Goal: Task Accomplishment & Management: Manage account settings

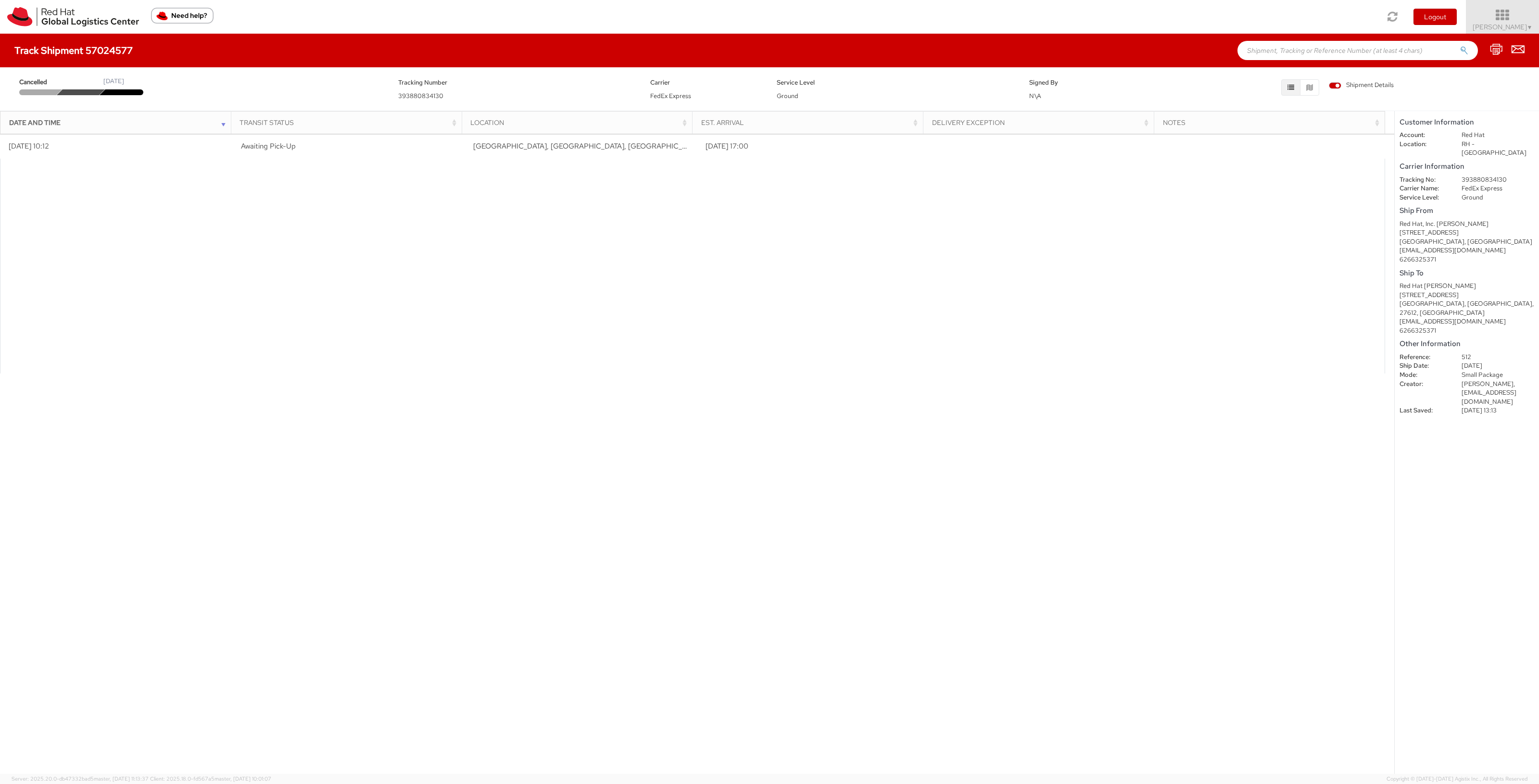
click at [1499, 26] on span "[PERSON_NAME] ▼" at bounding box center [1503, 27] width 60 height 8
click at [1486, 173] on link "Logistics Dashboard" at bounding box center [1501, 173] width 76 height 21
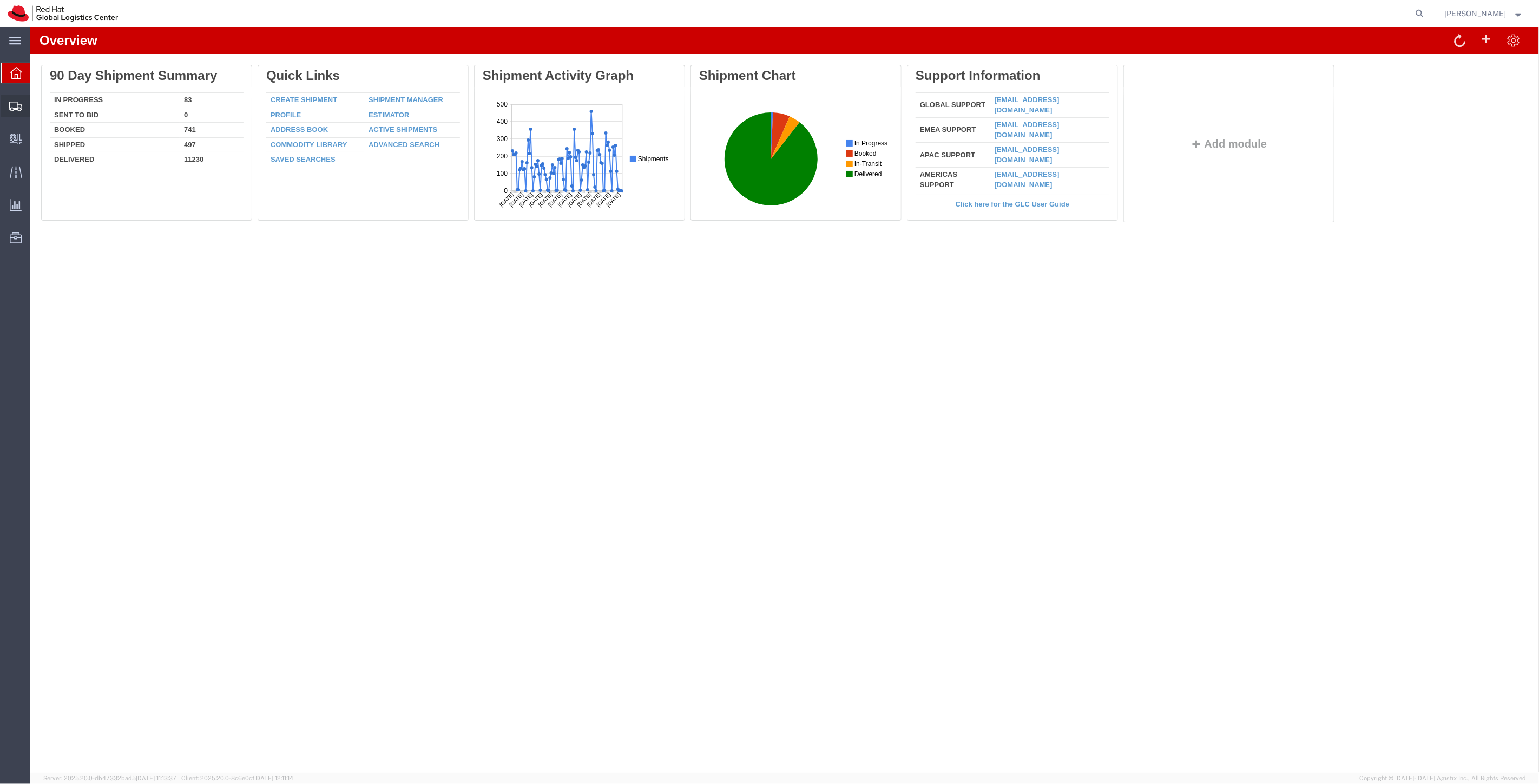
click at [0, 0] on span "Shipment Manager" at bounding box center [0, 0] width 0 height 0
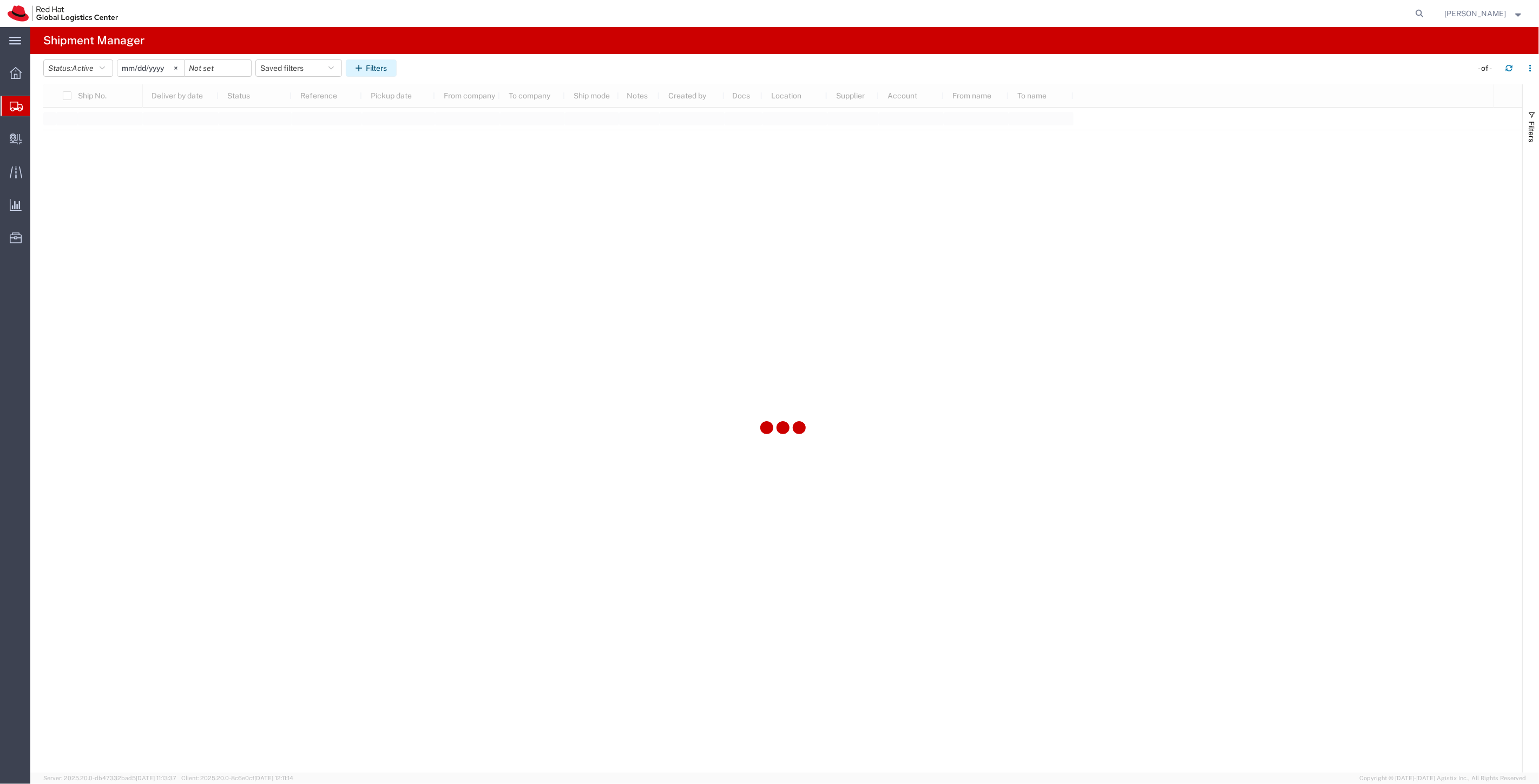
click at [372, 69] on button "Filters" at bounding box center [370, 69] width 50 height 17
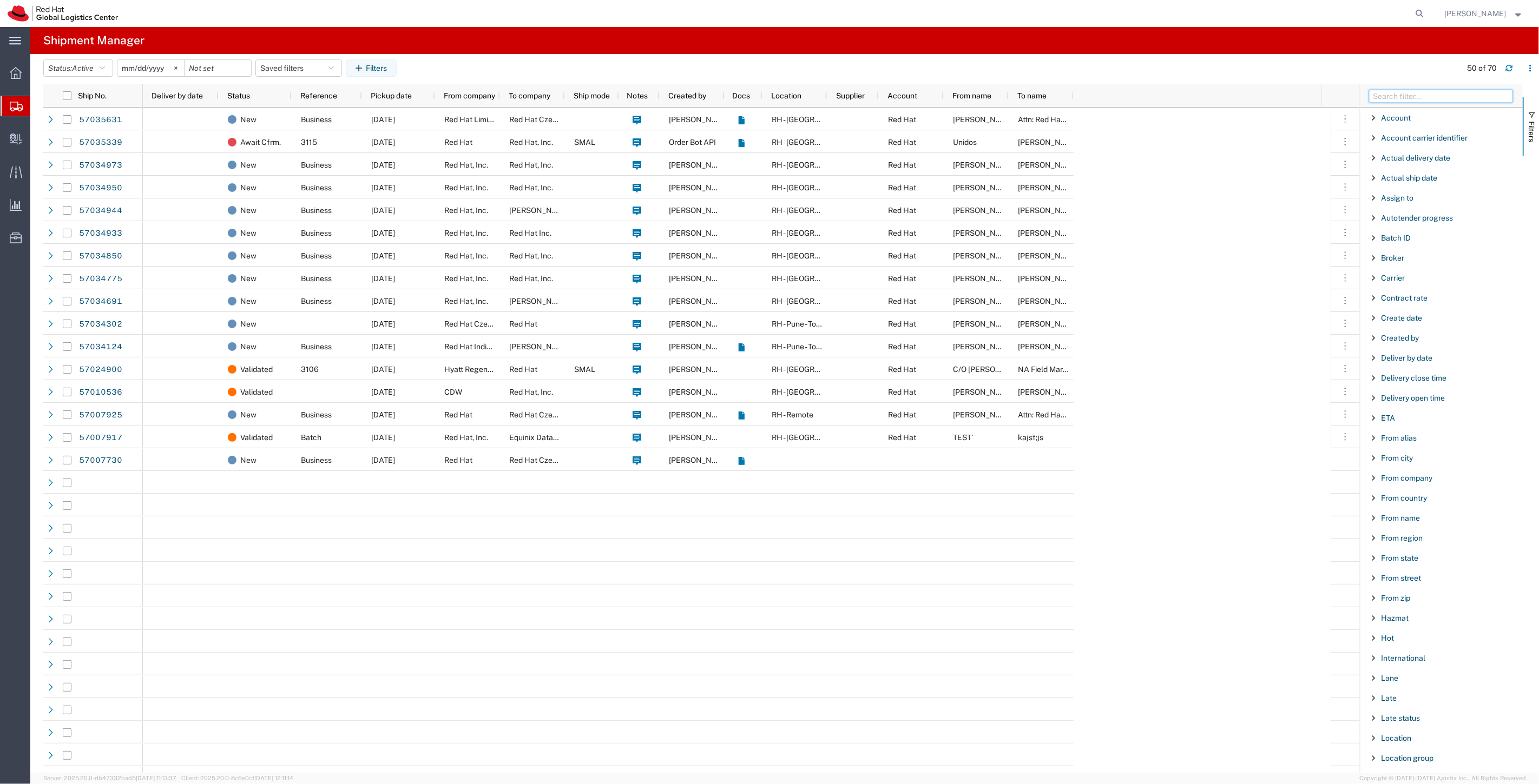
click at [1389, 94] on input "Filter Columns Input" at bounding box center [1440, 96] width 144 height 13
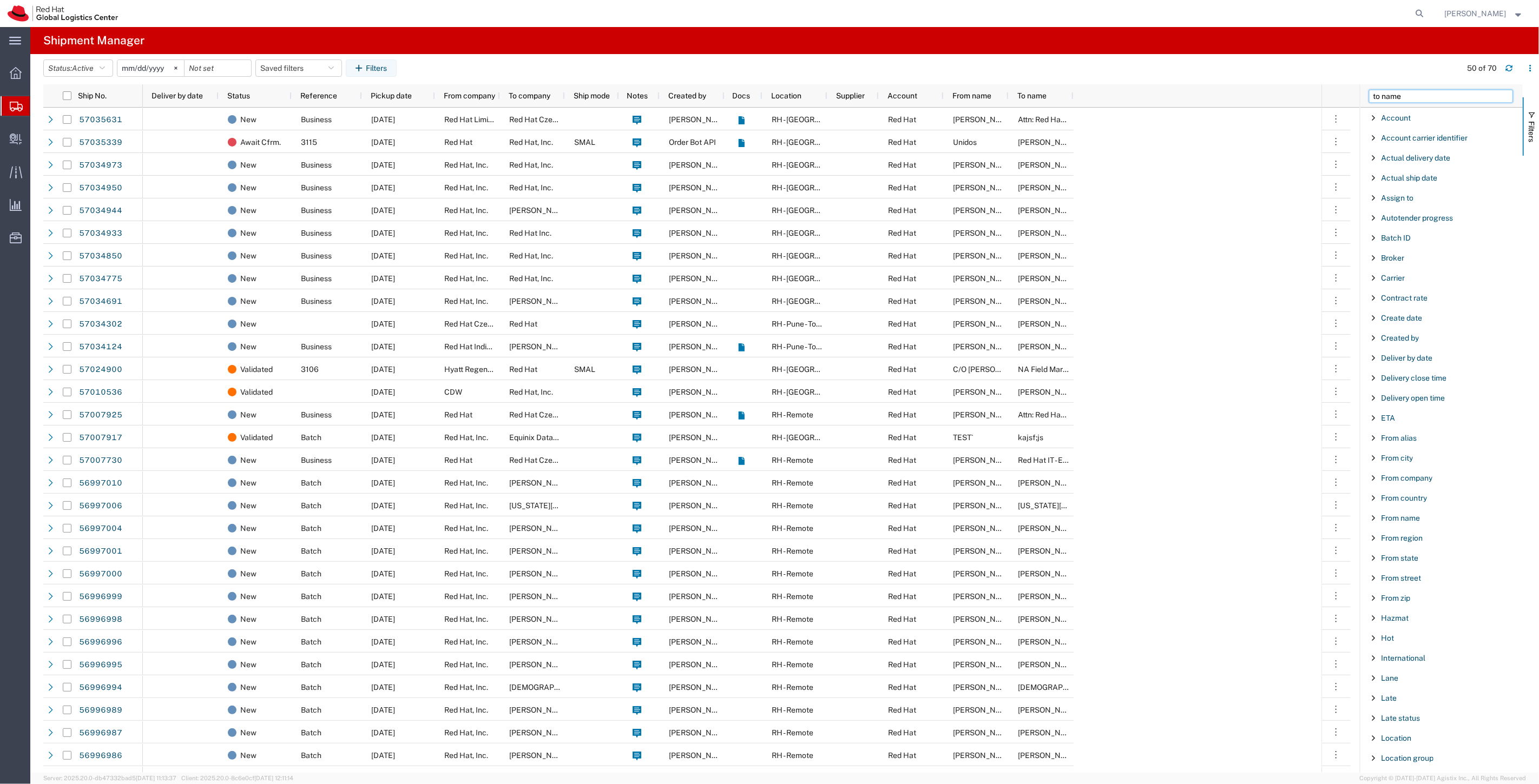
type input "to name"
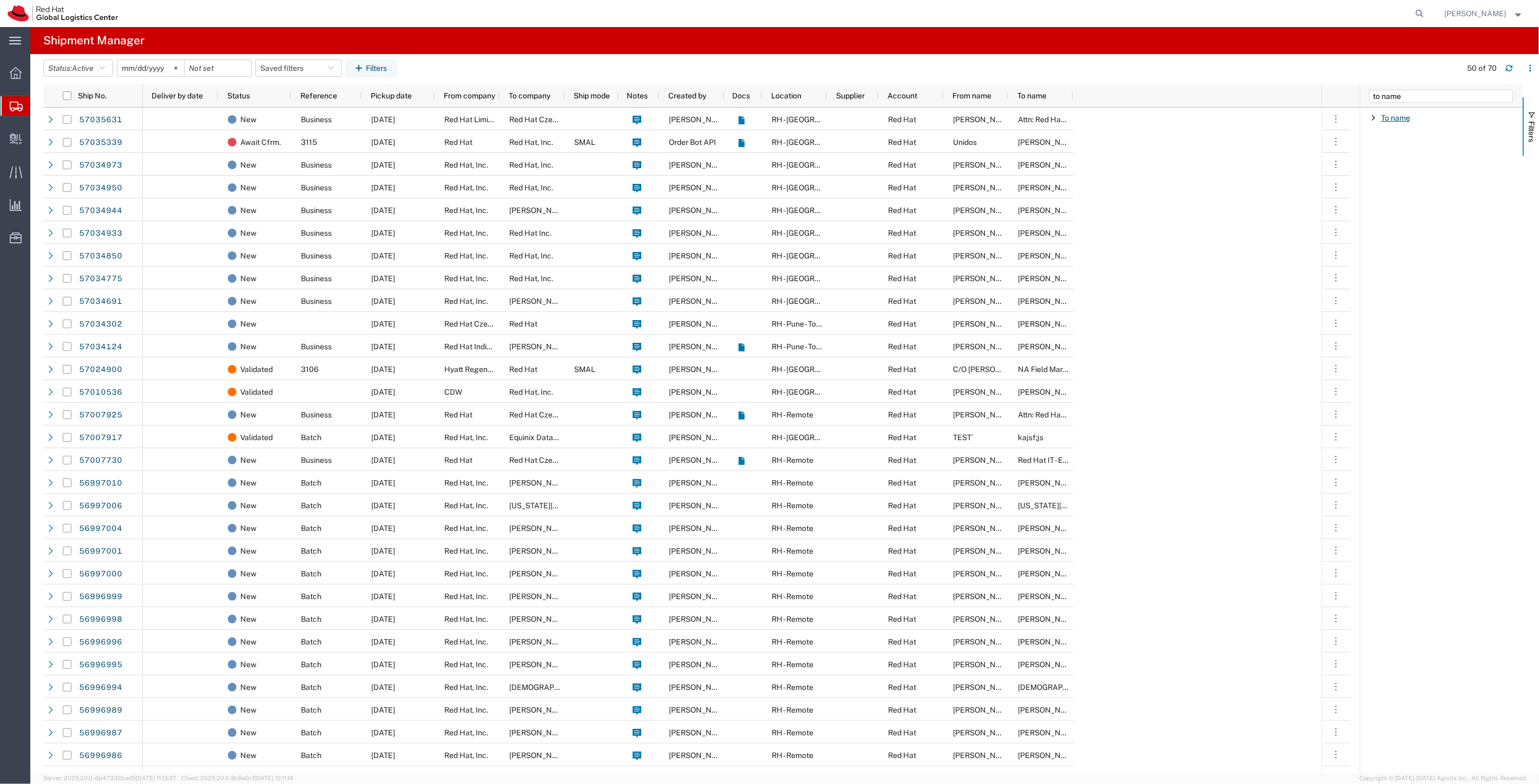
click at [1389, 116] on span "To name" at bounding box center [1395, 117] width 30 height 9
type input "elizabeth"
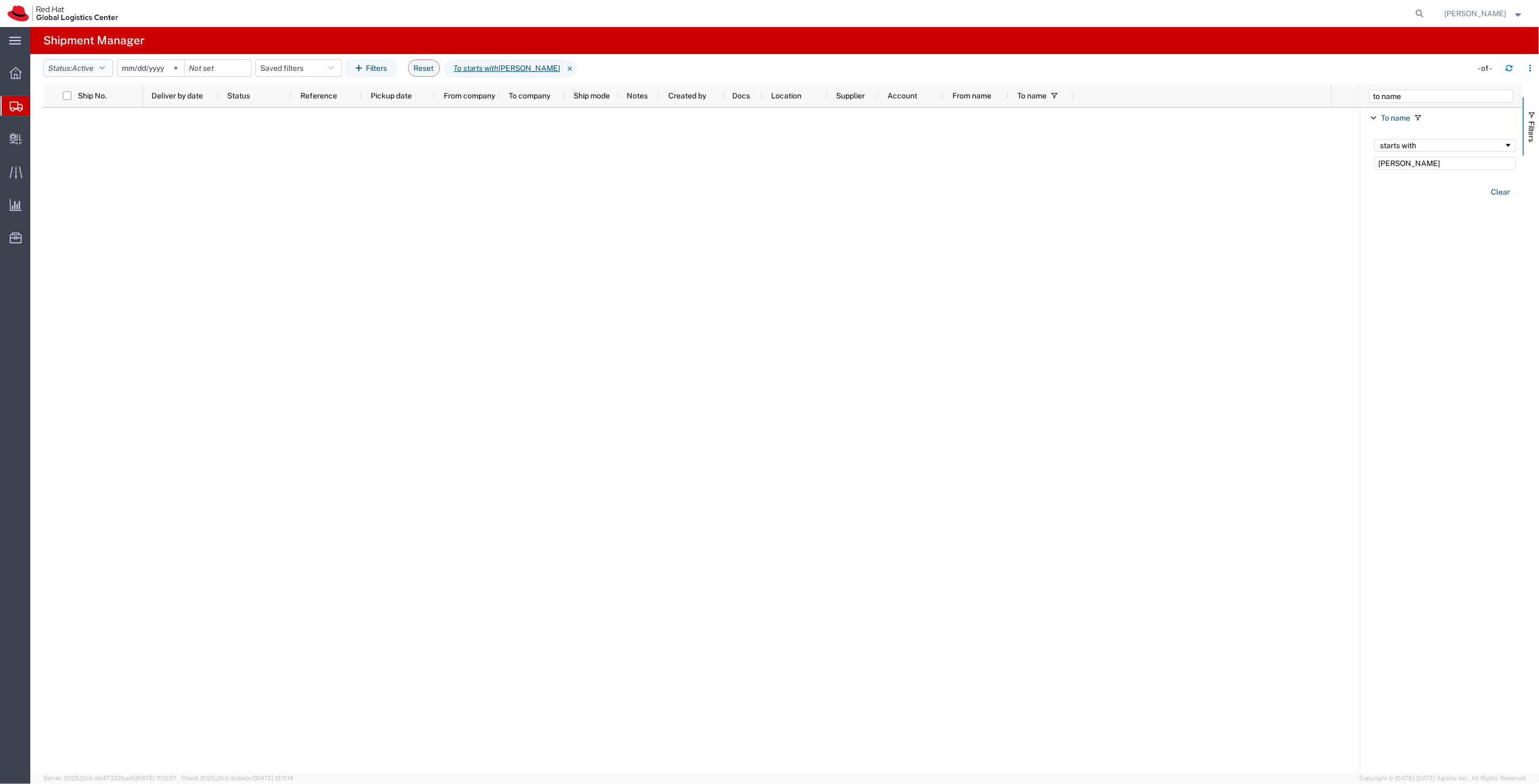
click at [104, 71] on icon "button" at bounding box center [103, 69] width 6 height 8
click at [109, 120] on span "All" at bounding box center [107, 126] width 126 height 17
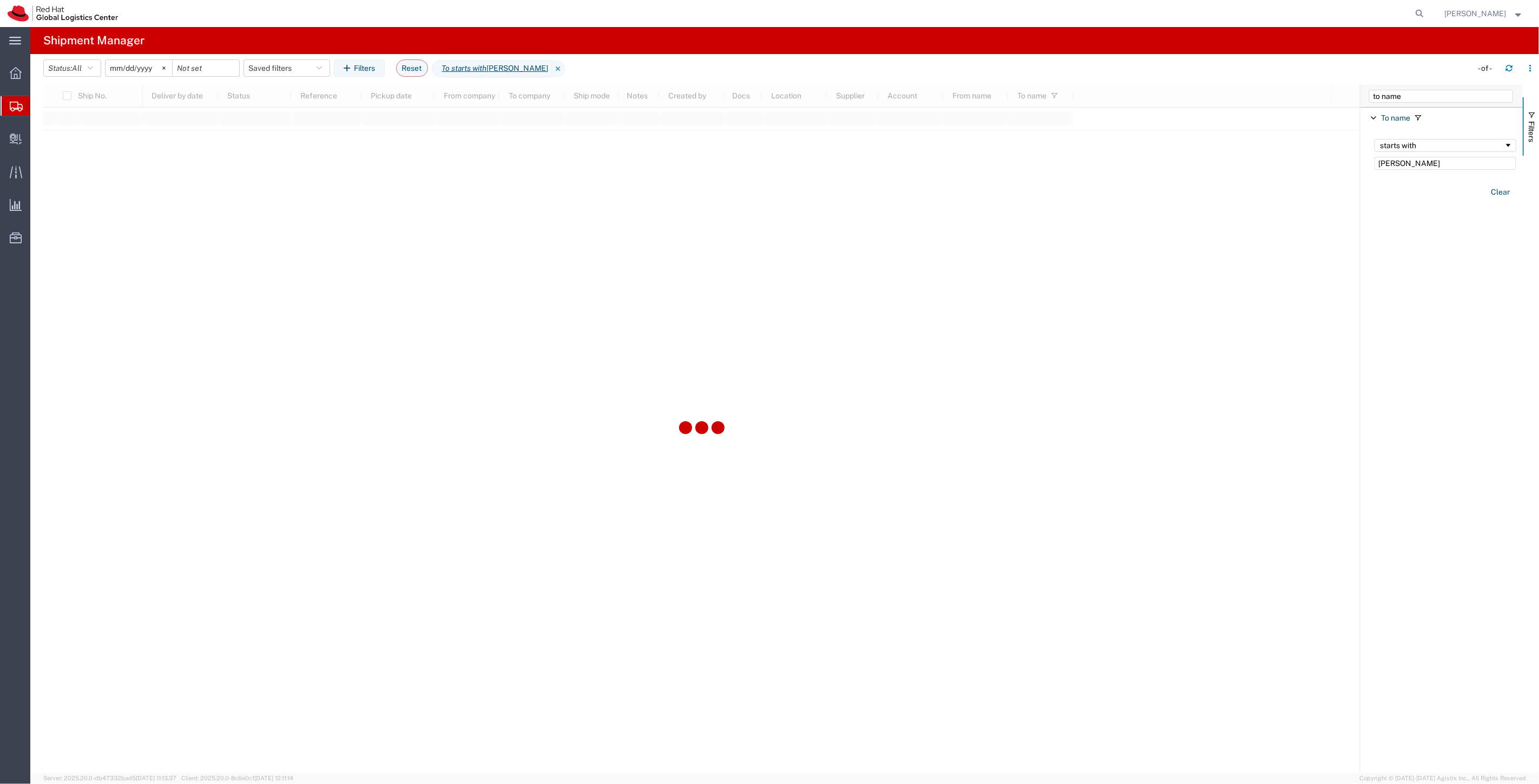
click at [128, 72] on input "2025-09-06" at bounding box center [139, 68] width 67 height 16
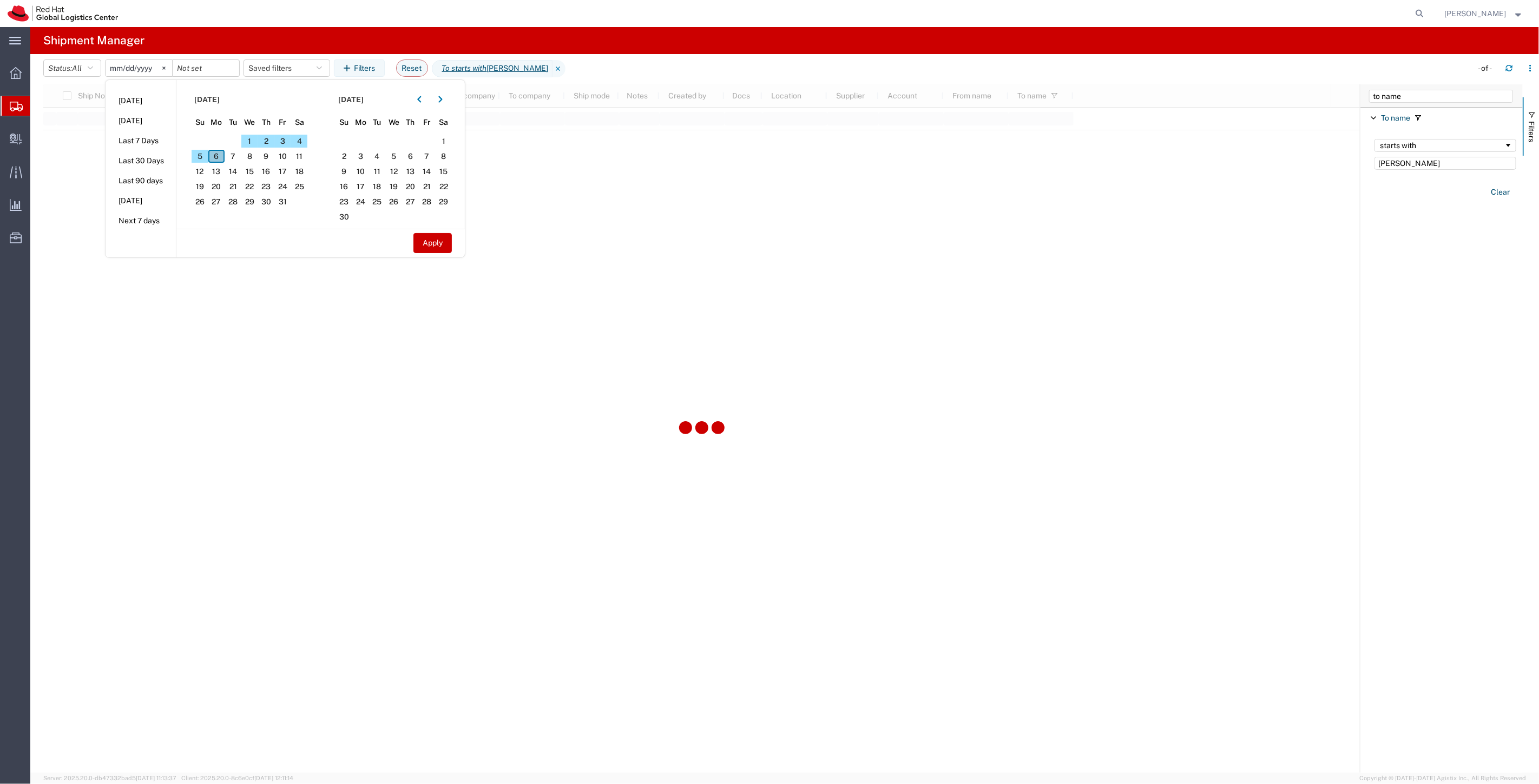
click at [223, 160] on span "6" at bounding box center [217, 156] width 17 height 13
click at [257, 143] on span "1" at bounding box center [250, 142] width 17 height 13
click at [149, 137] on li "Last 7 Days" at bounding box center [141, 141] width 70 height 20
type input "2025-09-30"
type input "2025-10-06"
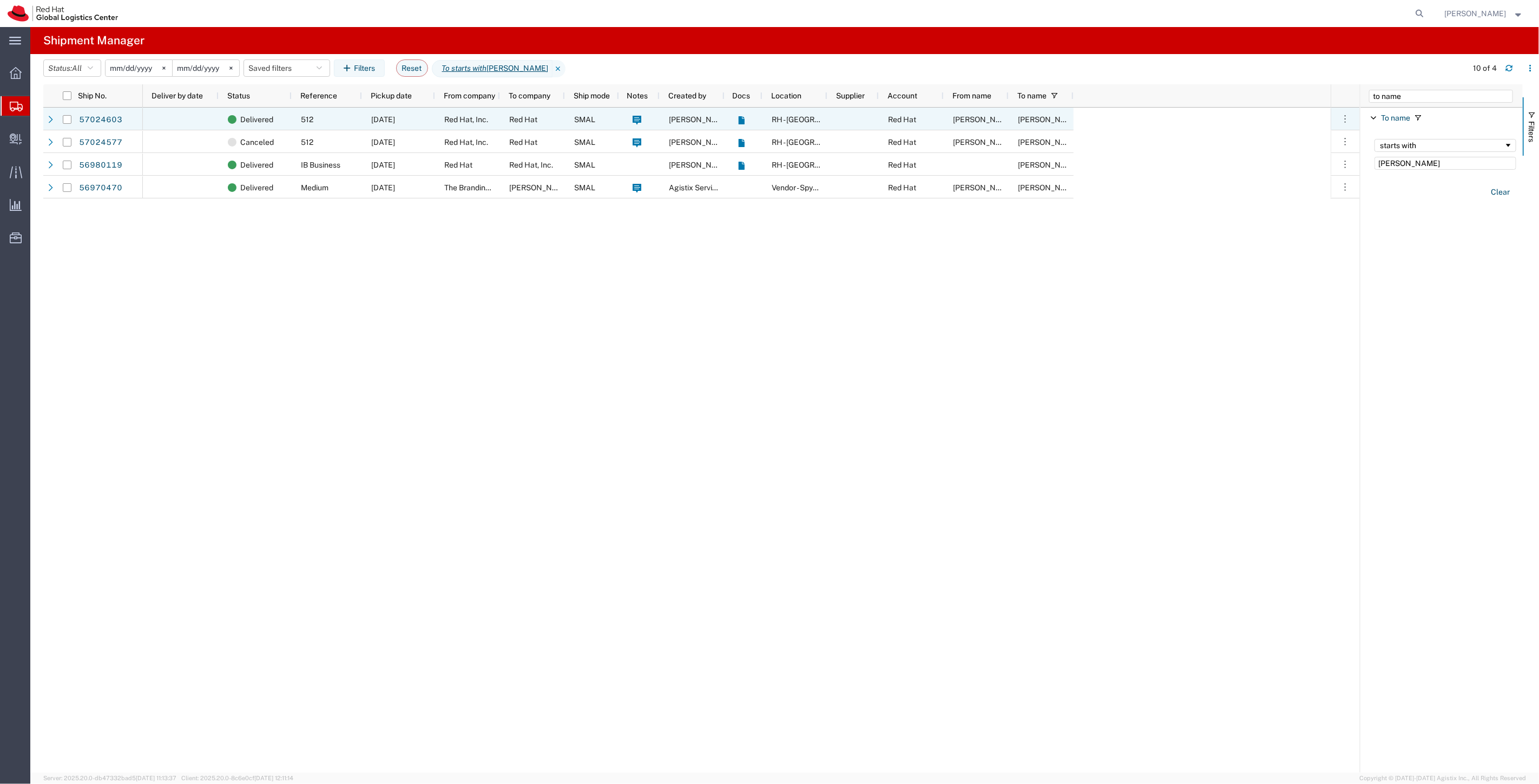
click at [496, 124] on div "Red Hat, Inc." at bounding box center [467, 119] width 65 height 23
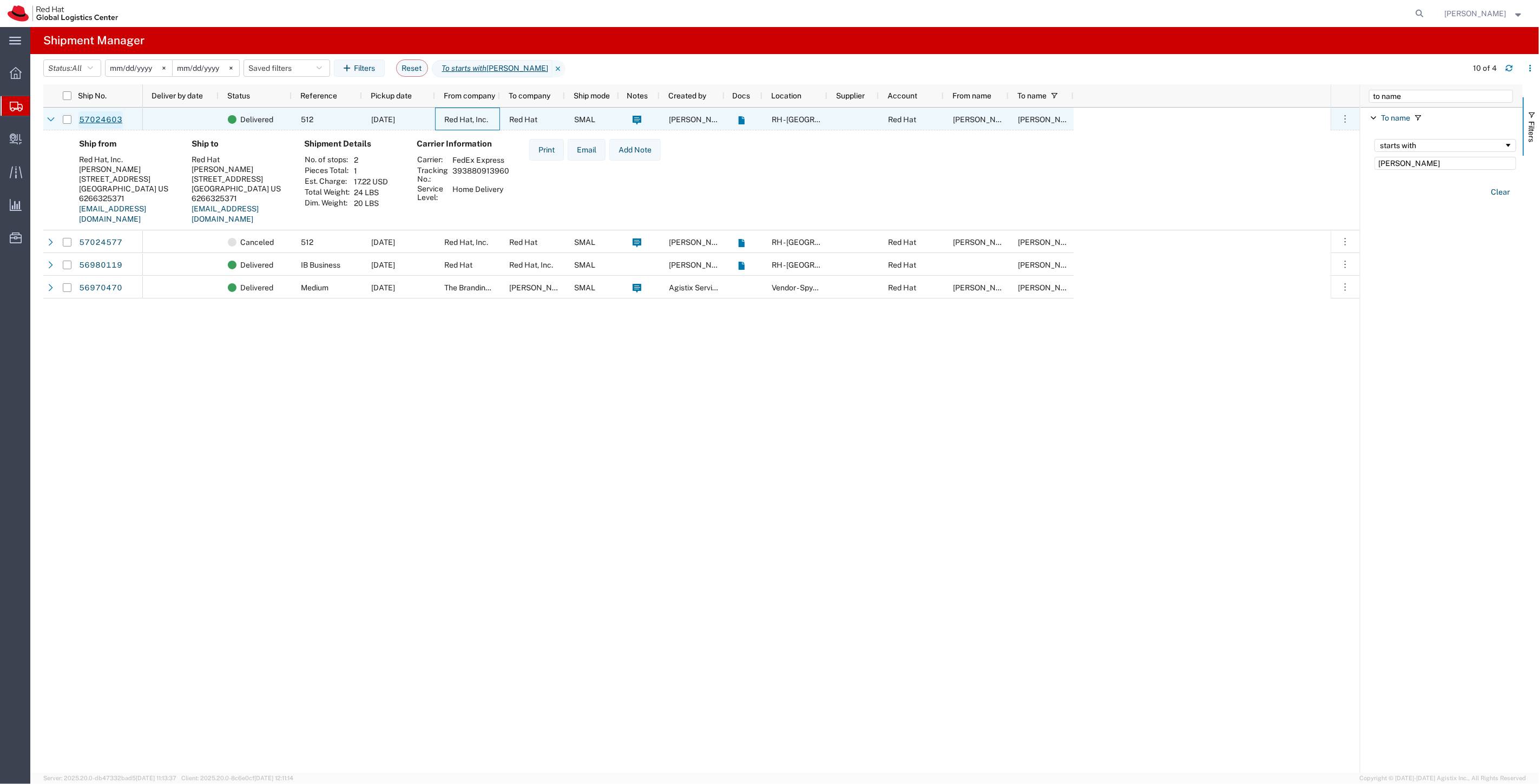
click at [112, 120] on link "57024603" at bounding box center [100, 120] width 45 height 17
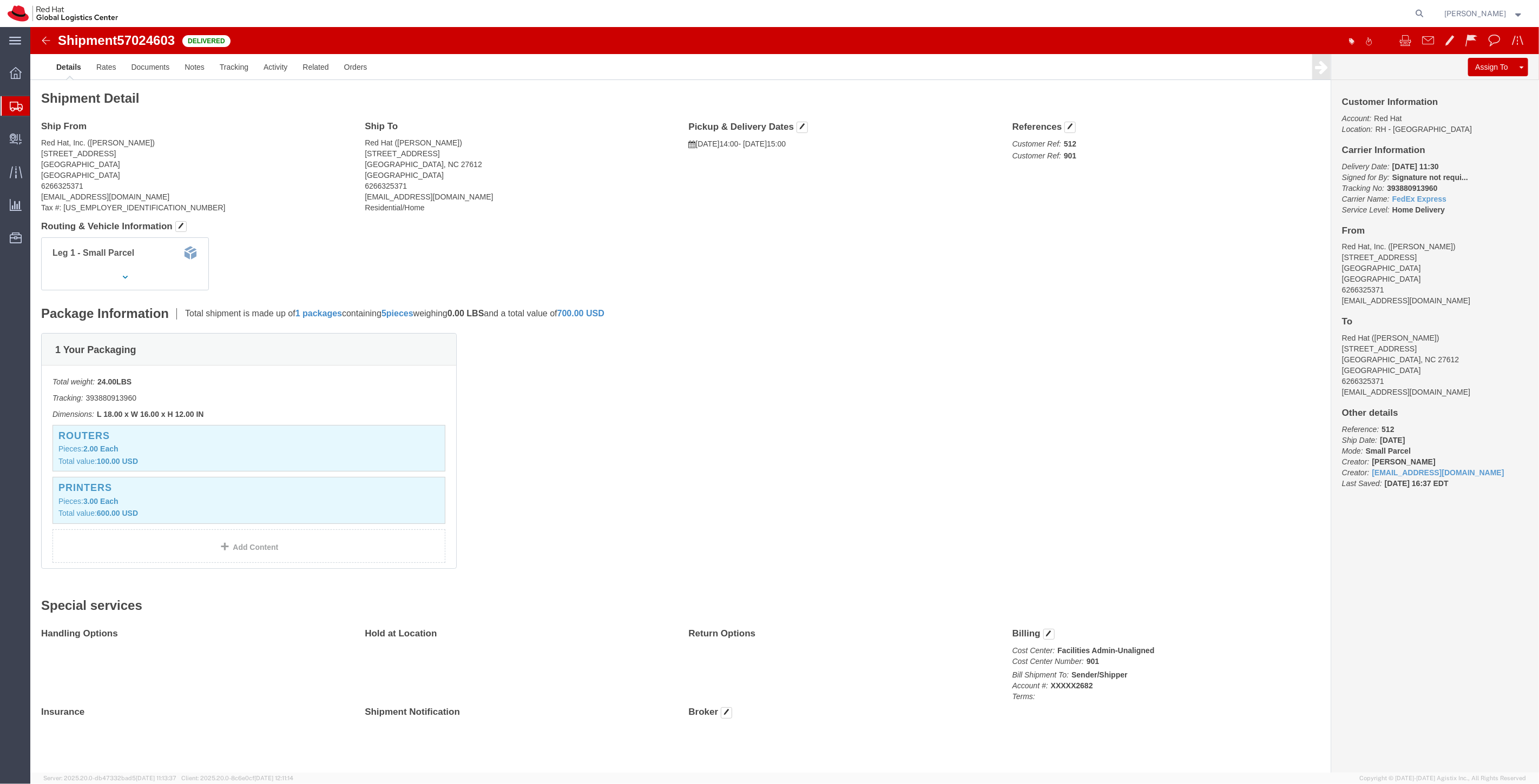
click b "393880913960"
copy b "393880913960"
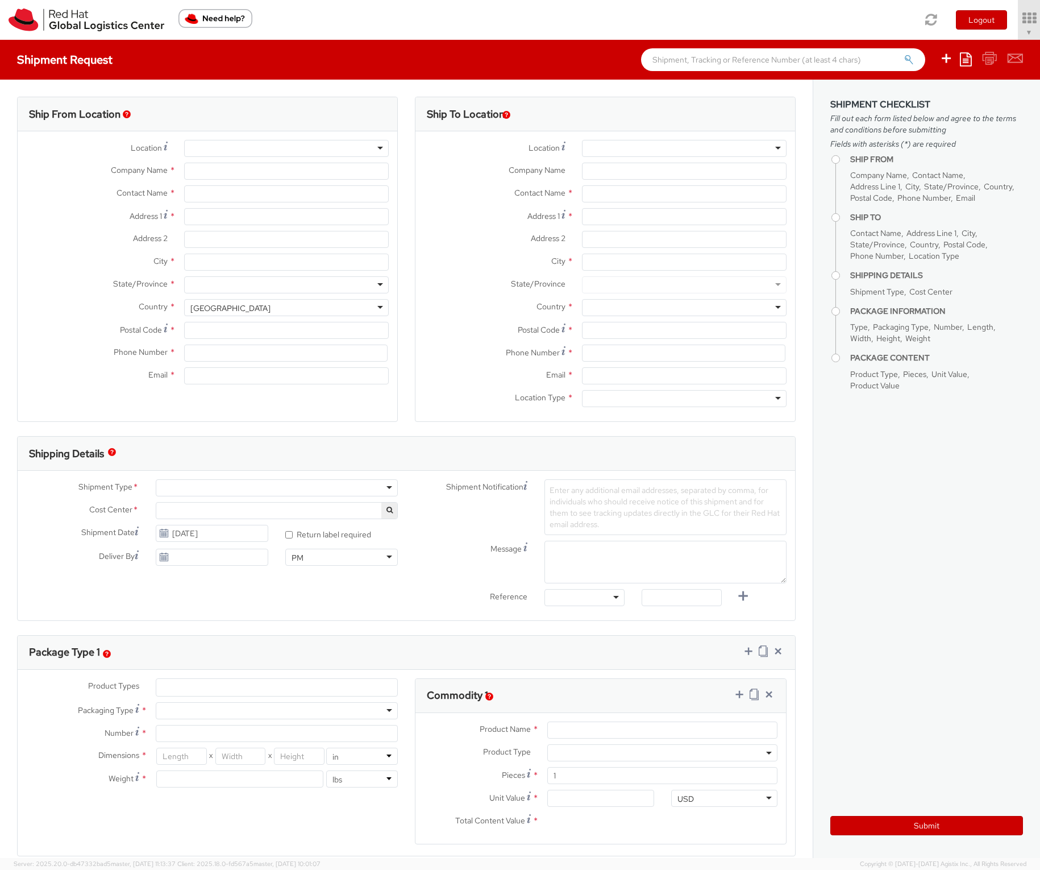
select select "901"
select select
click at [992, 27] on span "[PERSON_NAME] ▼" at bounding box center [997, 32] width 71 height 10
type input "Red Hat, Inc."
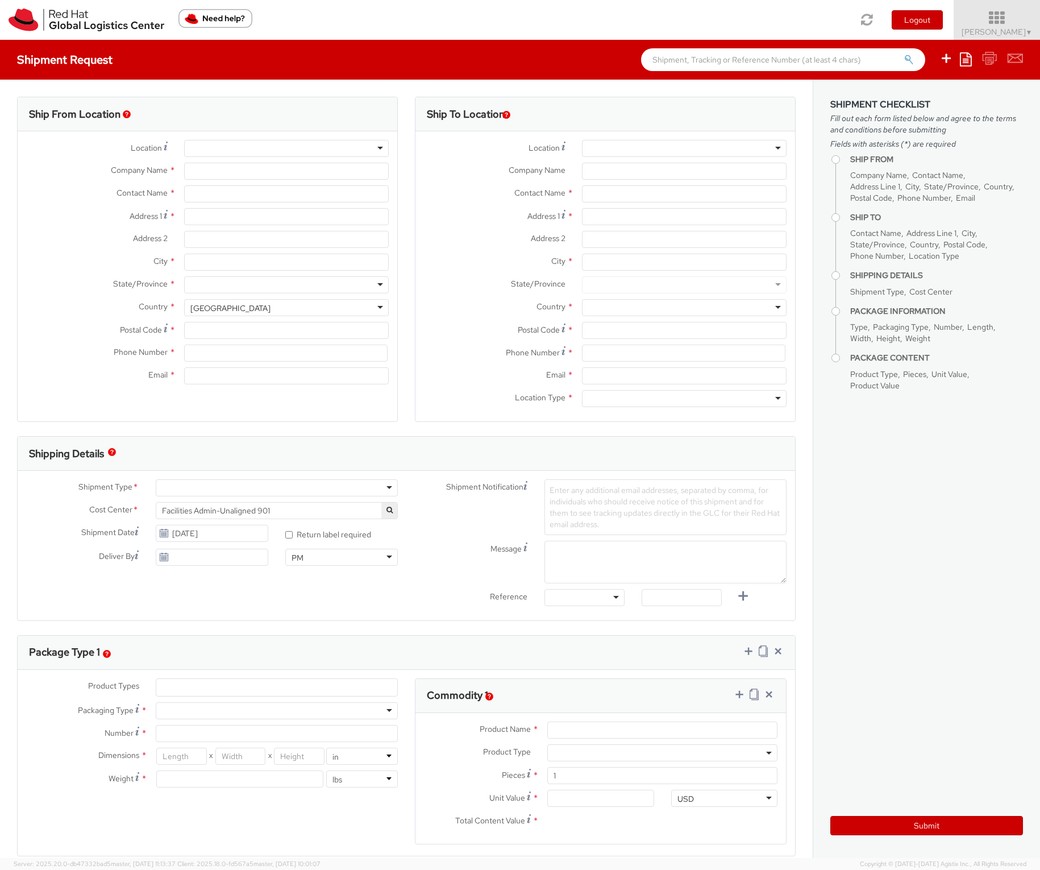
type input "[PERSON_NAME]"
type input "[STREET_ADDRESS]"
type input "RALEIGH"
type input "27601"
type input "919-754-4950"
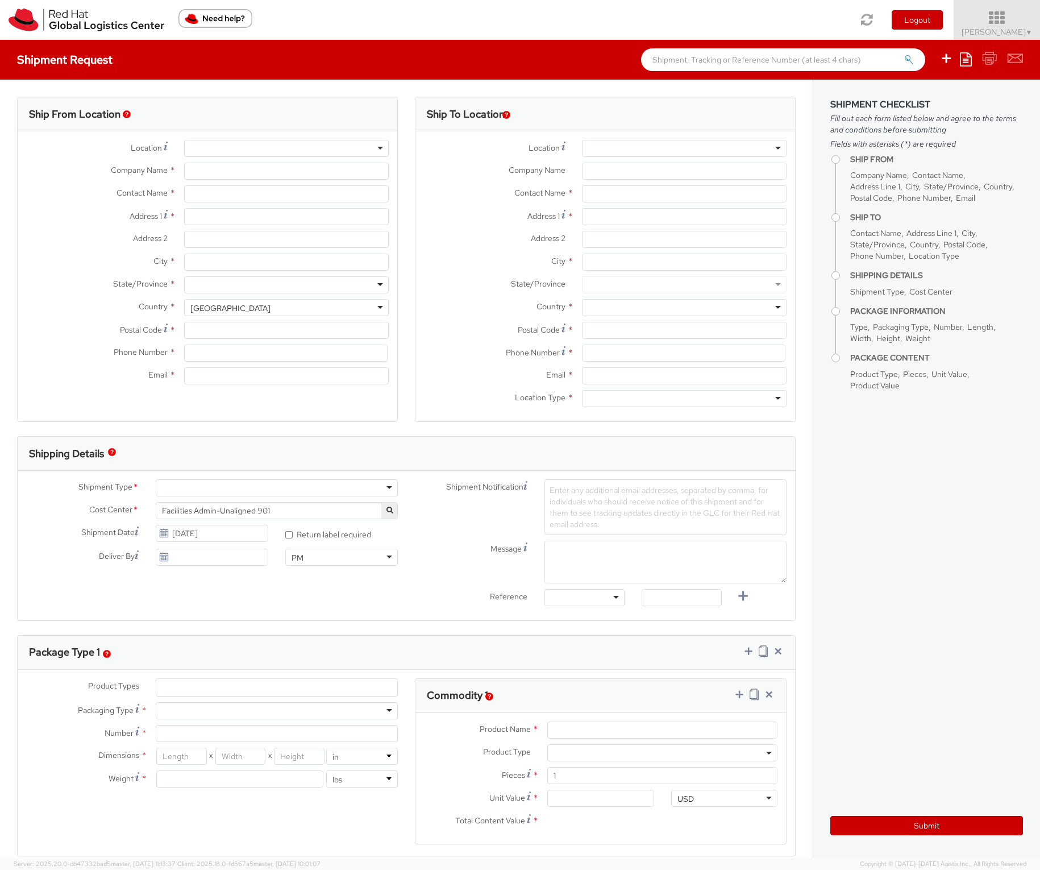
type input "solee@redhat.com"
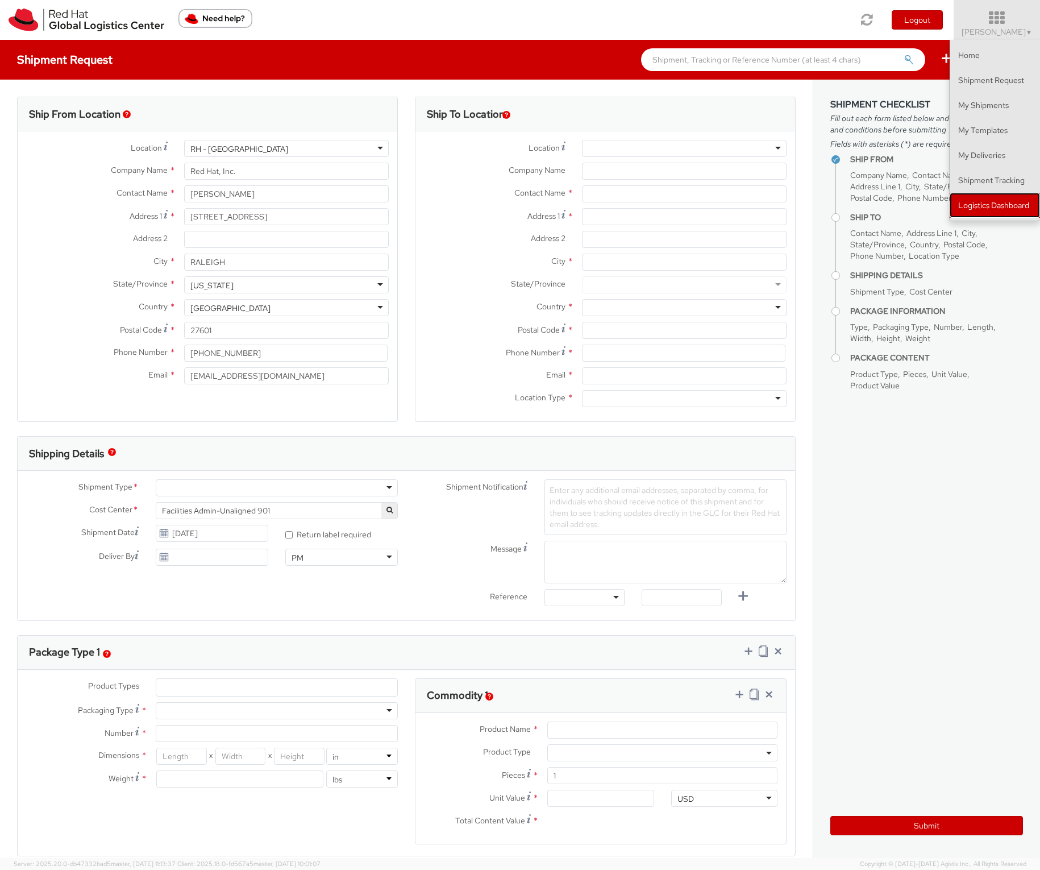
click at [987, 202] on link "Logistics Dashboard" at bounding box center [995, 205] width 90 height 25
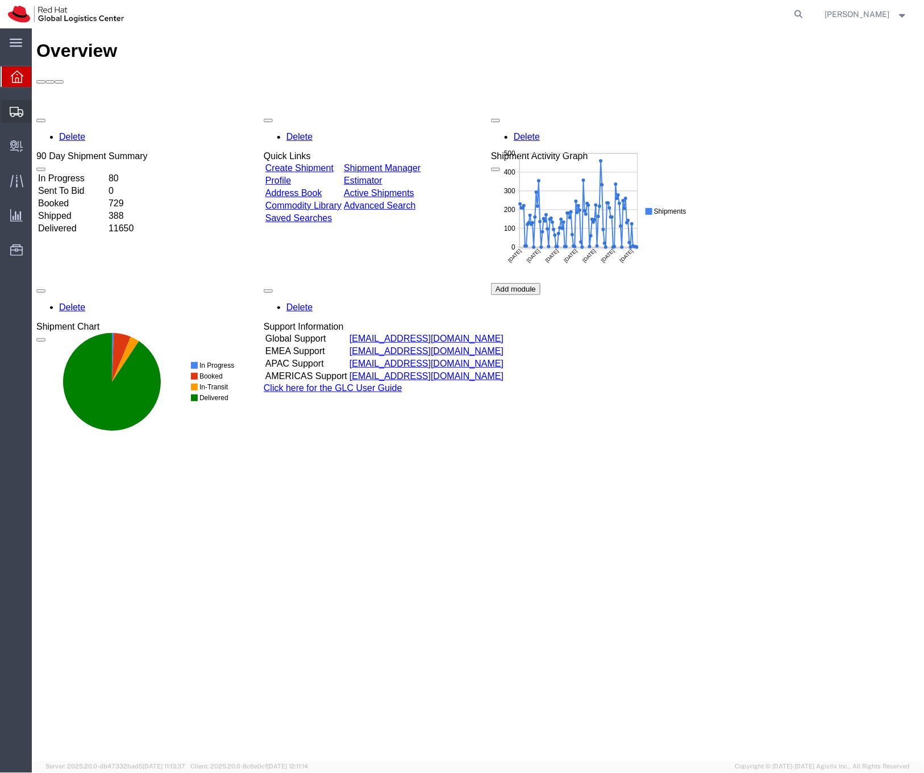
click at [0, 0] on span "Shipment Manager" at bounding box center [0, 0] width 0 height 0
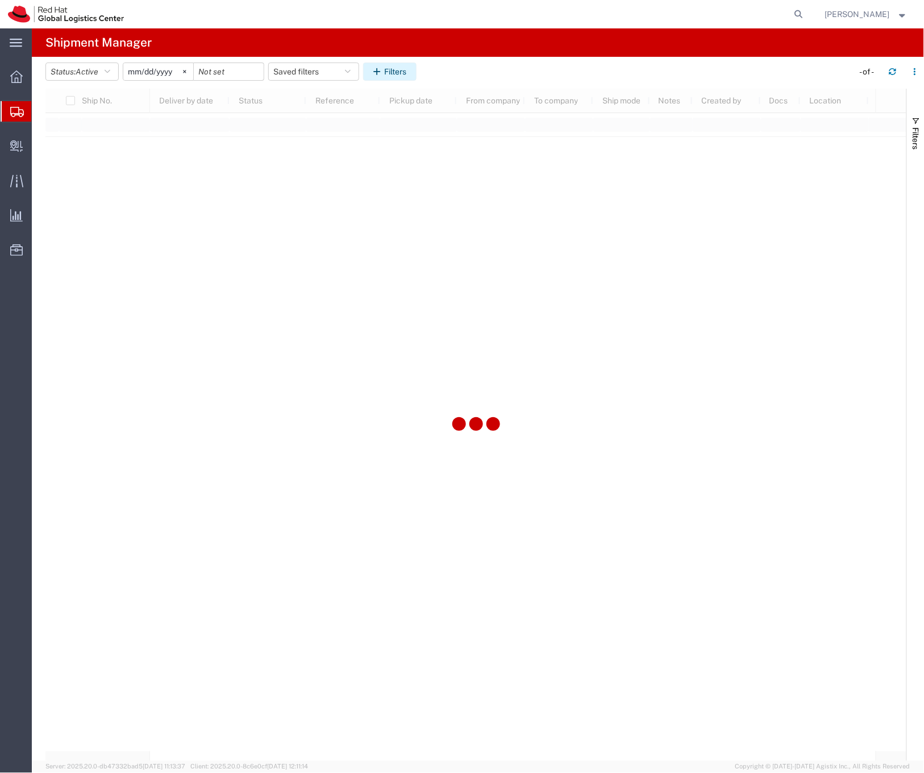
click at [410, 73] on button "Filters" at bounding box center [389, 72] width 53 height 18
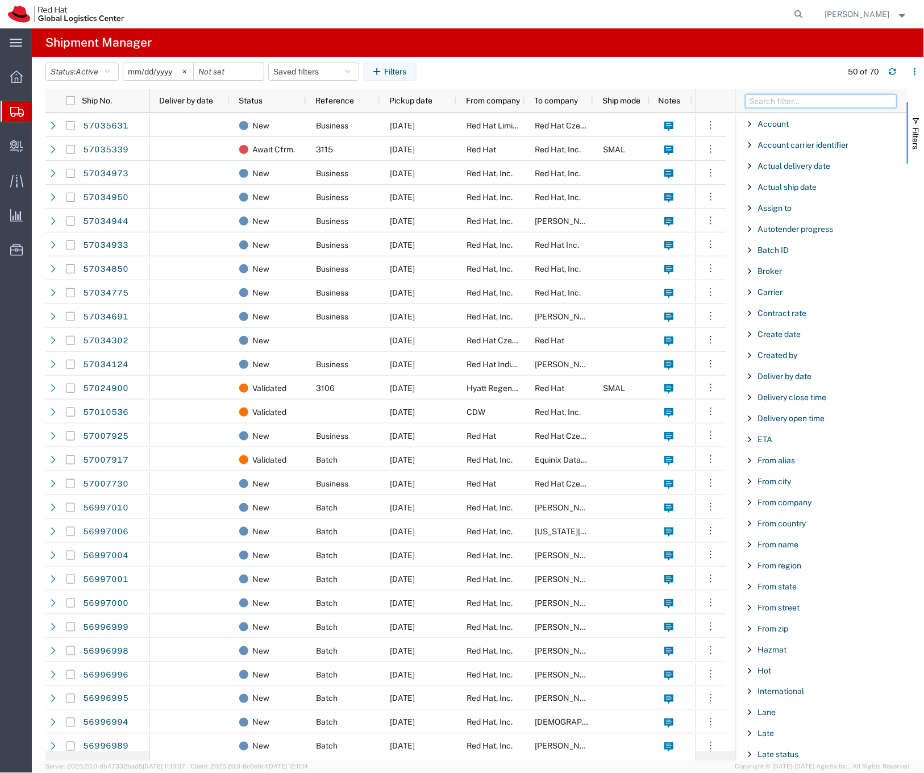
click at [785, 101] on input "Filter Columns Input" at bounding box center [821, 101] width 151 height 14
click at [0, 0] on span "Create Delivery" at bounding box center [0, 0] width 0 height 0
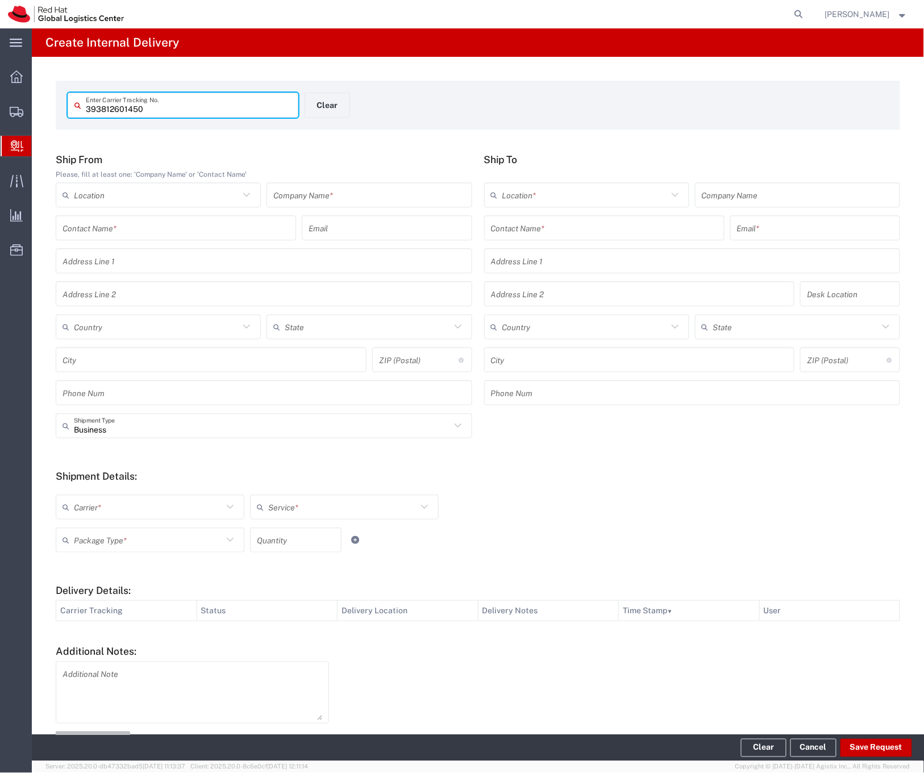
type input "393812601450"
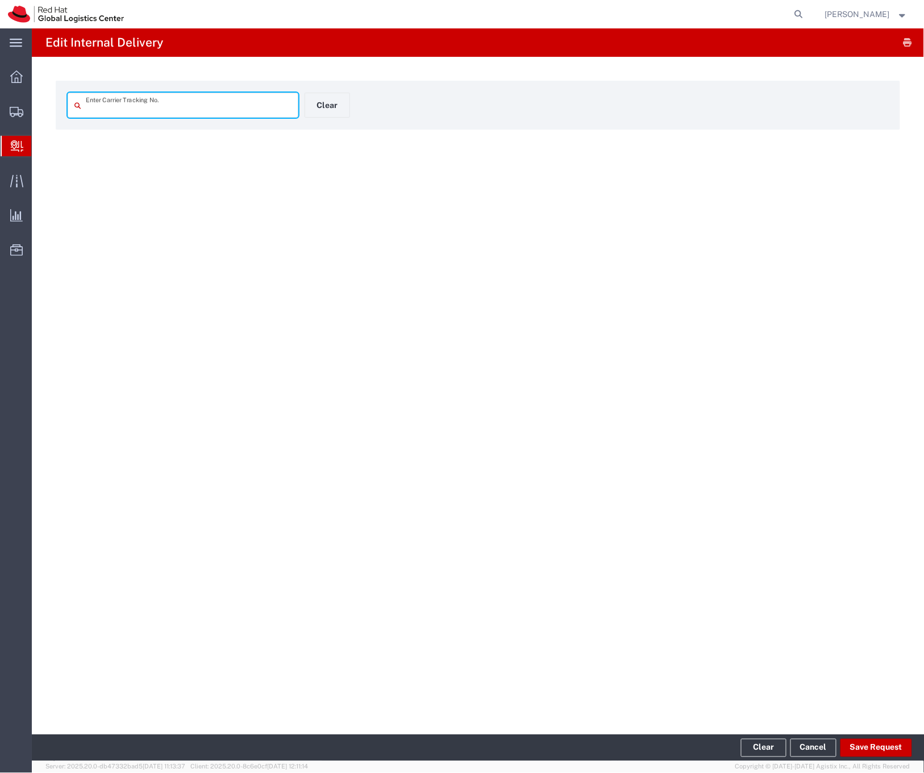
type input "393812601450"
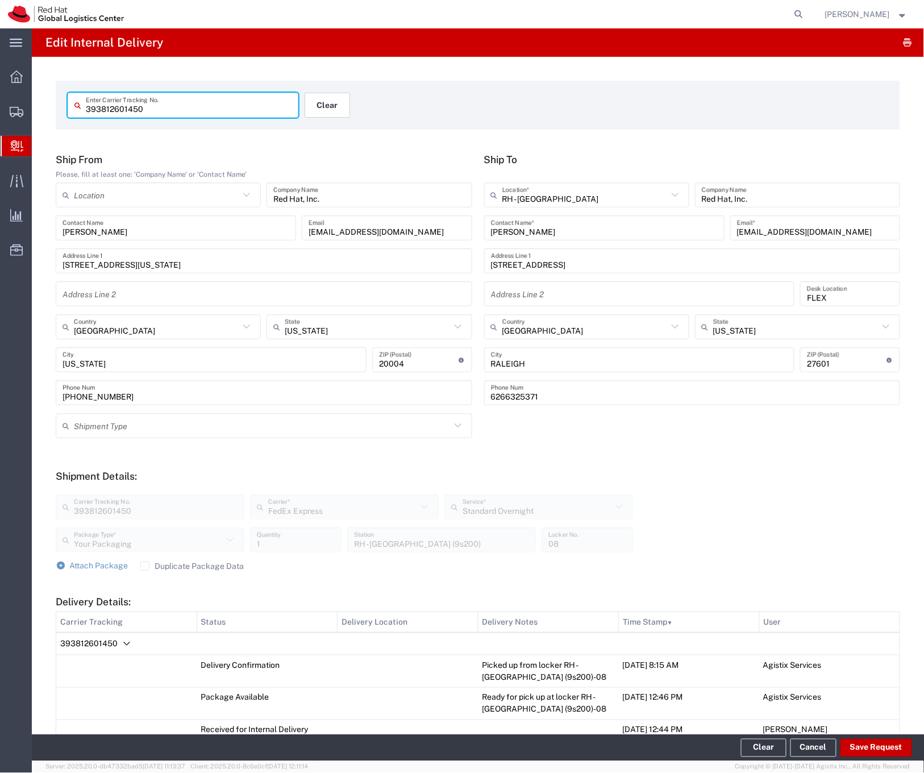
click at [336, 111] on button "Clear" at bounding box center [327, 105] width 45 height 25
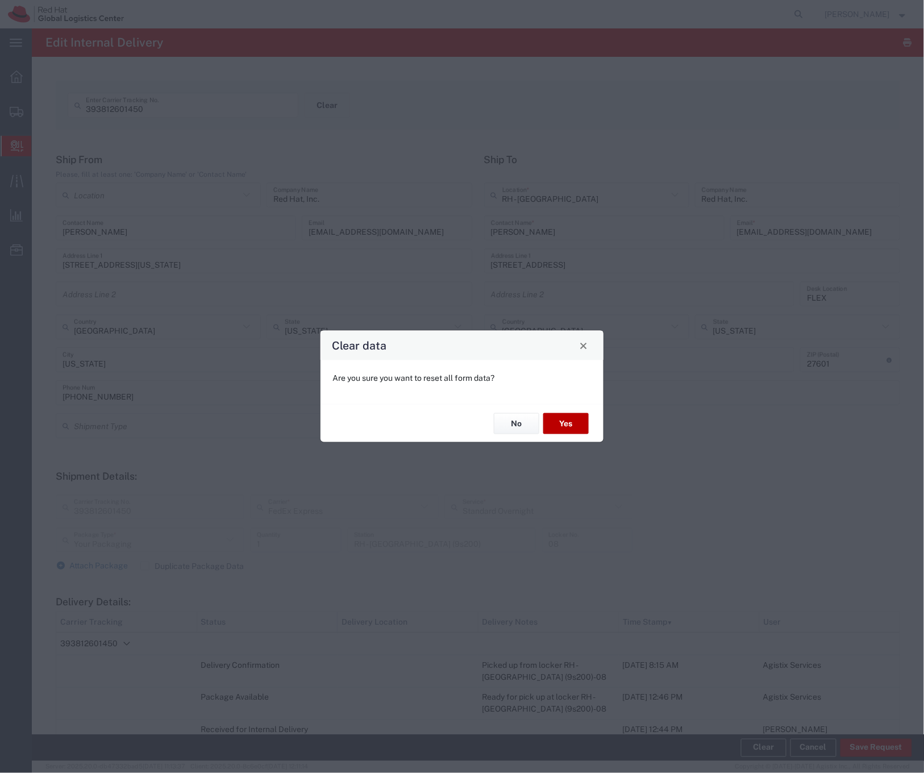
click at [567, 425] on button "Yes" at bounding box center [566, 423] width 45 height 21
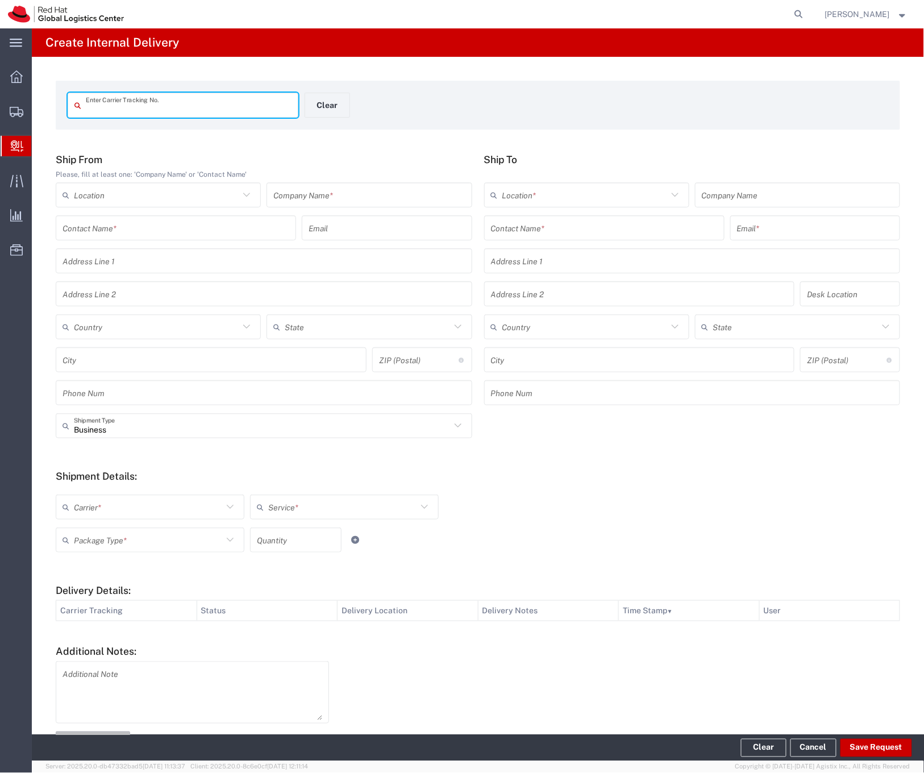
click at [159, 111] on input "text" at bounding box center [189, 106] width 206 height 20
type input "56980119"
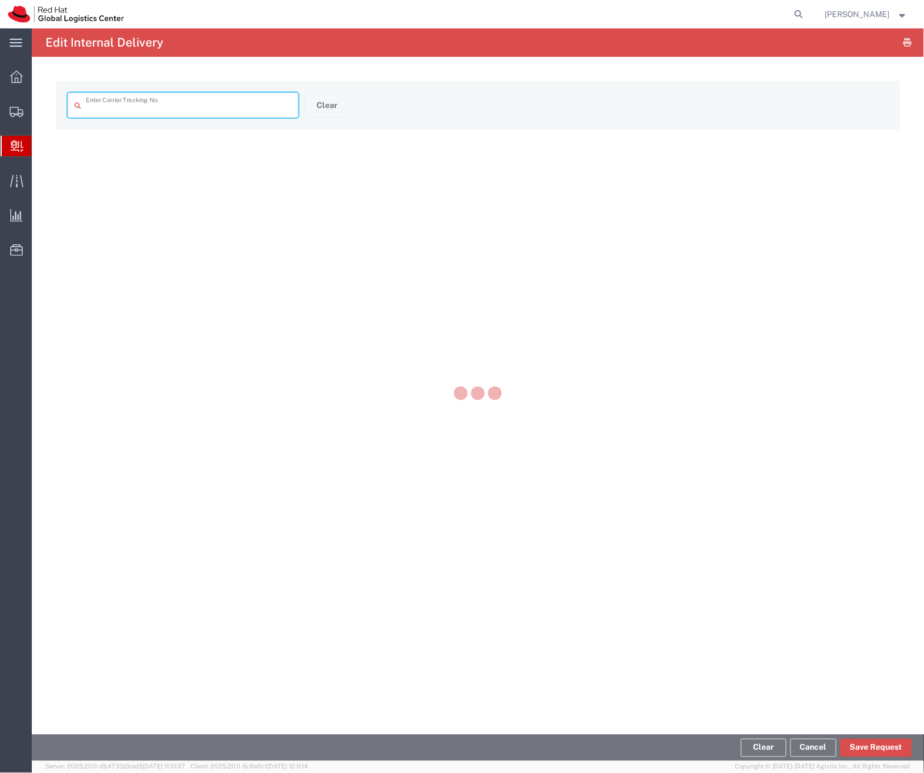
type input "56980119"
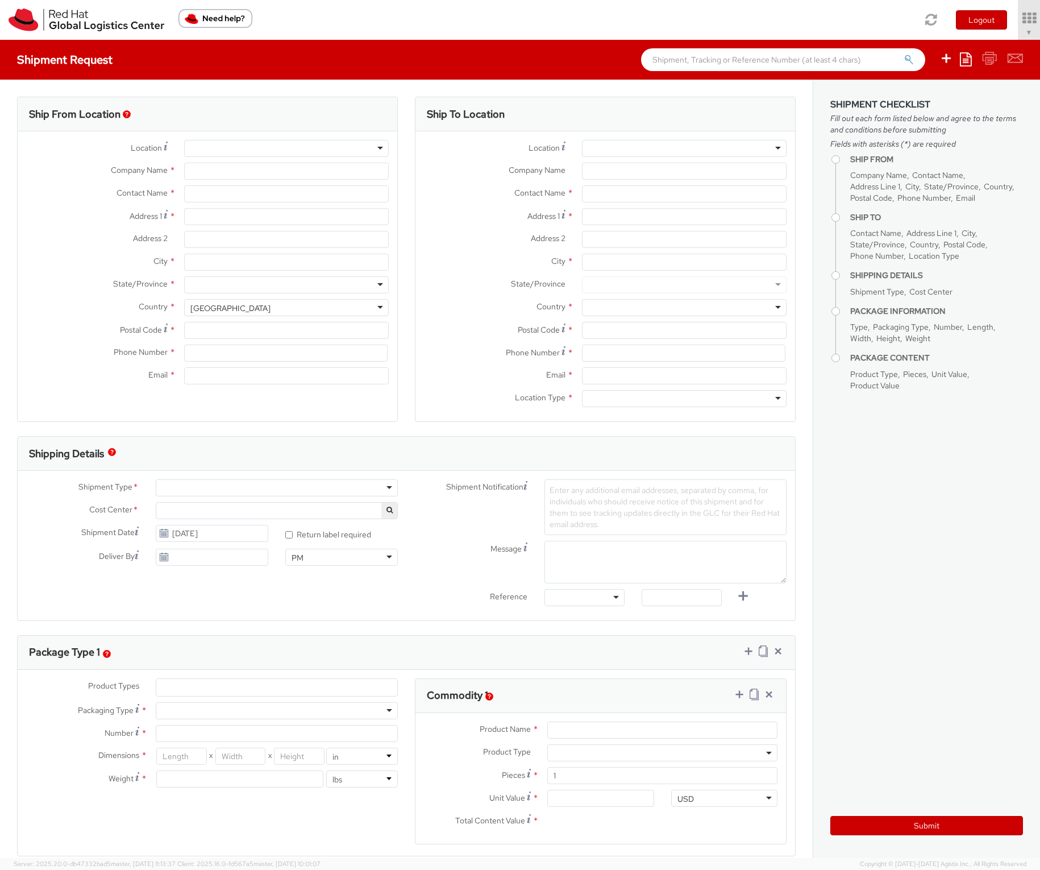
select select "901"
type input "Red Hat, Inc."
type input "[PERSON_NAME]"
type input "100 East Davie Street"
type input "RALEIGH"
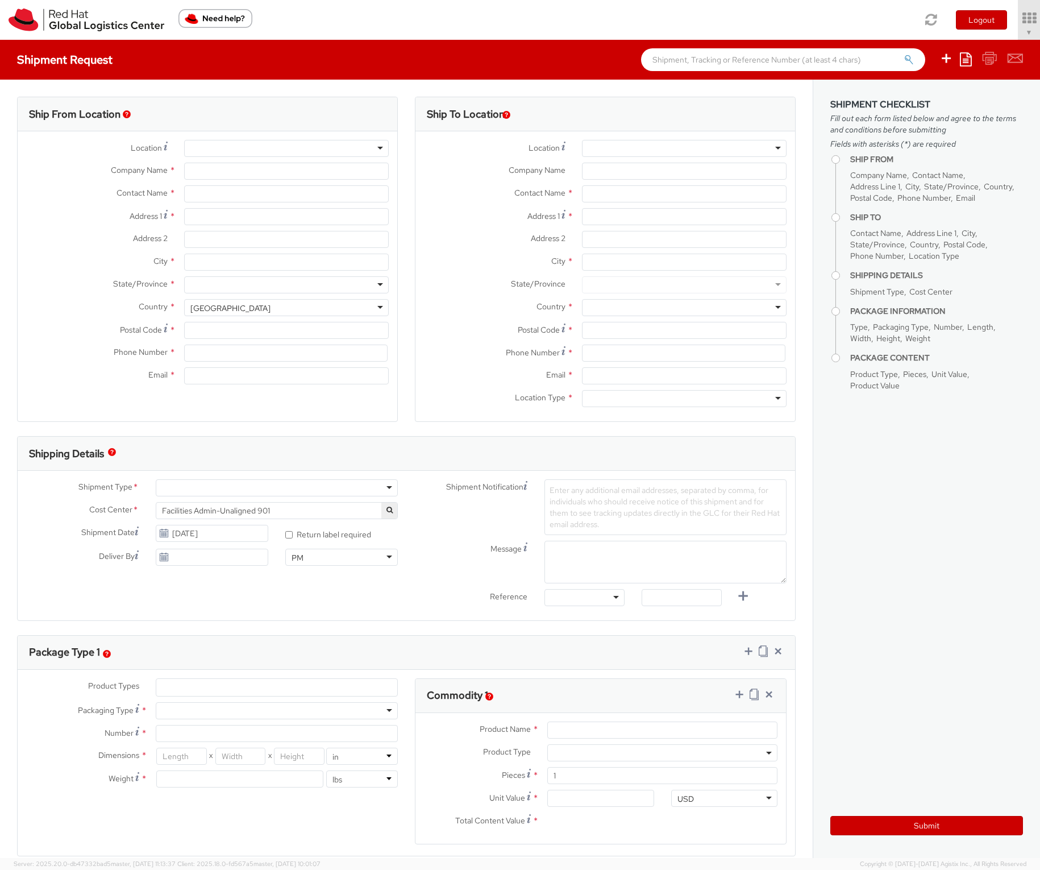
type input "27601"
type input "[PHONE_NUMBER]"
type input "[EMAIL_ADDRESS][DOMAIN_NAME]"
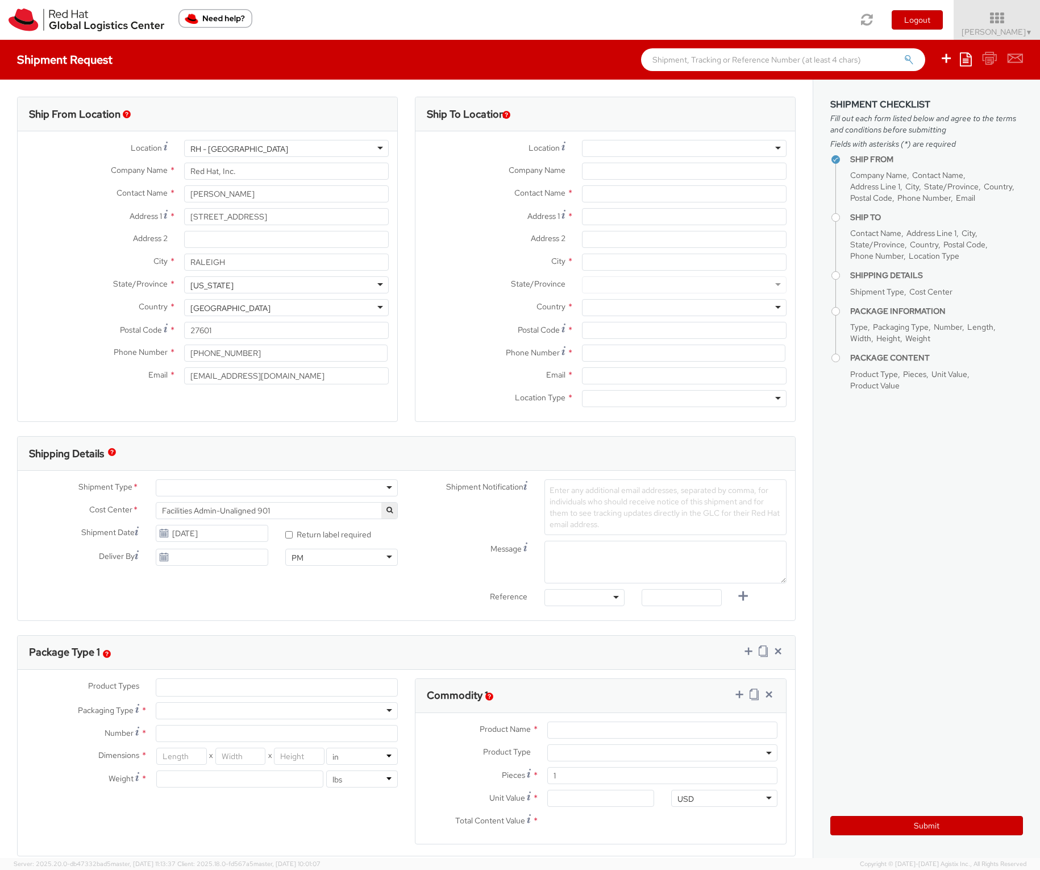
select select
click at [990, 27] on span "Soojung Mansberger ▼" at bounding box center [997, 32] width 71 height 10
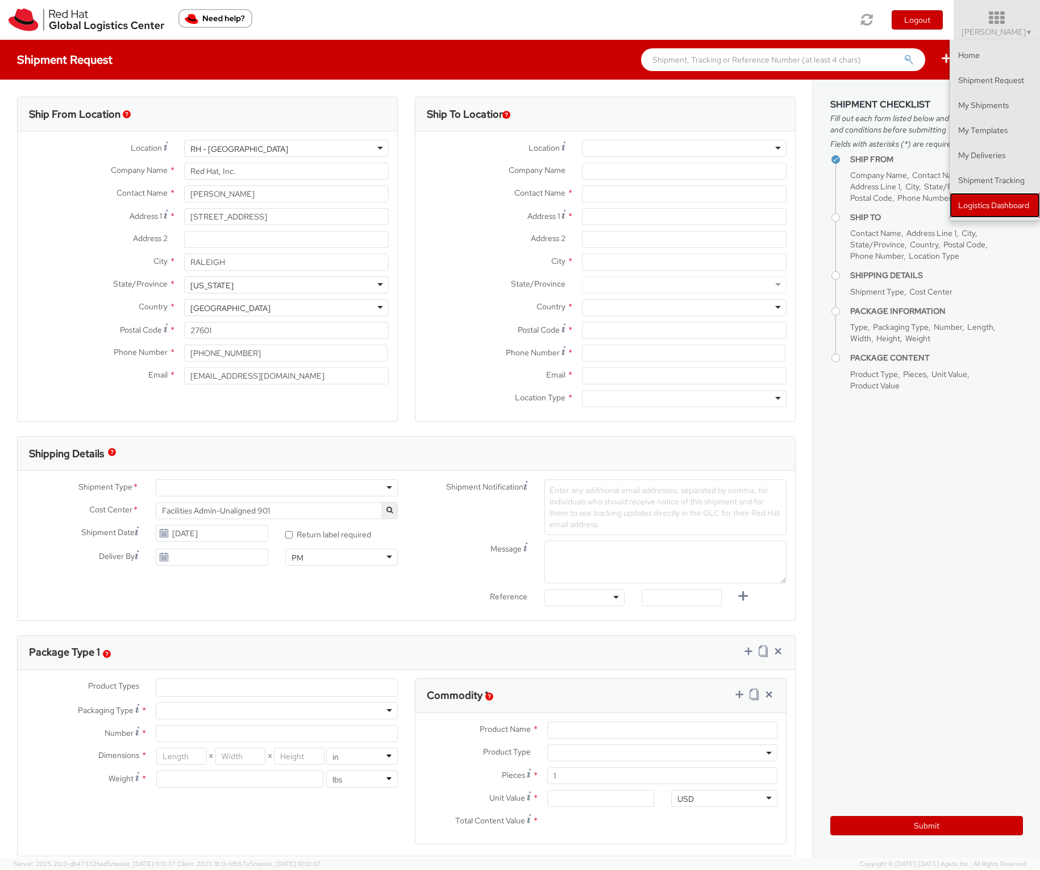
click at [995, 199] on link "Logistics Dashboard" at bounding box center [995, 205] width 90 height 25
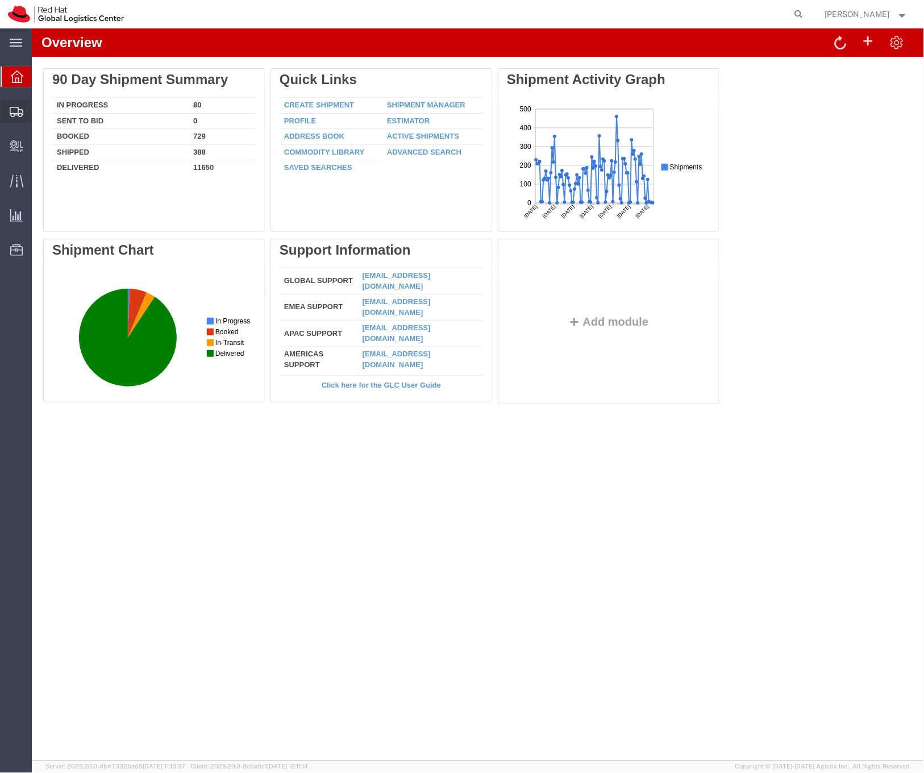
click at [0, 0] on span "Shipment Manager" at bounding box center [0, 0] width 0 height 0
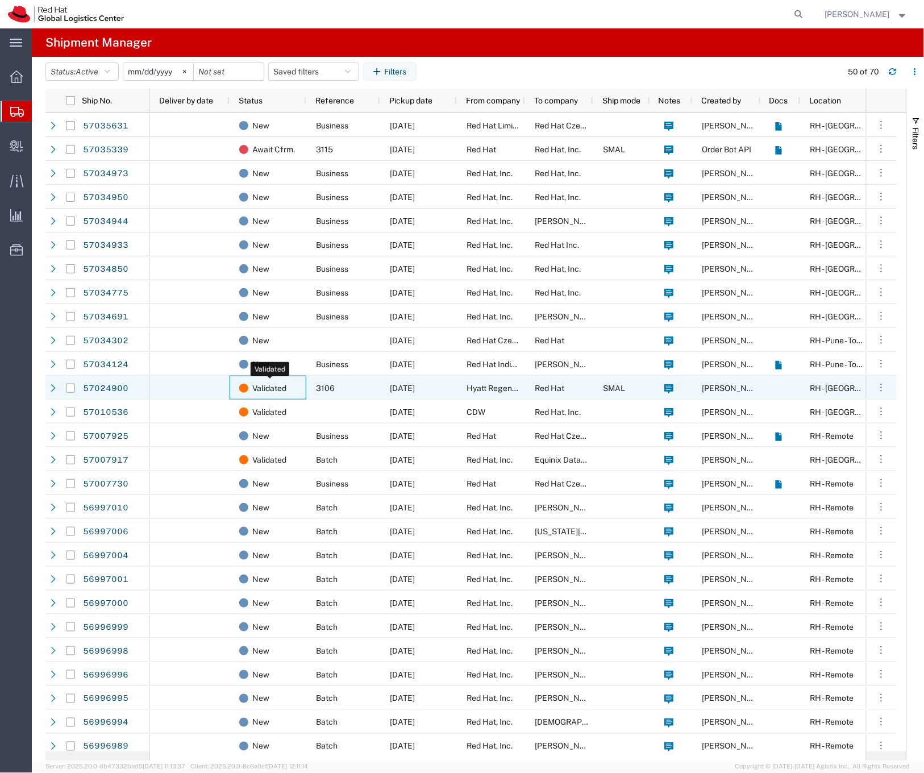
click at [270, 385] on span "Validated" at bounding box center [269, 388] width 34 height 24
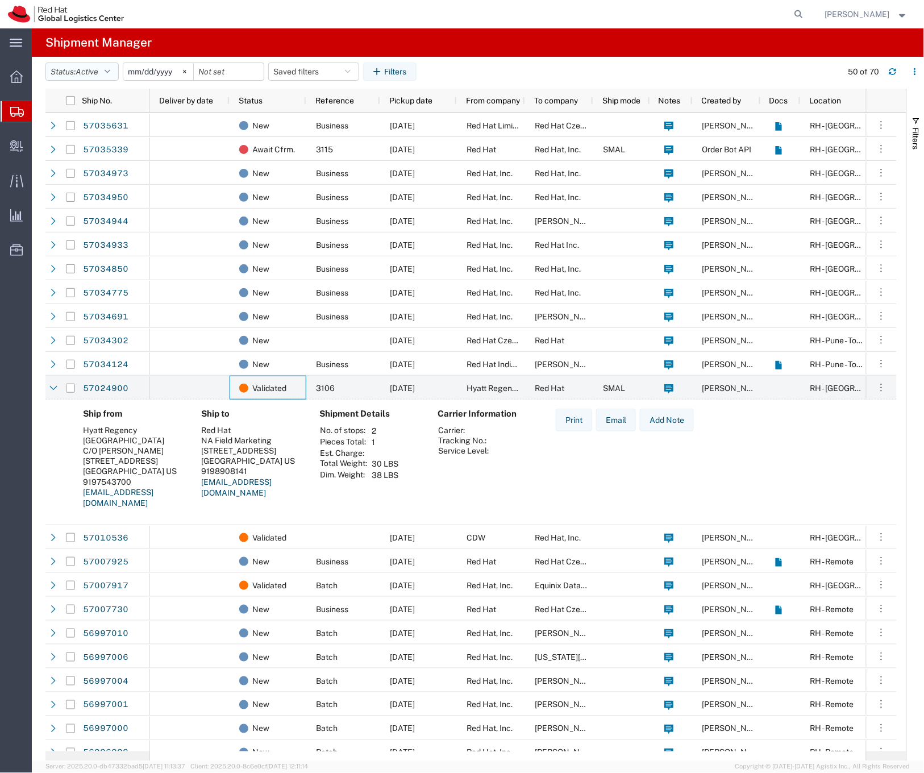
click at [98, 74] on span "Active" at bounding box center [87, 71] width 23 height 9
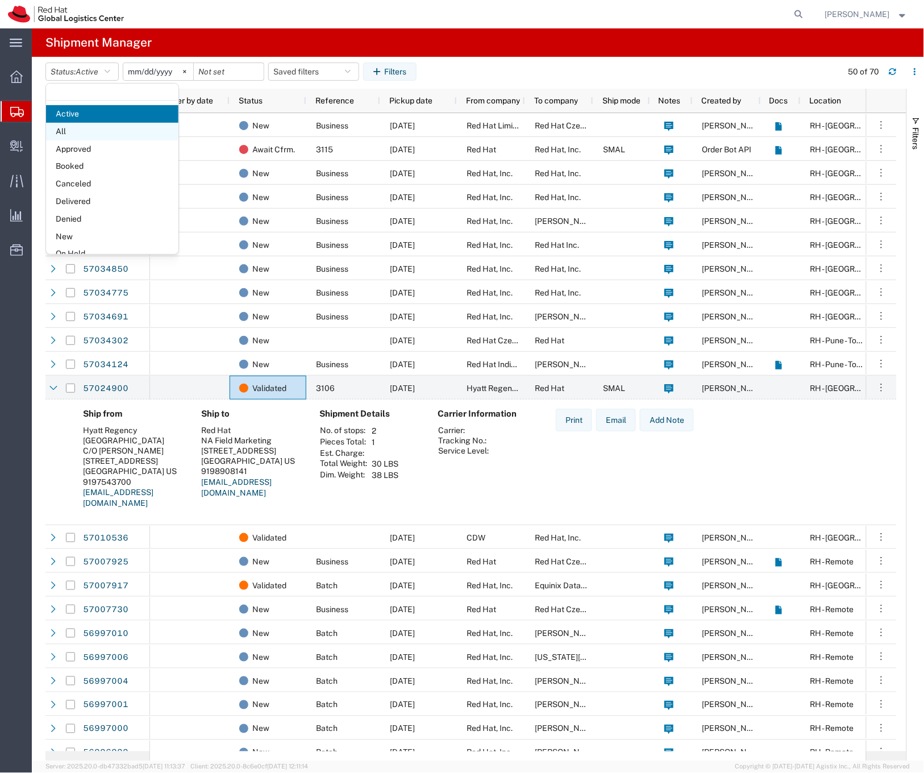
click at [111, 135] on span "All" at bounding box center [112, 132] width 132 height 18
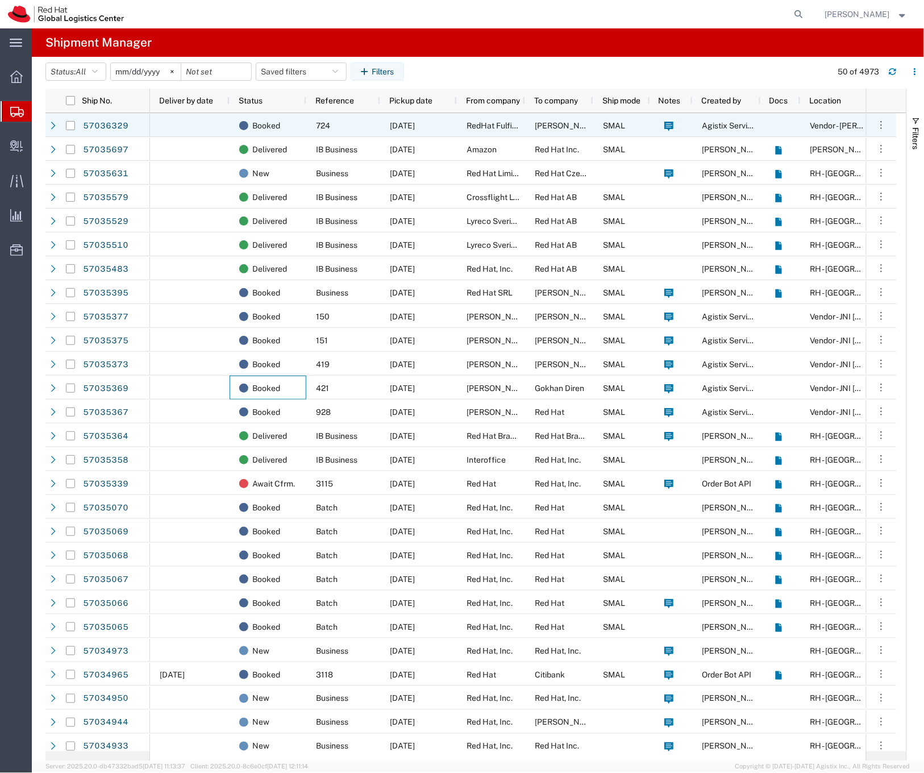
click at [209, 134] on div at bounding box center [190, 125] width 80 height 24
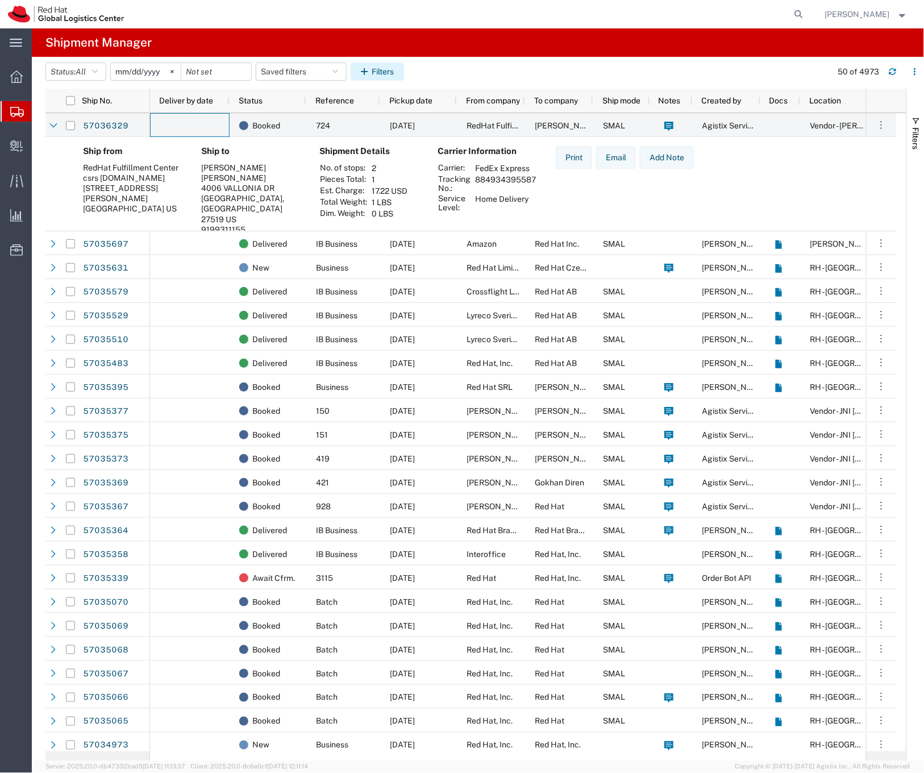
click at [397, 76] on button "Filters" at bounding box center [377, 72] width 53 height 18
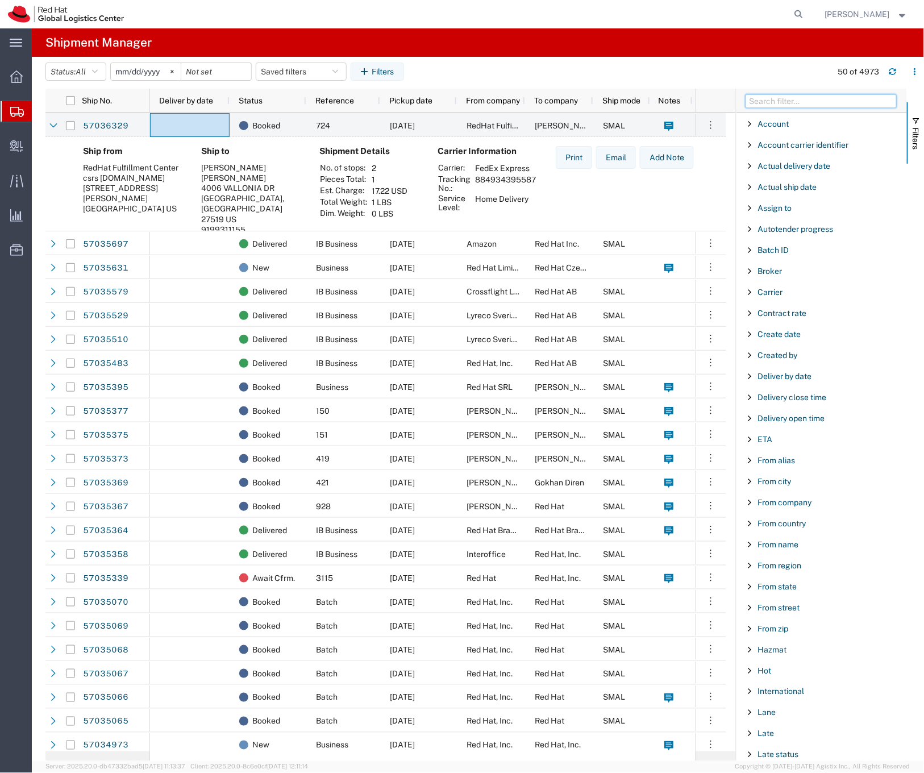
click at [771, 102] on input "Filter Columns Input" at bounding box center [821, 101] width 151 height 14
type input "t"
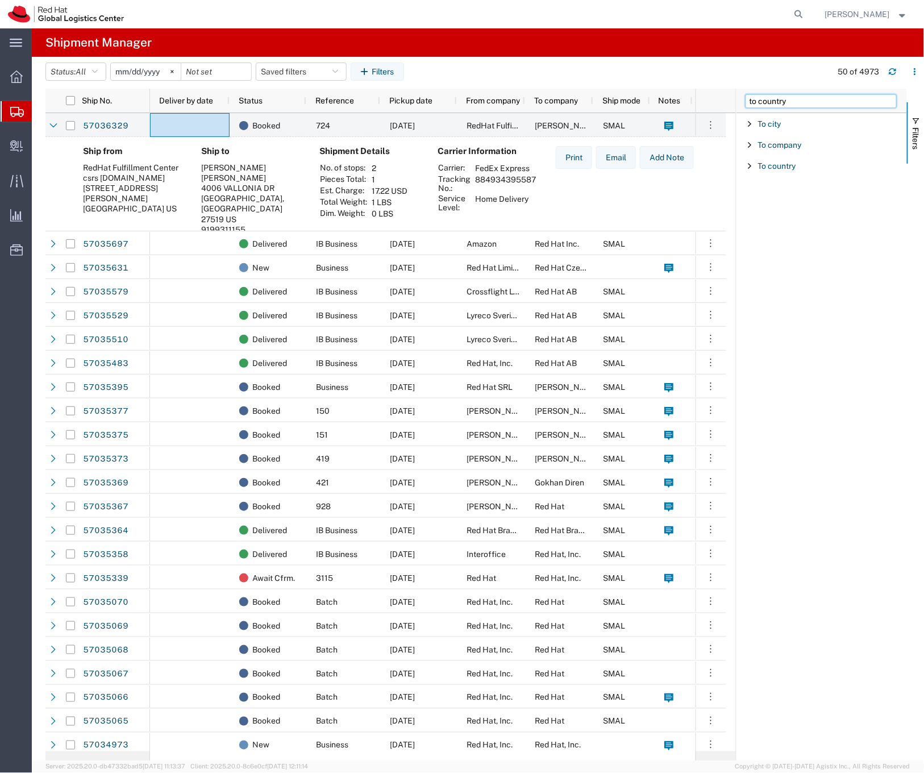
type input "to country"
click at [772, 124] on span "To country" at bounding box center [777, 123] width 38 height 9
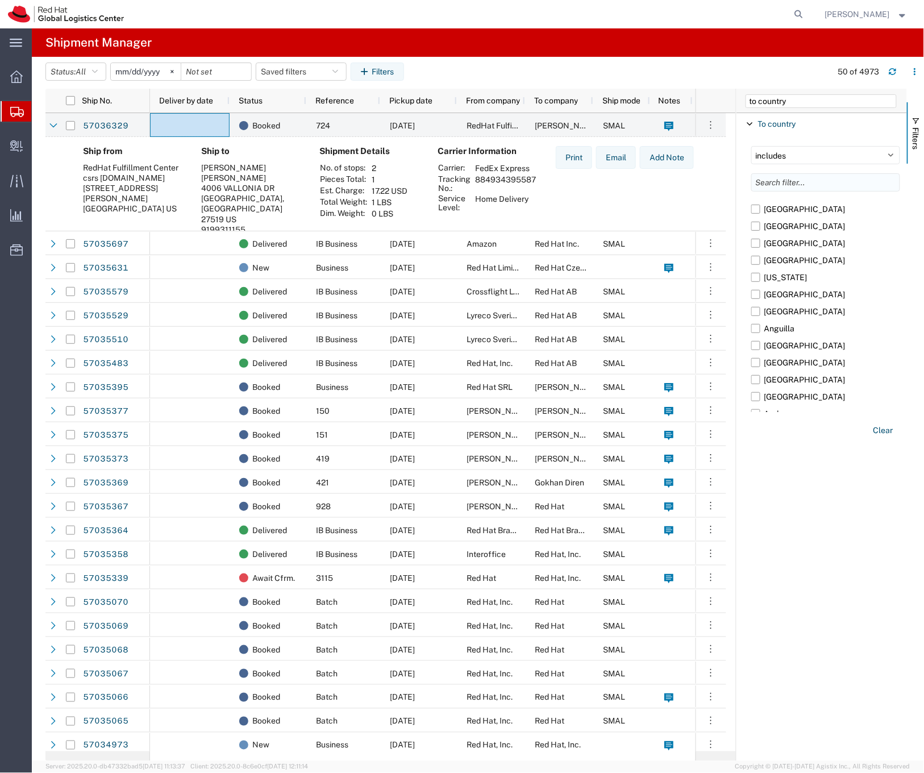
click at [779, 184] on input "Filter List 1 Filters" at bounding box center [826, 182] width 149 height 18
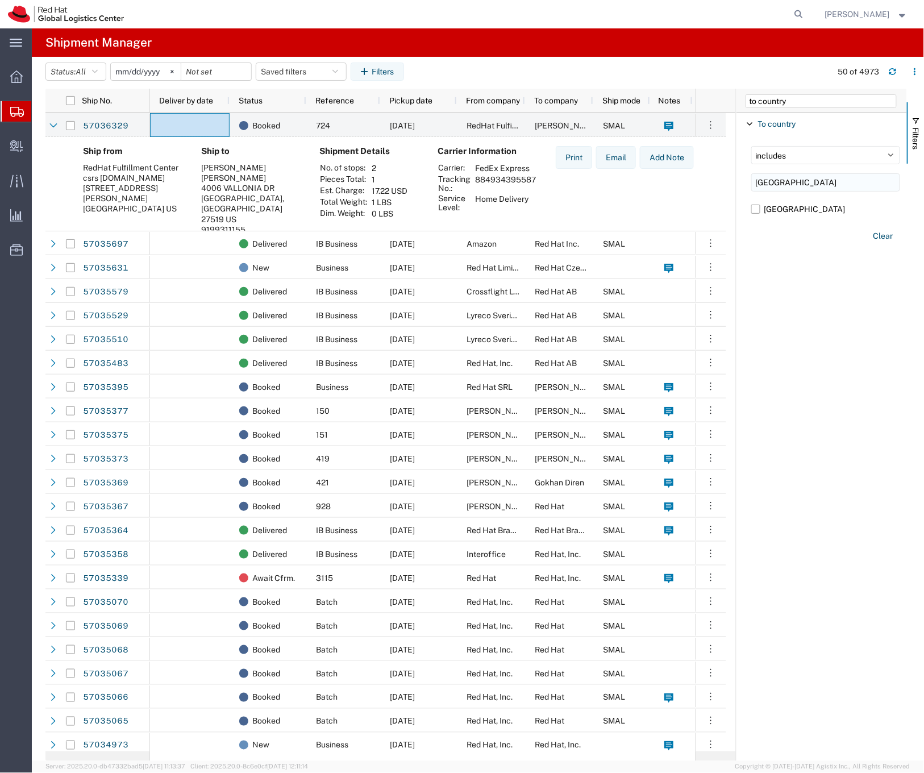
type input "canada"
click at [766, 204] on label "Canada" at bounding box center [826, 209] width 149 height 17
click at [0, 0] on input "Canada" at bounding box center [0, 0] width 0 height 0
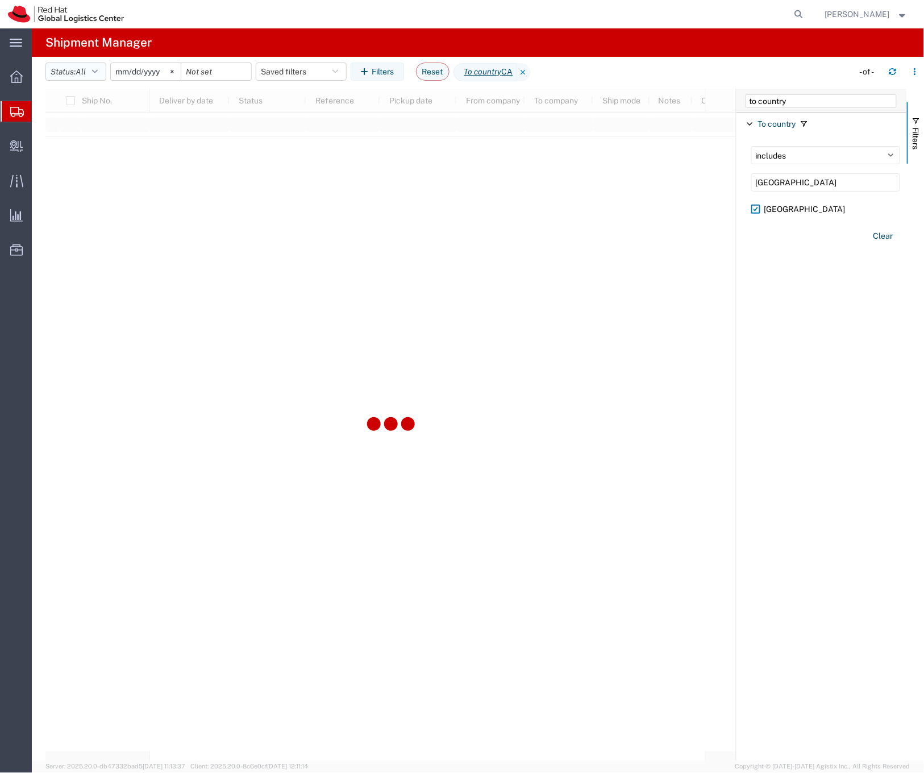
click at [99, 80] on button "Status: All" at bounding box center [75, 72] width 61 height 18
click at [109, 205] on span "Delivered" at bounding box center [112, 202] width 132 height 18
click at [347, 137] on div at bounding box center [390, 425] width 691 height 673
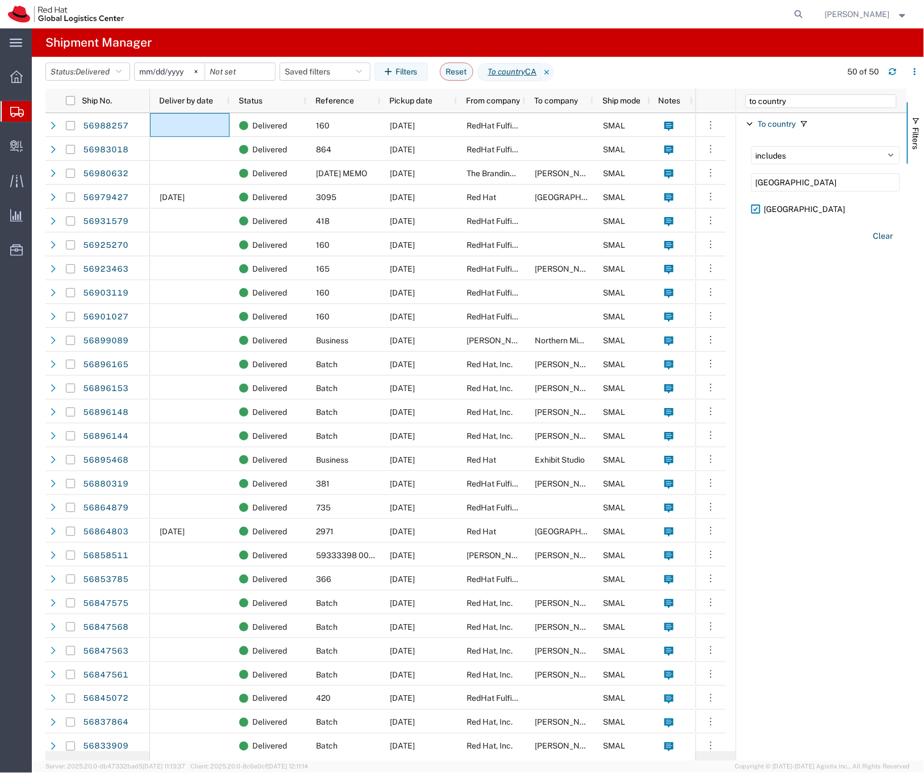
click at [764, 389] on div "Account Enabled Account Account carrier identifier Enabled Account carrier iden…" at bounding box center [822, 437] width 171 height 648
click at [844, 291] on div "Account Enabled Account Account carrier identifier Enabled Account carrier iden…" at bounding box center [822, 437] width 171 height 648
click at [848, 186] on input "canada" at bounding box center [826, 182] width 149 height 18
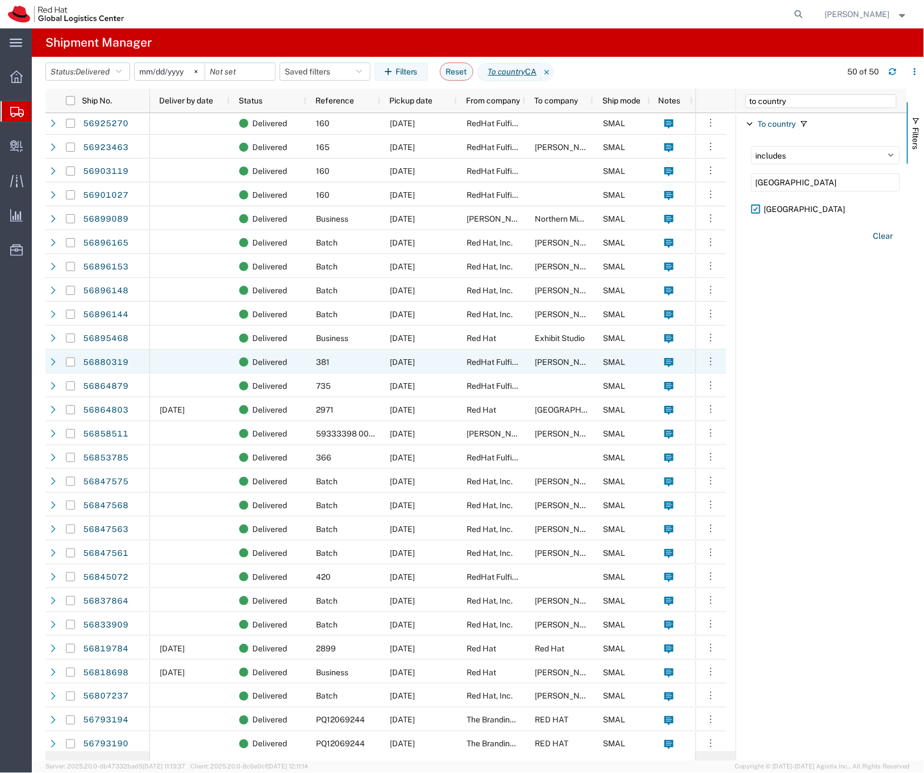
scroll to position [174, 0]
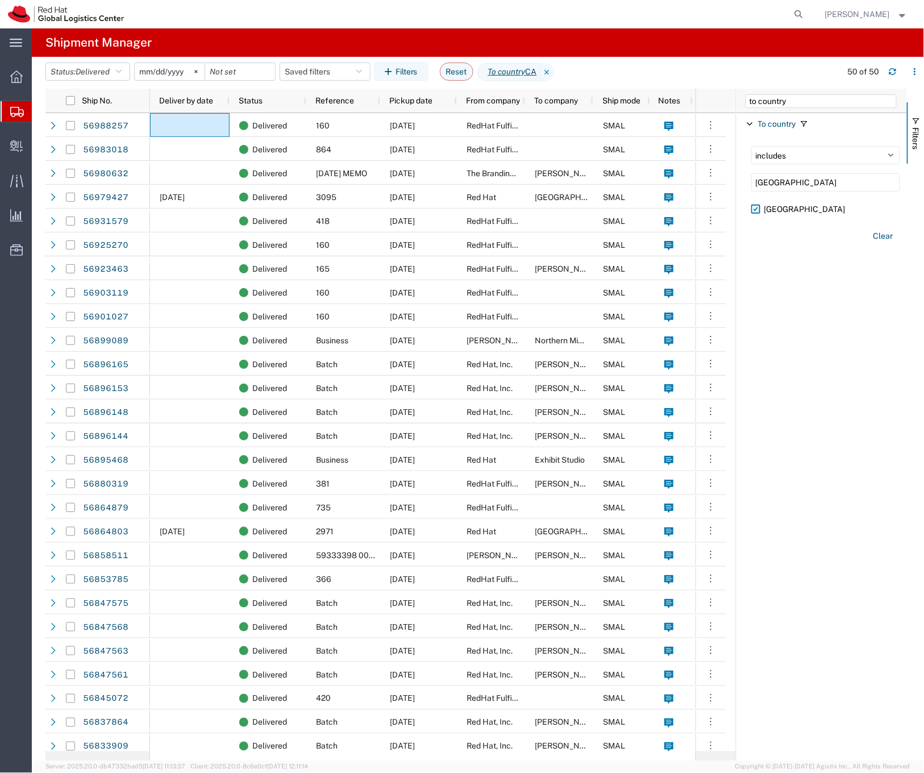
click at [172, 74] on input "[DATE]" at bounding box center [170, 71] width 70 height 17
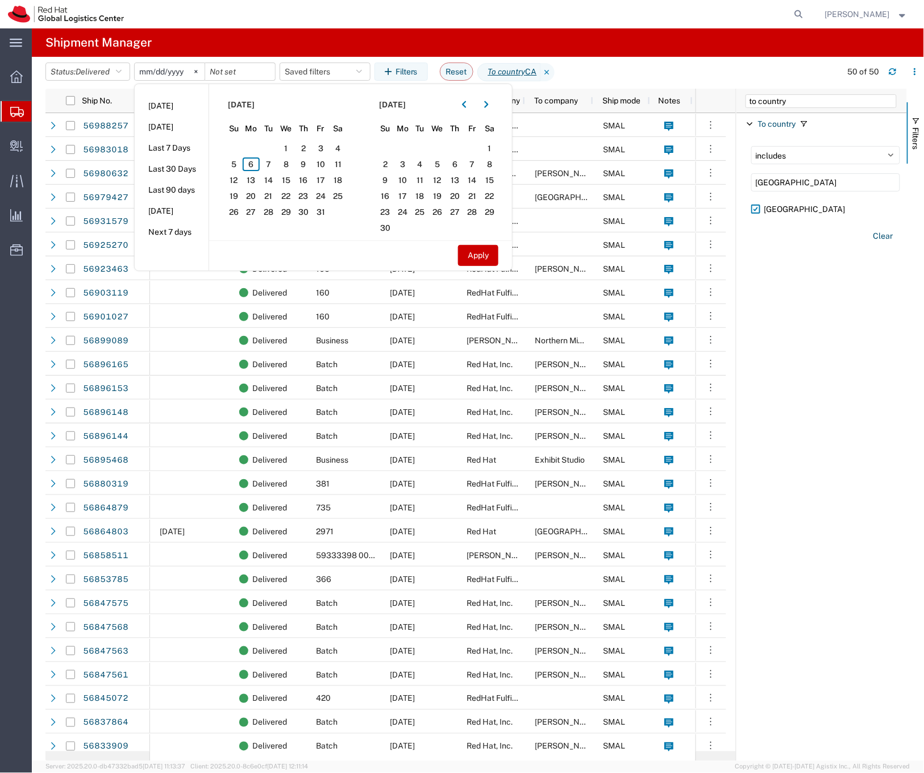
click at [617, 63] on agx-table-filter-chips "Status: Delivered Active All Approved Booked Canceled Delivered Denied New On H…" at bounding box center [440, 76] width 791 height 26
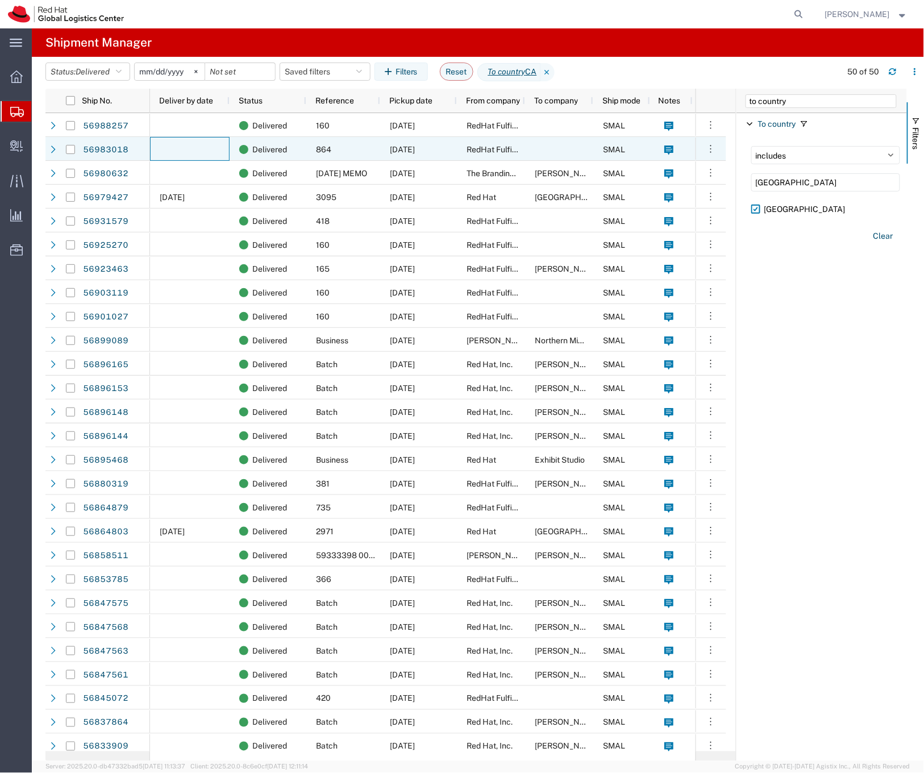
click at [184, 151] on div at bounding box center [190, 149] width 80 height 24
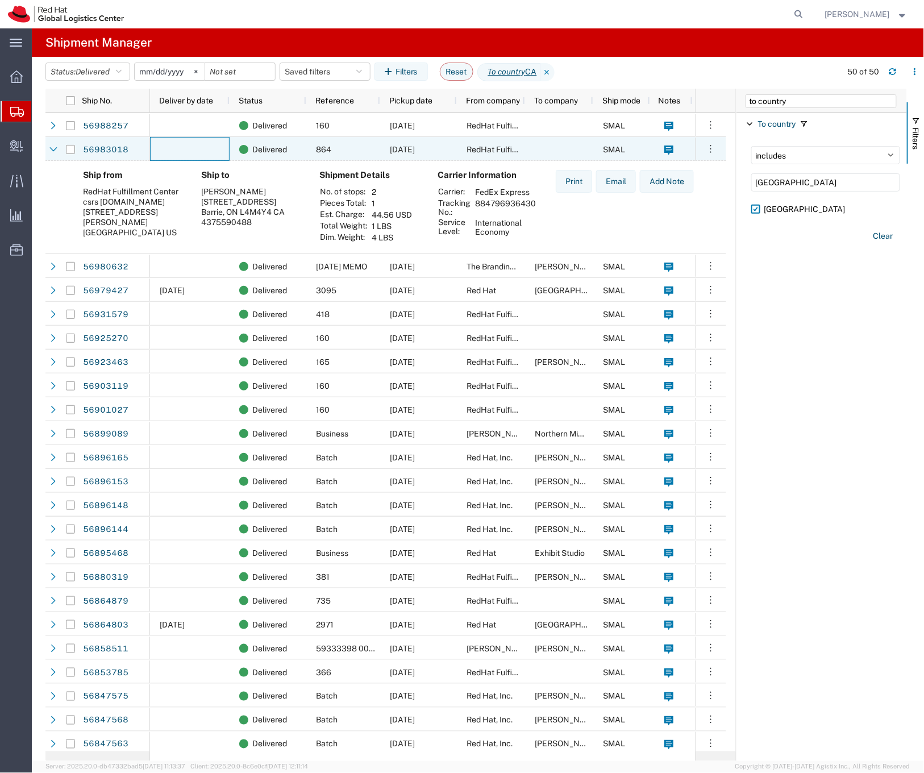
click at [190, 142] on div at bounding box center [190, 149] width 80 height 24
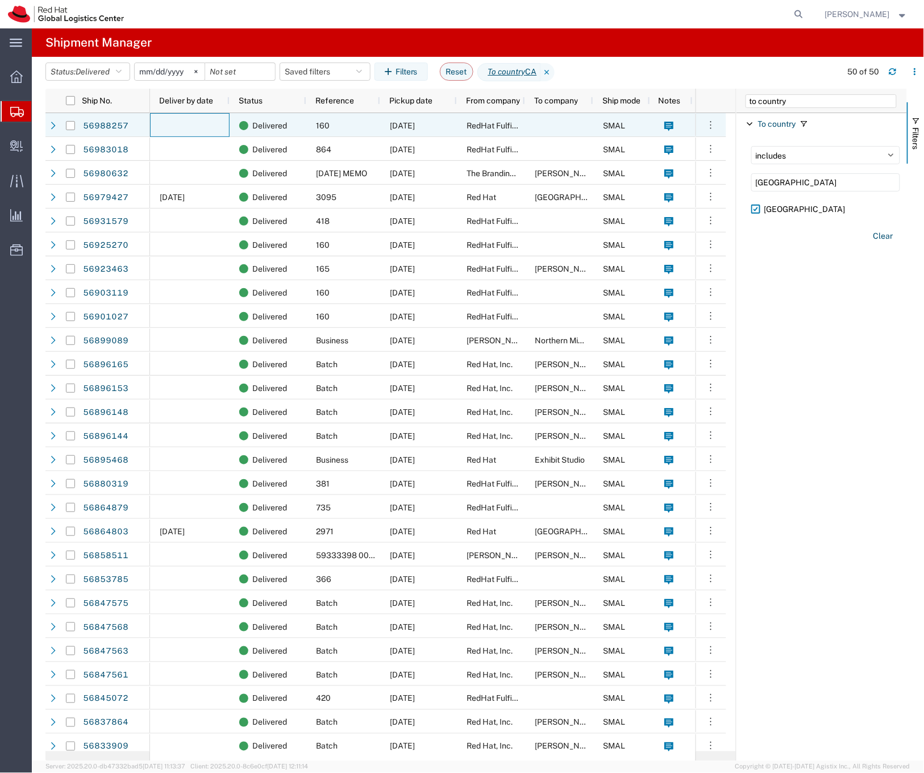
click at [181, 126] on div at bounding box center [190, 125] width 80 height 24
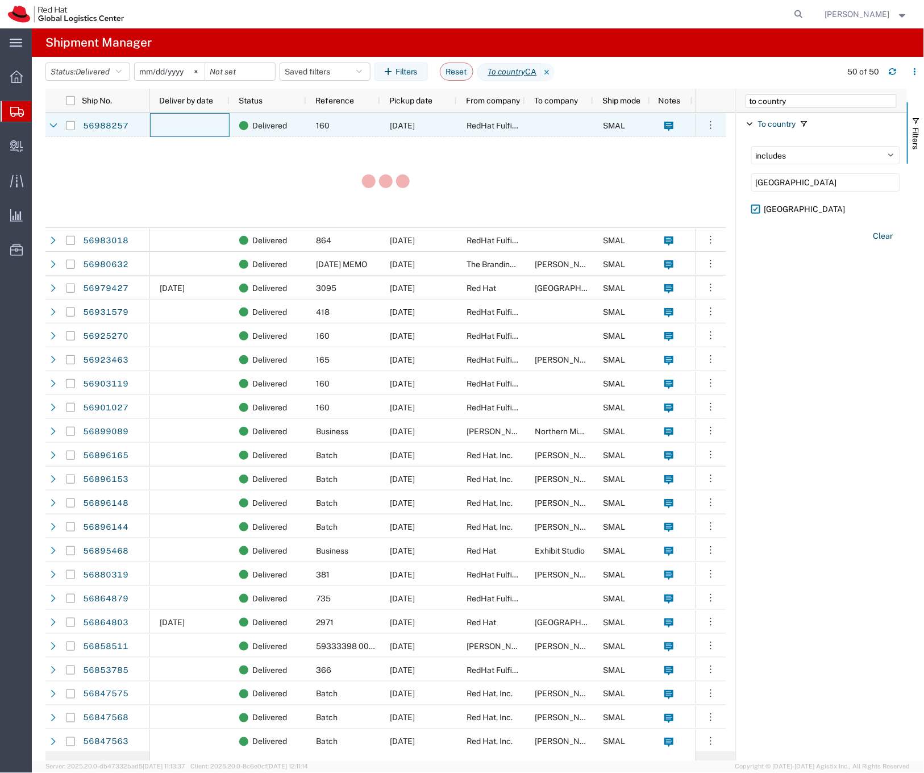
click at [181, 126] on div at bounding box center [190, 125] width 80 height 24
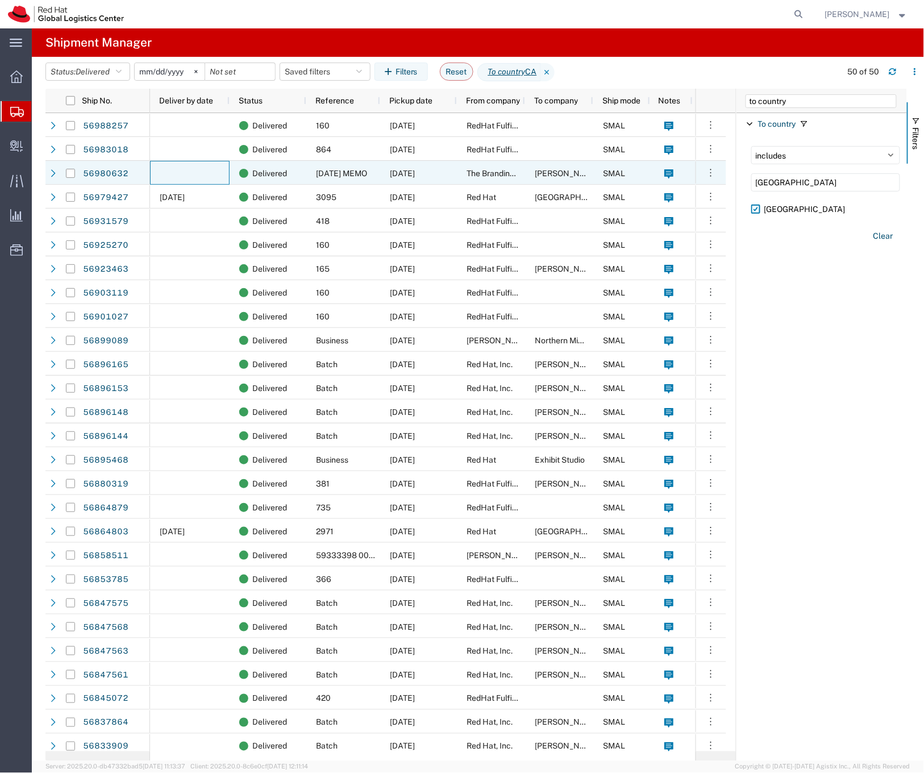
click at [184, 164] on div at bounding box center [190, 173] width 80 height 24
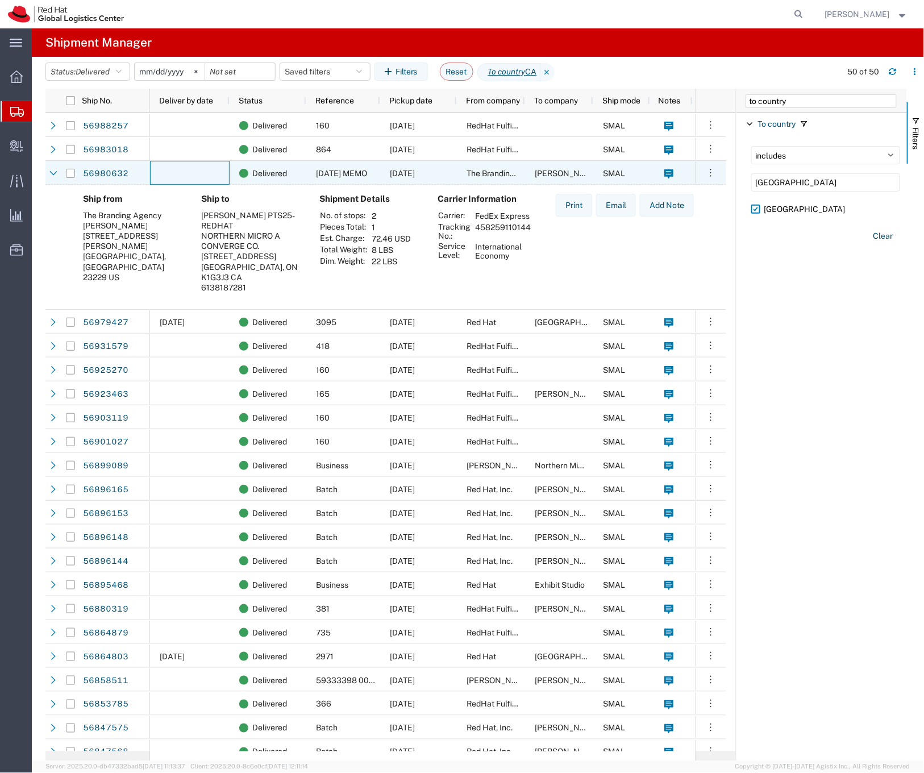
click at [192, 176] on div at bounding box center [190, 173] width 80 height 24
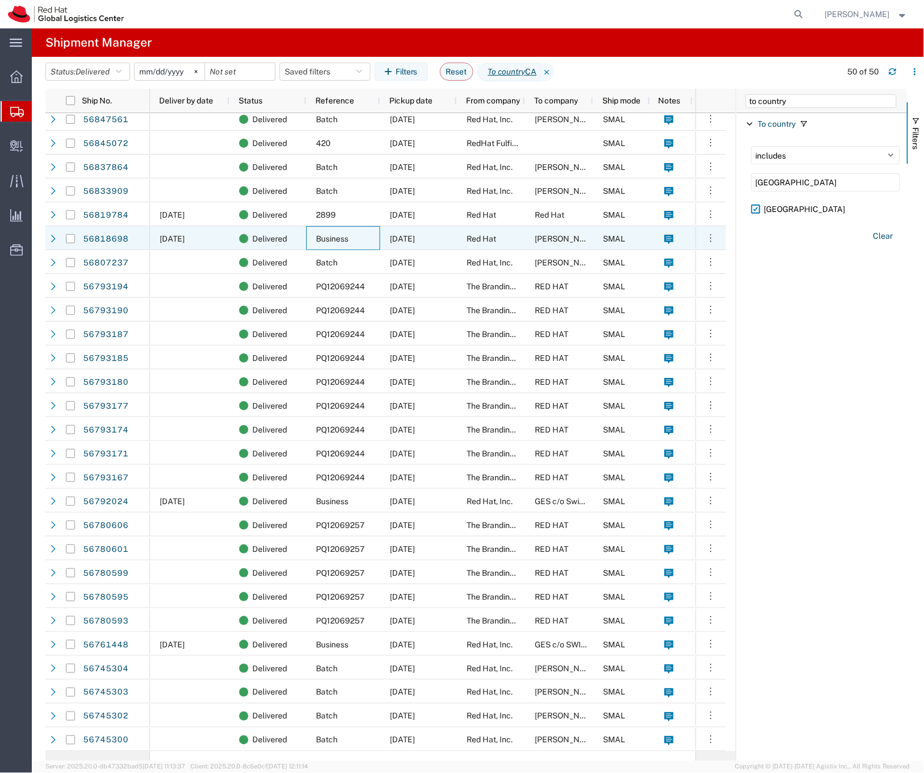
click at [368, 226] on div "Business" at bounding box center [343, 238] width 74 height 24
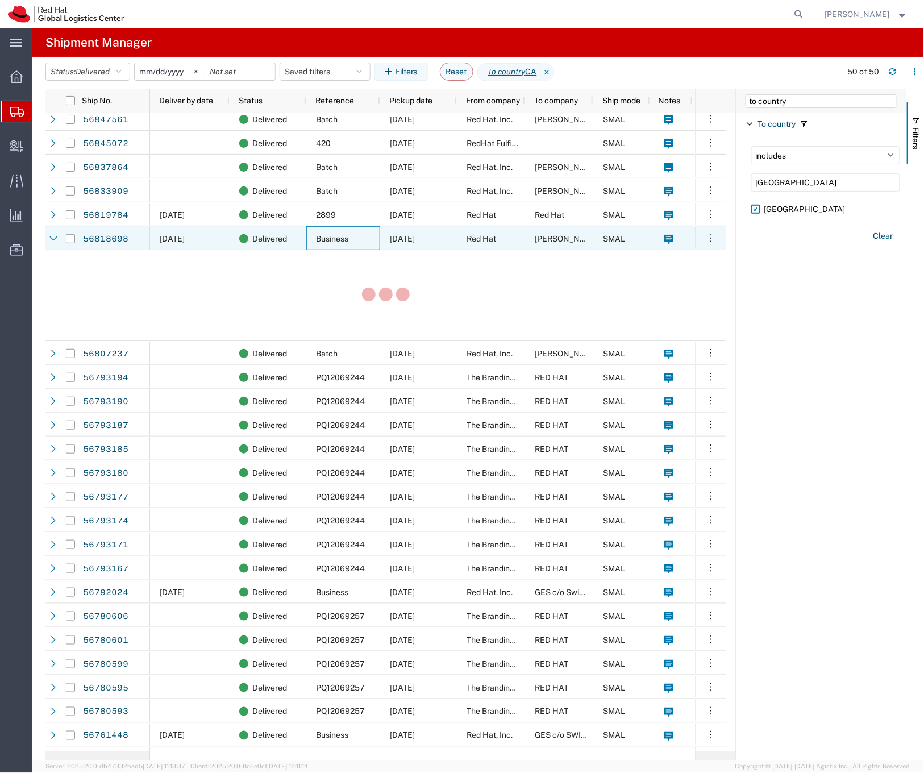
scroll to position [555, 0]
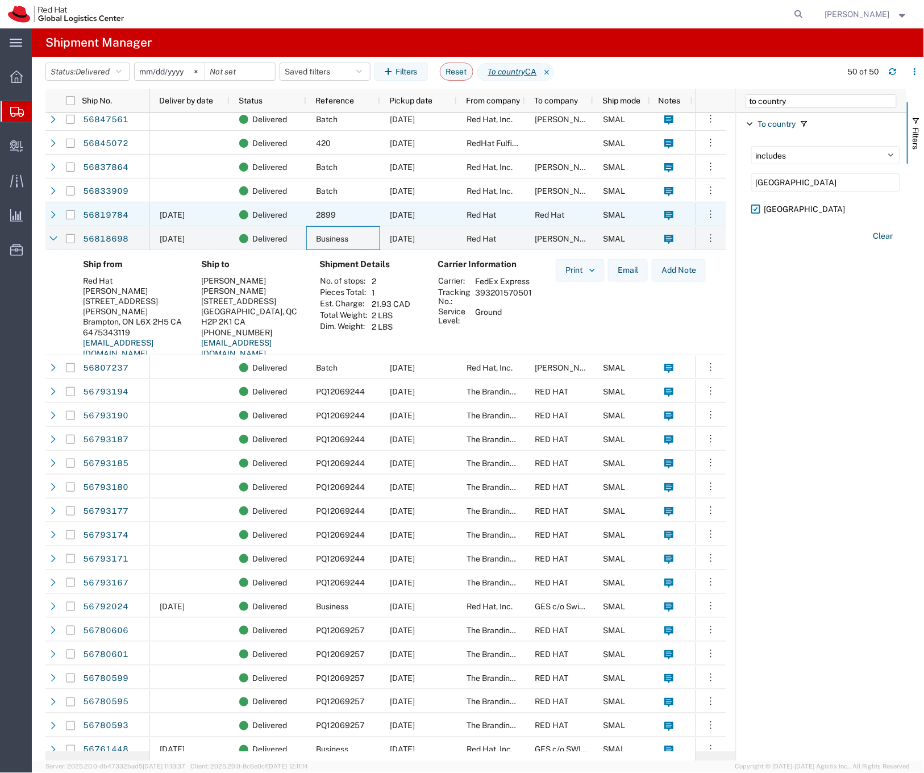
click at [359, 218] on div "2899" at bounding box center [343, 214] width 74 height 24
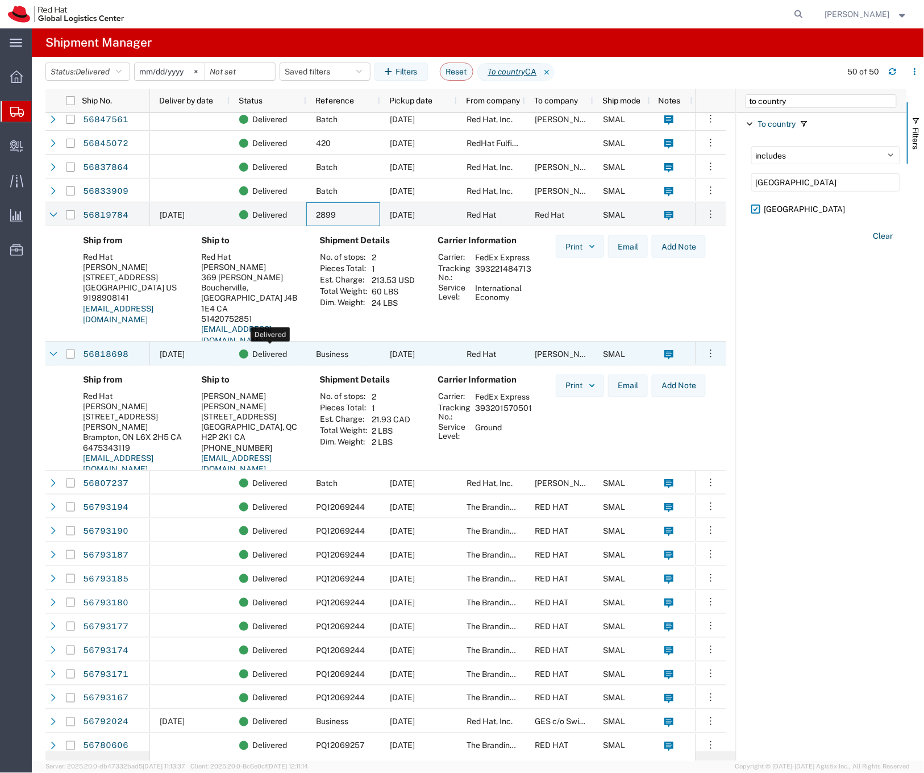
click at [263, 362] on span "Delivered" at bounding box center [269, 354] width 35 height 24
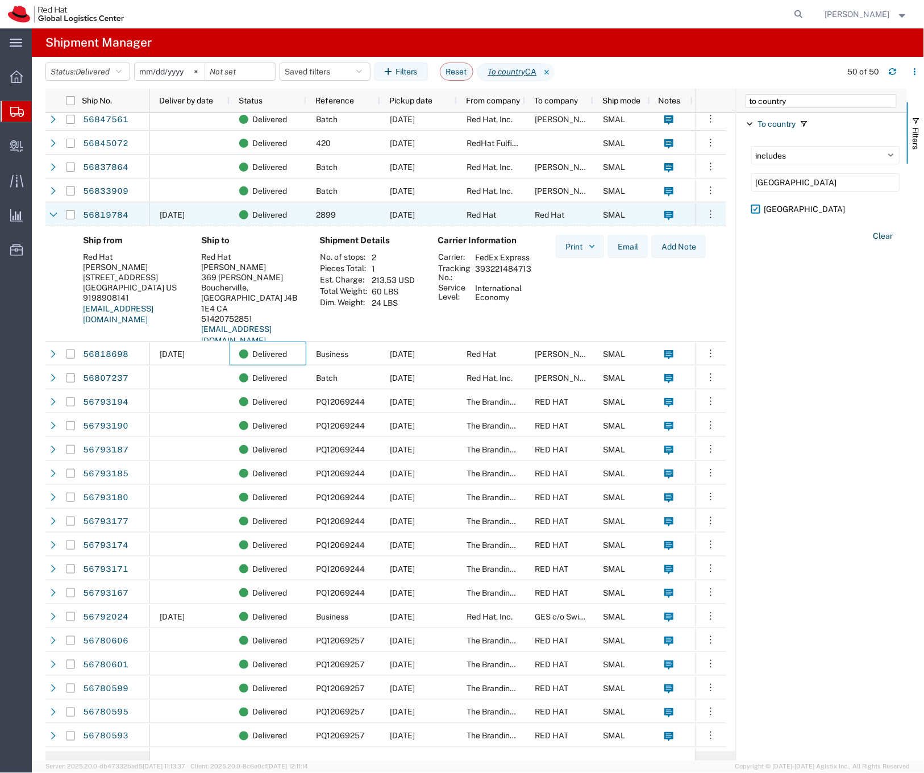
click at [179, 219] on div "09/19/2025" at bounding box center [190, 214] width 80 height 24
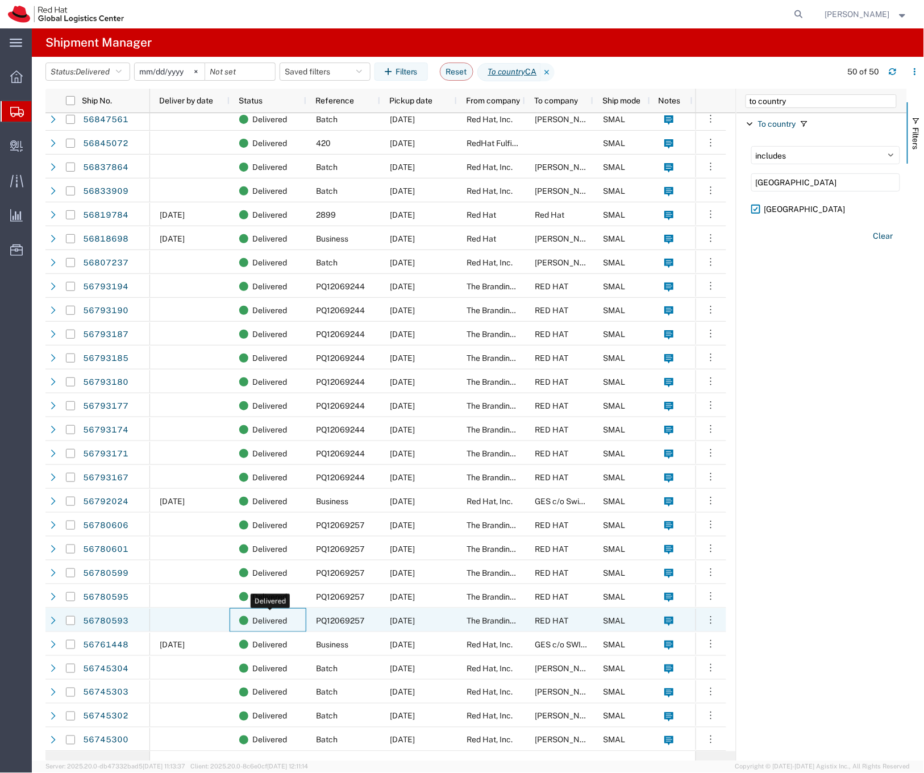
click at [281, 618] on span "Delivered" at bounding box center [269, 621] width 35 height 24
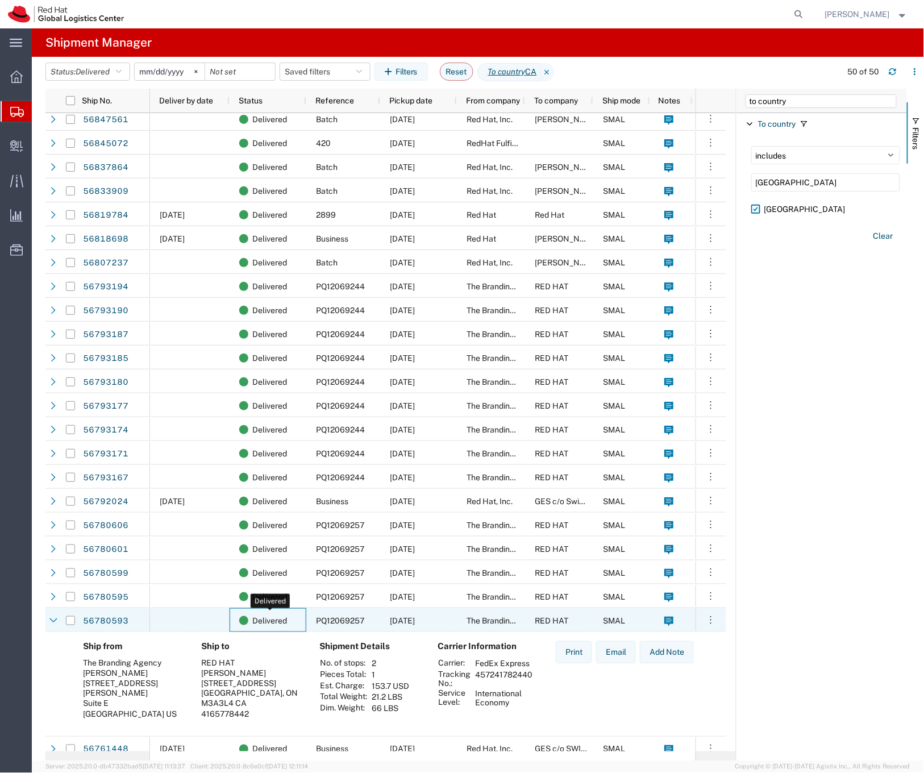
click at [281, 619] on span "Delivered" at bounding box center [269, 621] width 35 height 24
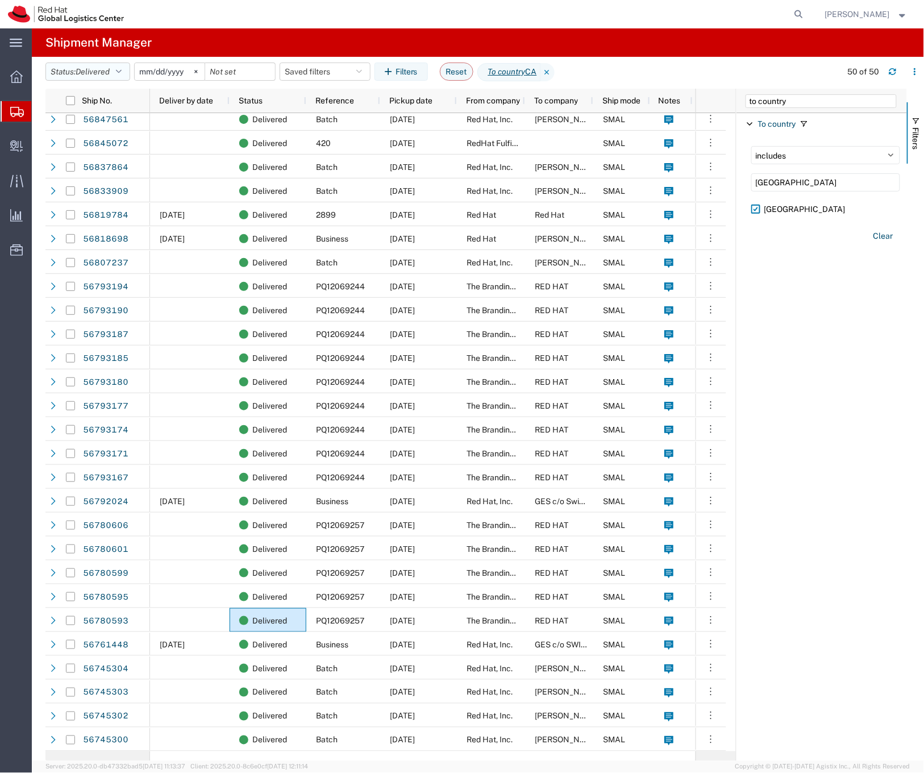
click at [107, 75] on span "Delivered" at bounding box center [93, 71] width 34 height 9
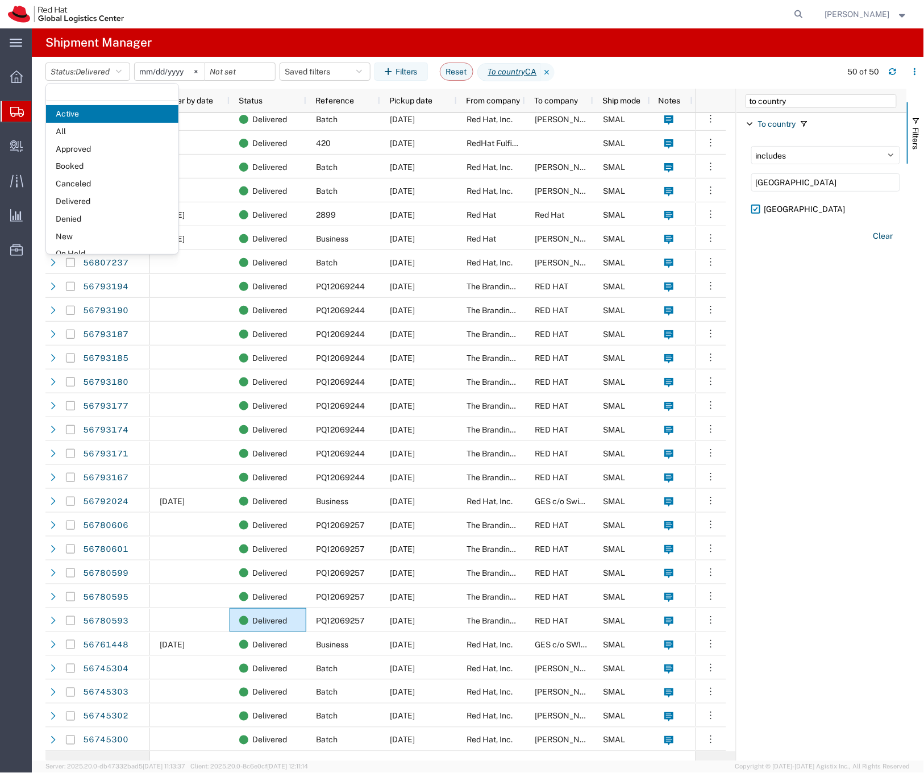
click at [206, 52] on agx-page-header "Shipment Manager" at bounding box center [478, 42] width 893 height 28
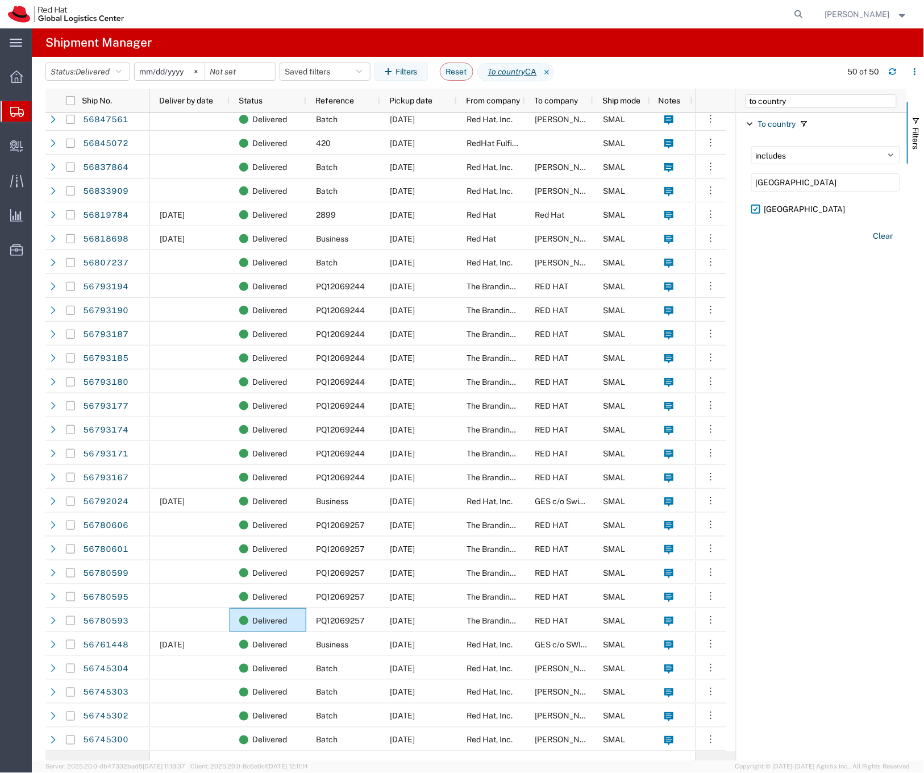
click at [190, 67] on input "2025-09-06" at bounding box center [170, 71] width 70 height 17
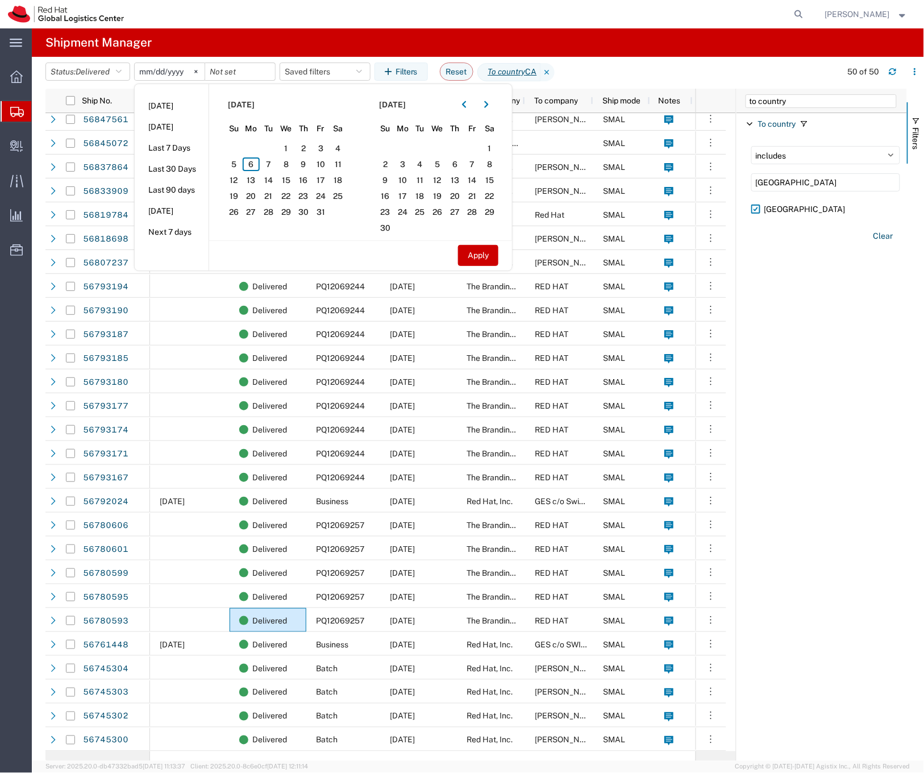
click at [280, 28] on agx-page-header "Shipment Manager" at bounding box center [478, 42] width 893 height 28
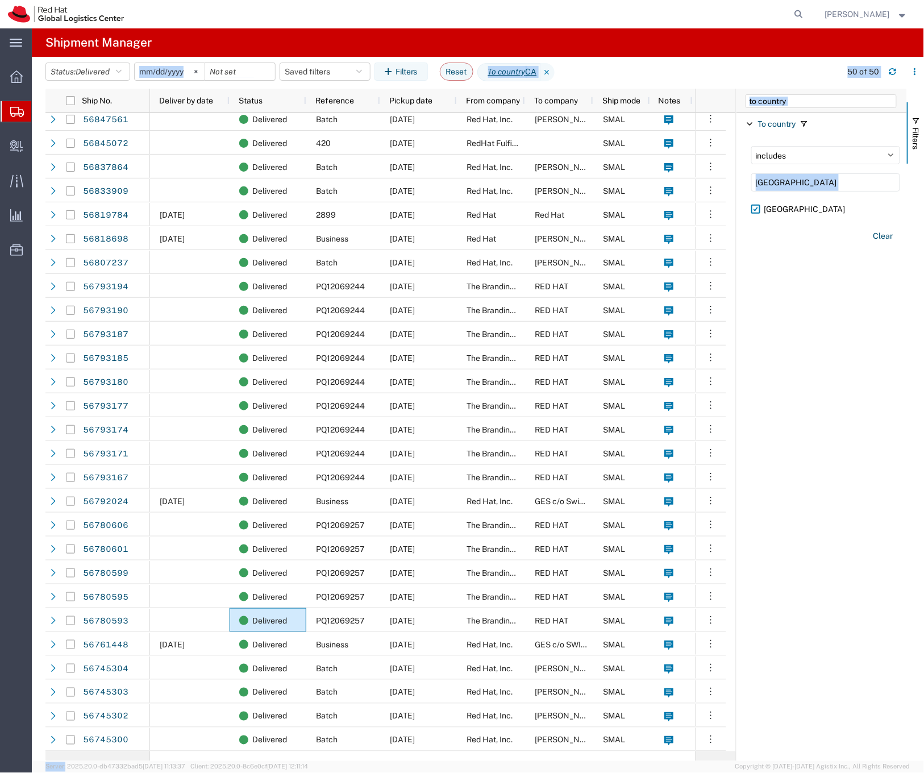
drag, startPoint x: 280, startPoint y: 28, endPoint x: 340, endPoint y: 146, distance: 132.0
click at [340, 146] on agx-shipment-table-manager-page "Shipment Manager Status: Delivered Active All Approved Booked Canceled Delivere…" at bounding box center [478, 394] width 893 height 733
click at [783, 97] on input "to country" at bounding box center [821, 101] width 151 height 14
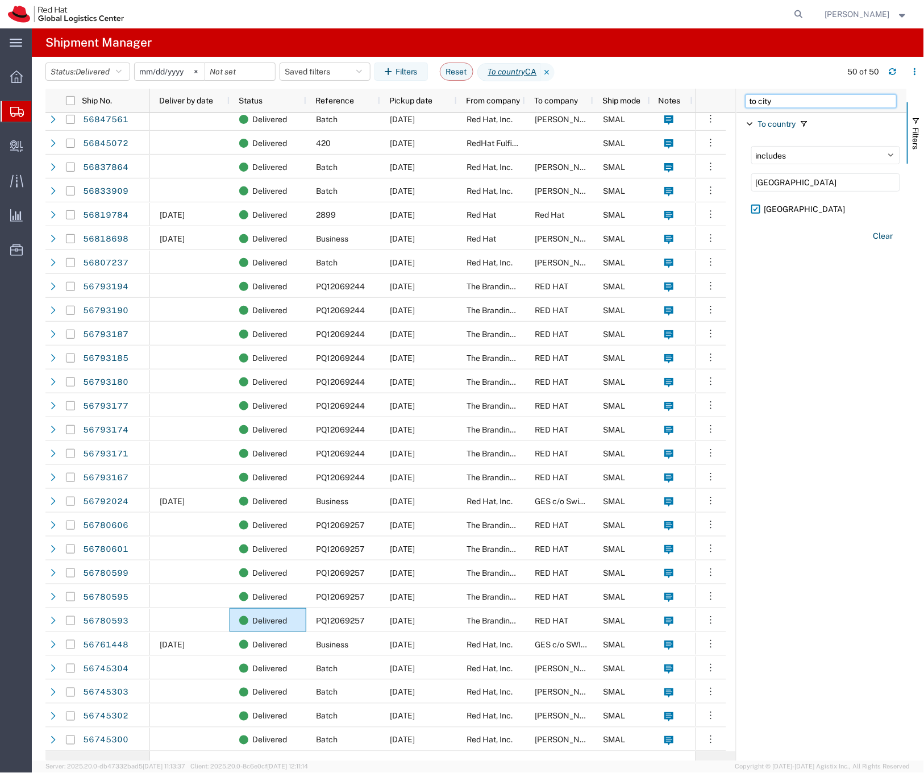
type input "to city"
click at [772, 121] on span "To city" at bounding box center [769, 123] width 23 height 9
type input "p"
type input "ottawa"
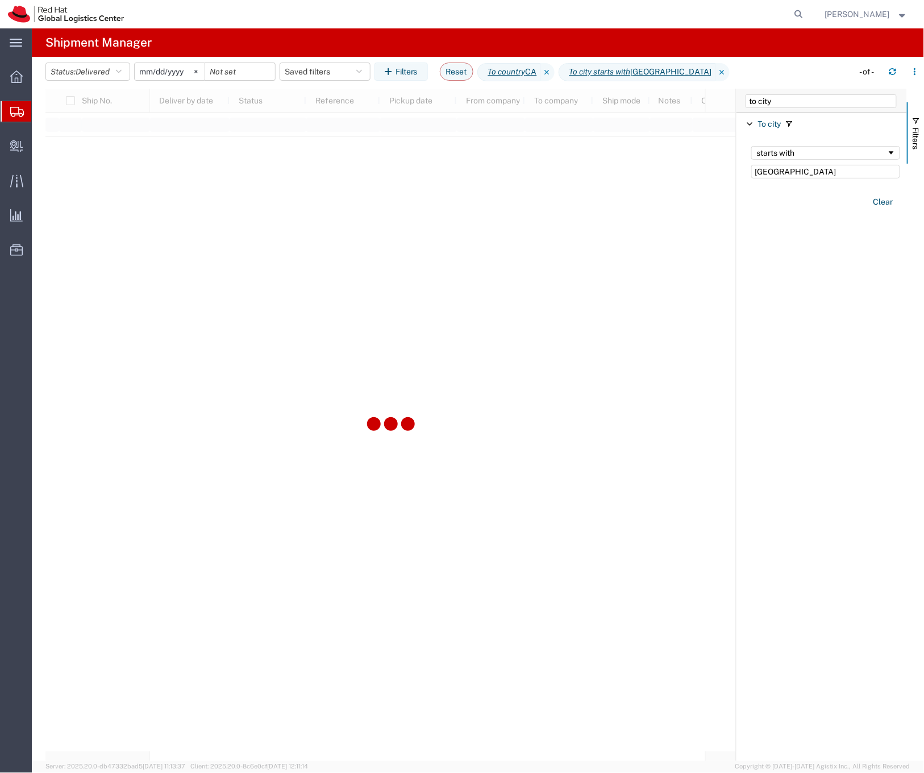
click at [300, 132] on div at bounding box center [390, 425] width 691 height 673
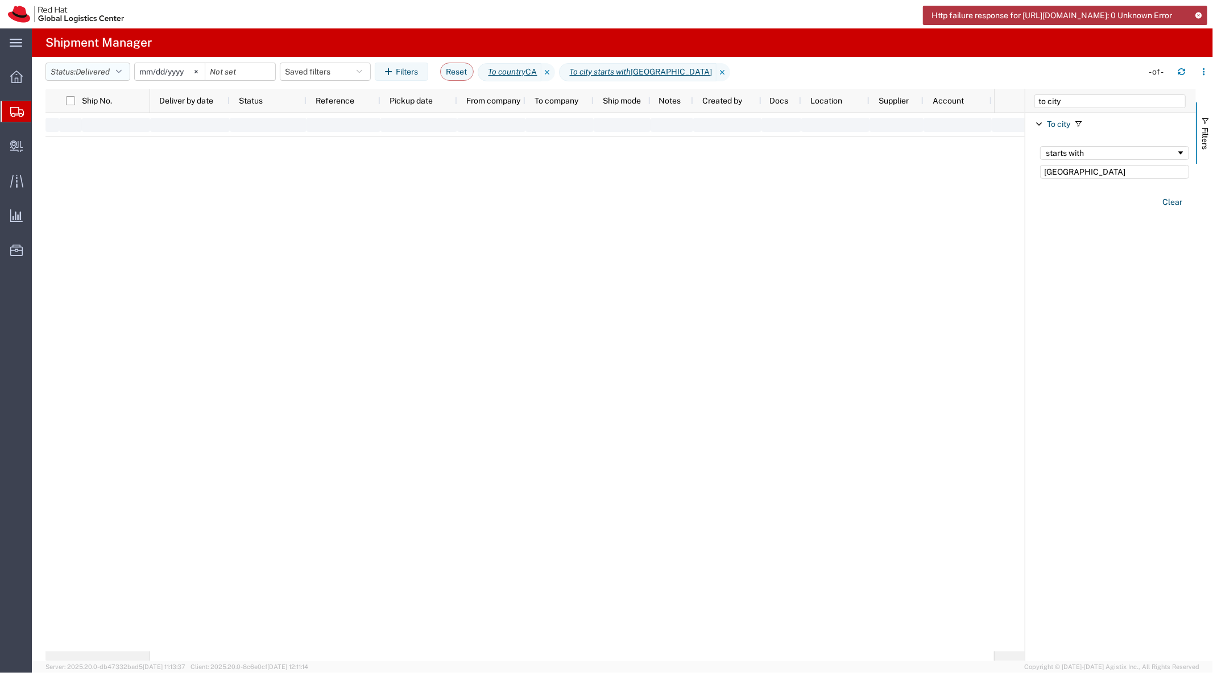
click at [107, 69] on span "Delivered" at bounding box center [93, 71] width 34 height 9
click at [497, 57] on header "Status: Delivered Active All Approved Booked Canceled Delivered Denied New On H…" at bounding box center [628, 73] width 1167 height 32
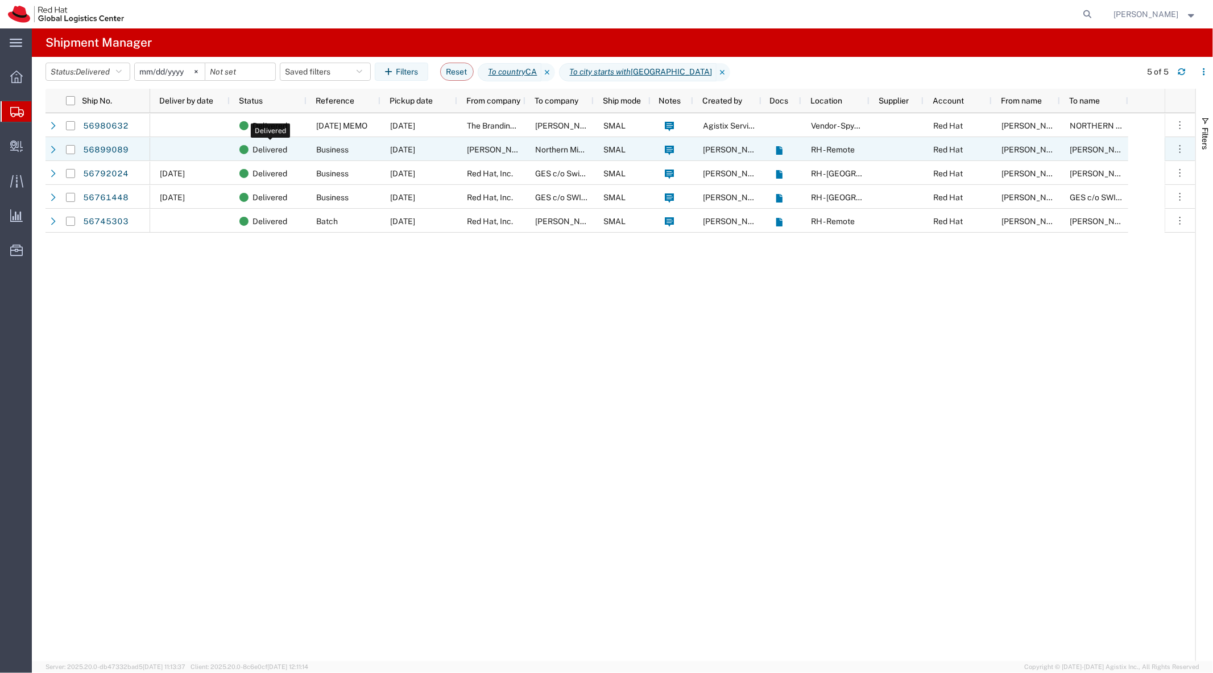
click at [262, 144] on span "Delivered" at bounding box center [269, 150] width 35 height 24
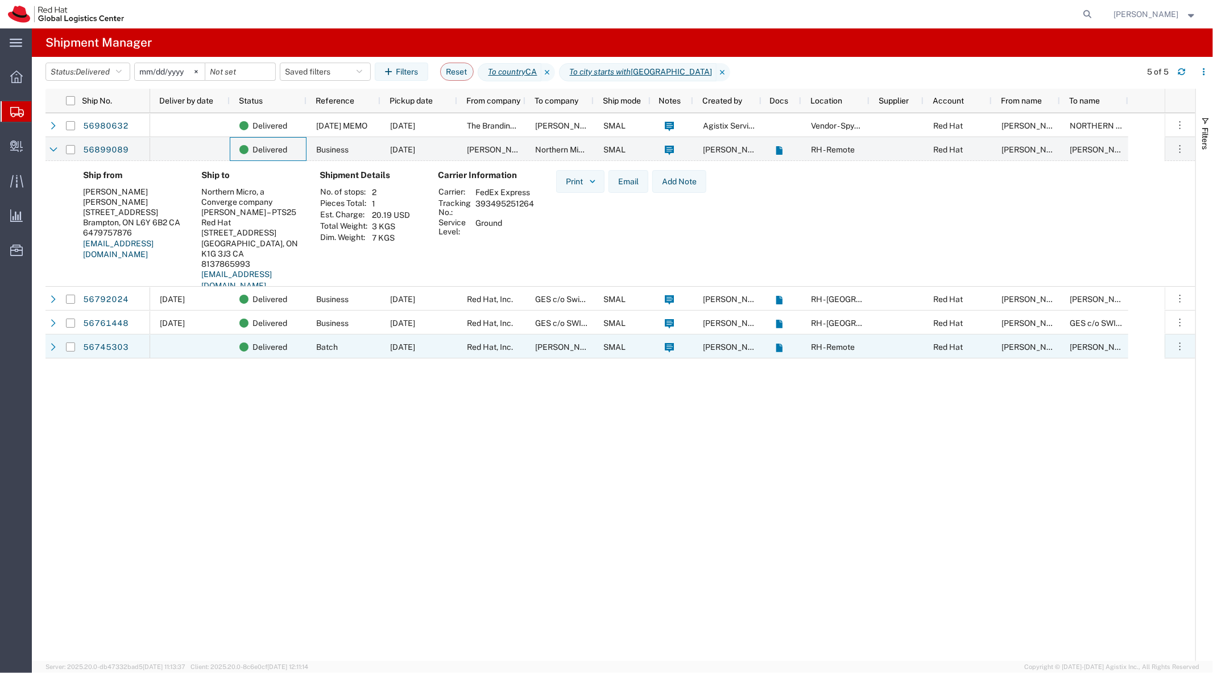
click at [410, 346] on span "[DATE]" at bounding box center [402, 346] width 25 height 9
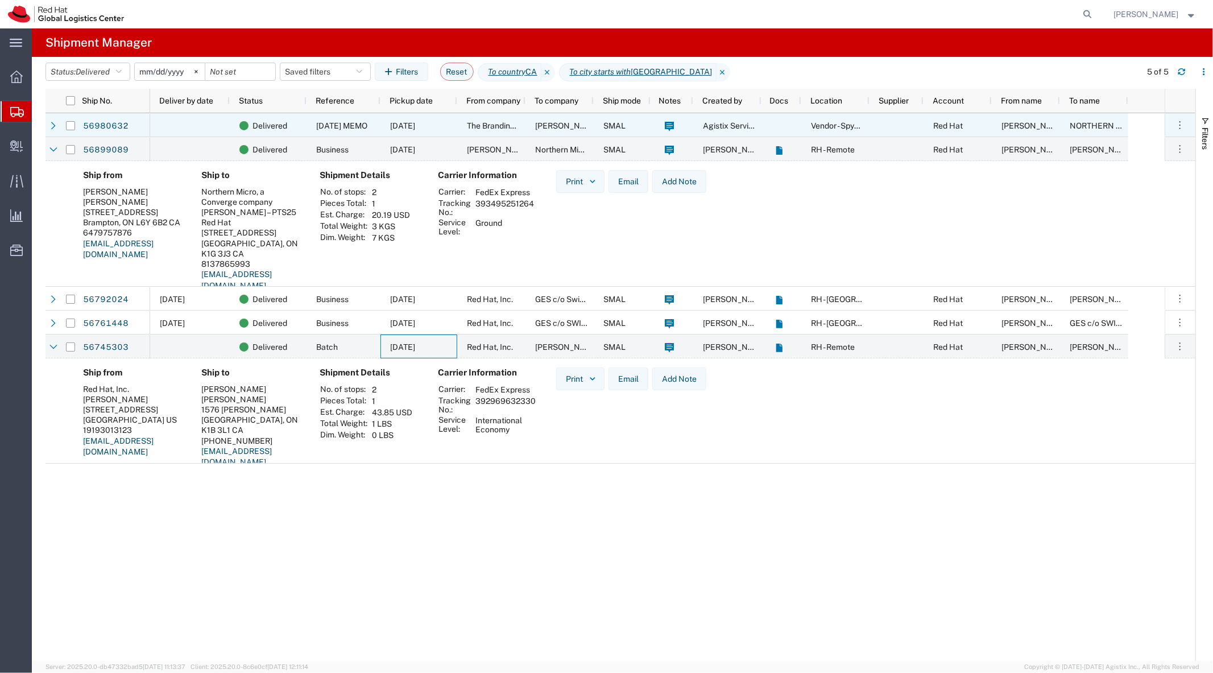
click at [476, 122] on span "The Branding Agency" at bounding box center [506, 125] width 78 height 9
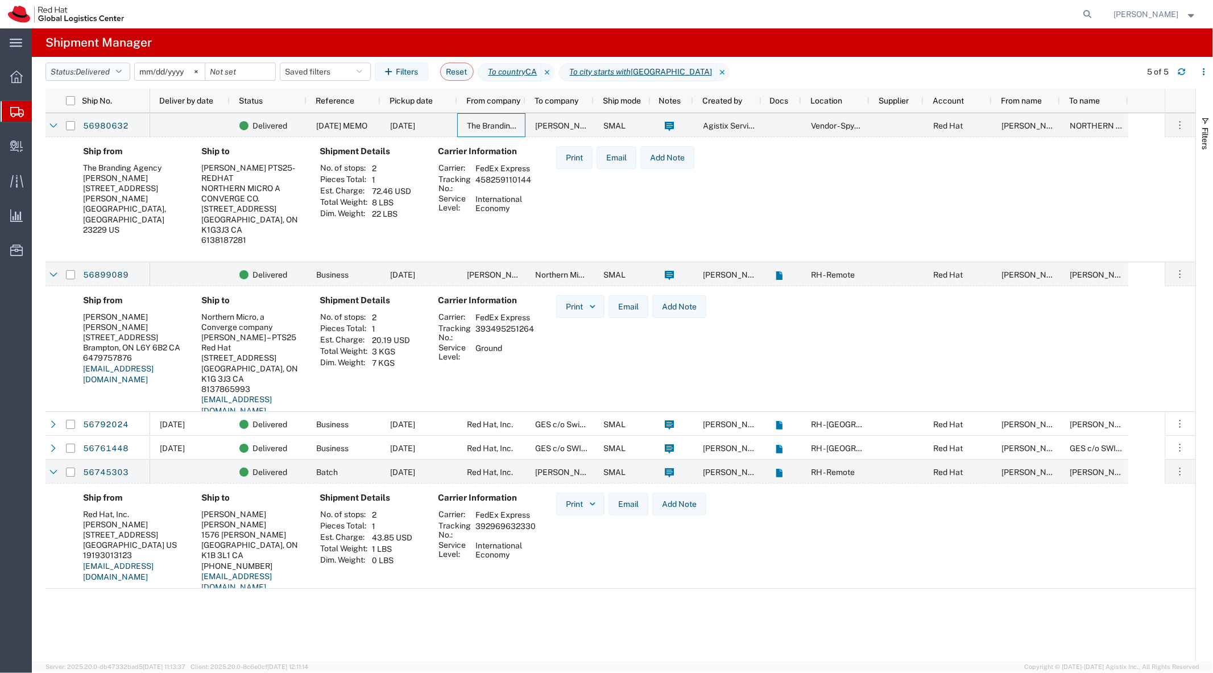
click at [84, 69] on span "Delivered" at bounding box center [93, 71] width 34 height 9
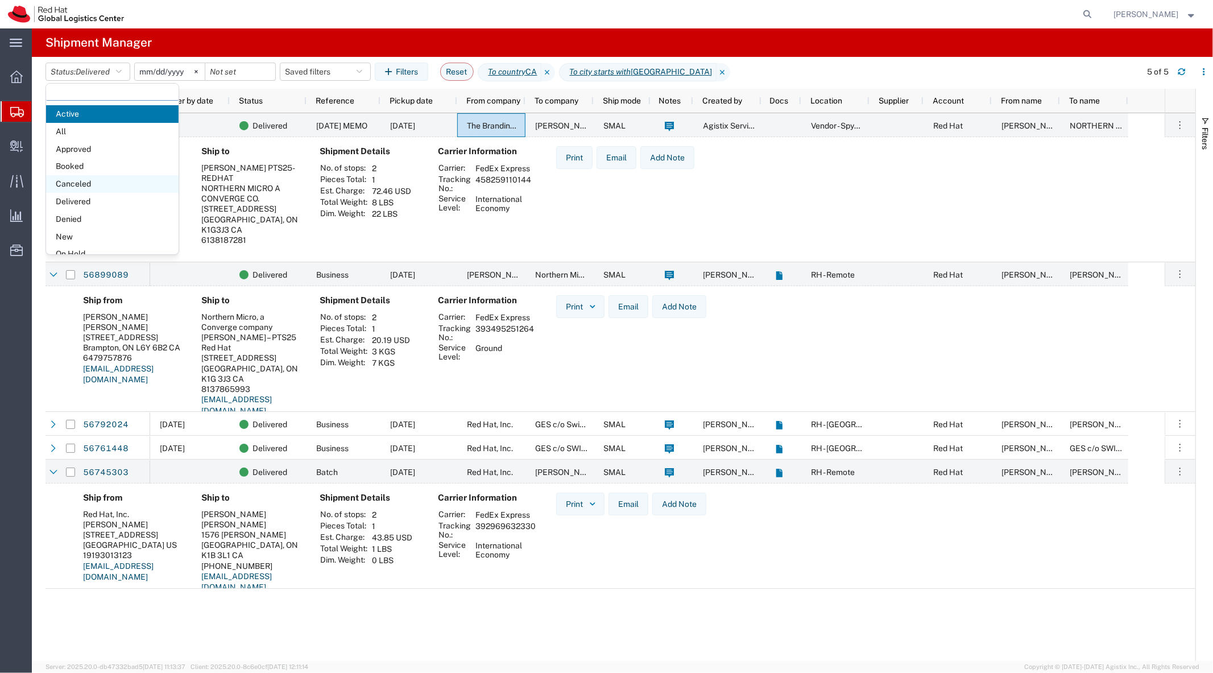
scroll to position [65, 0]
click at [105, 239] on span "Shipped" at bounding box center [112, 242] width 132 height 18
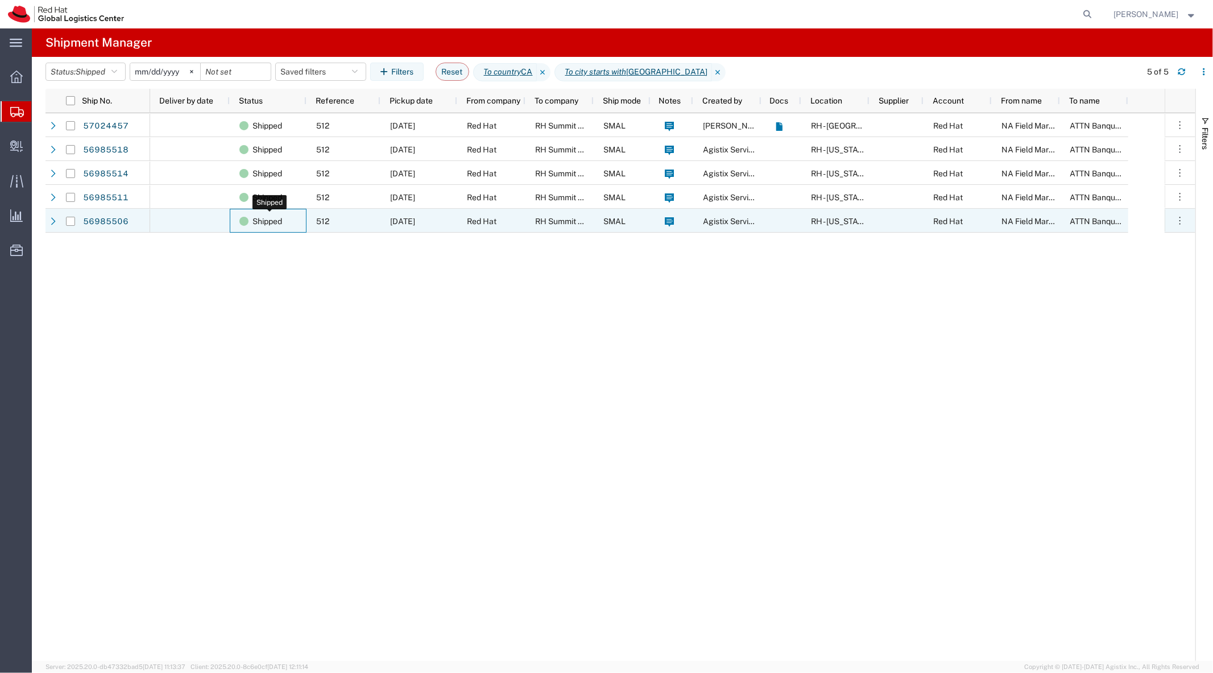
click at [260, 222] on span "Shipped" at bounding box center [267, 221] width 30 height 24
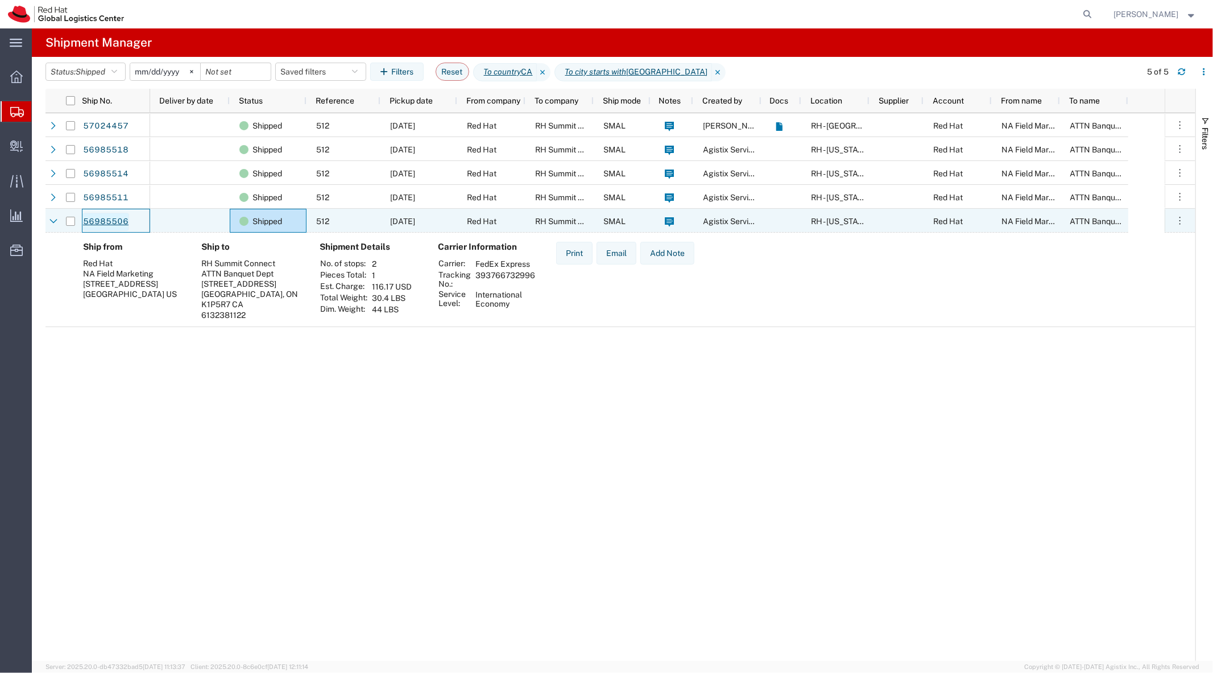
click at [105, 220] on link "56985506" at bounding box center [105, 222] width 47 height 18
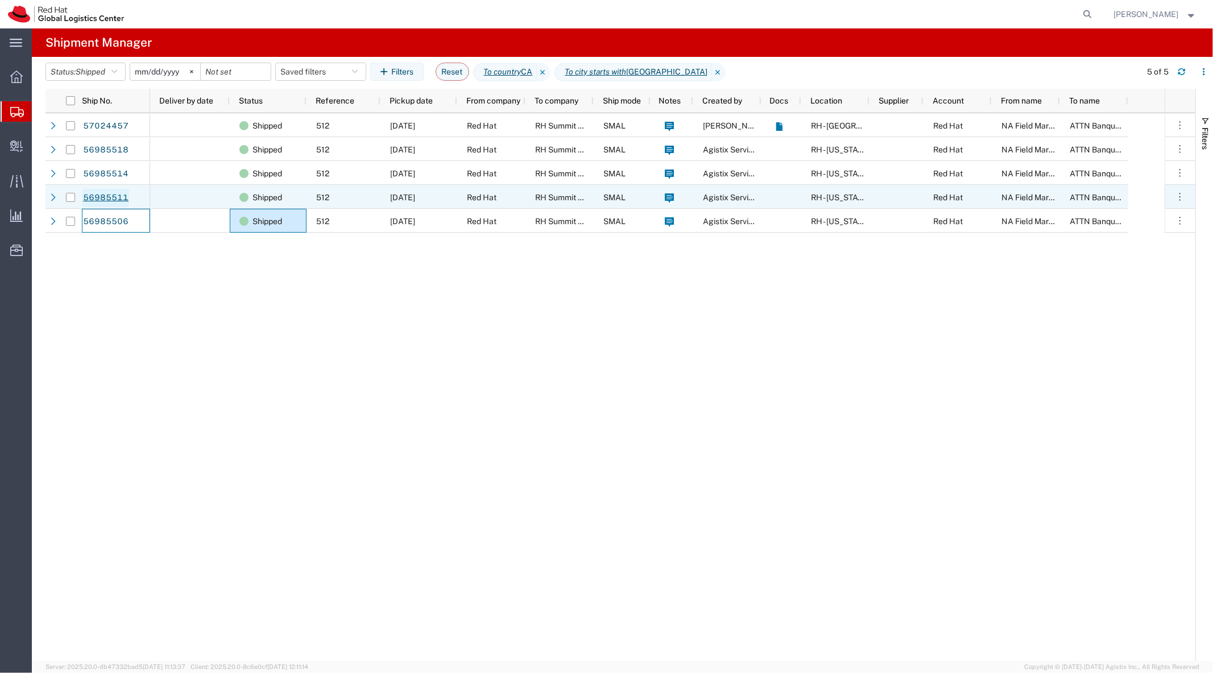
click at [114, 193] on link "56985511" at bounding box center [105, 198] width 47 height 18
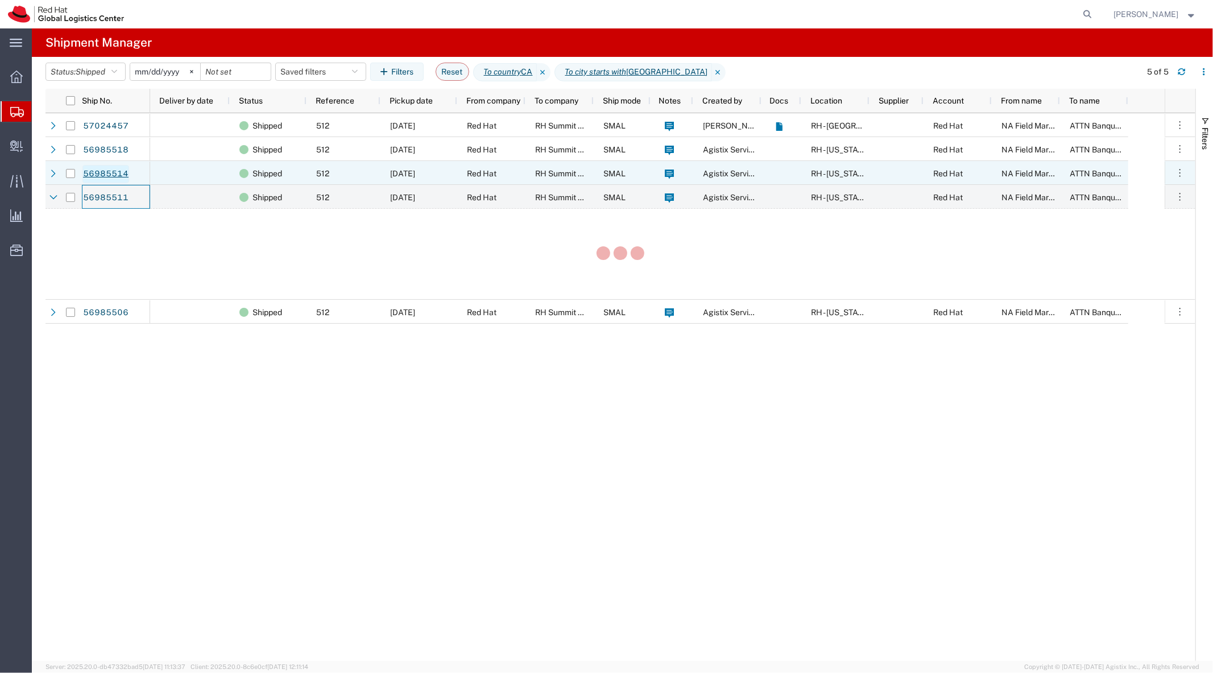
click at [111, 172] on link "56985514" at bounding box center [105, 174] width 47 height 18
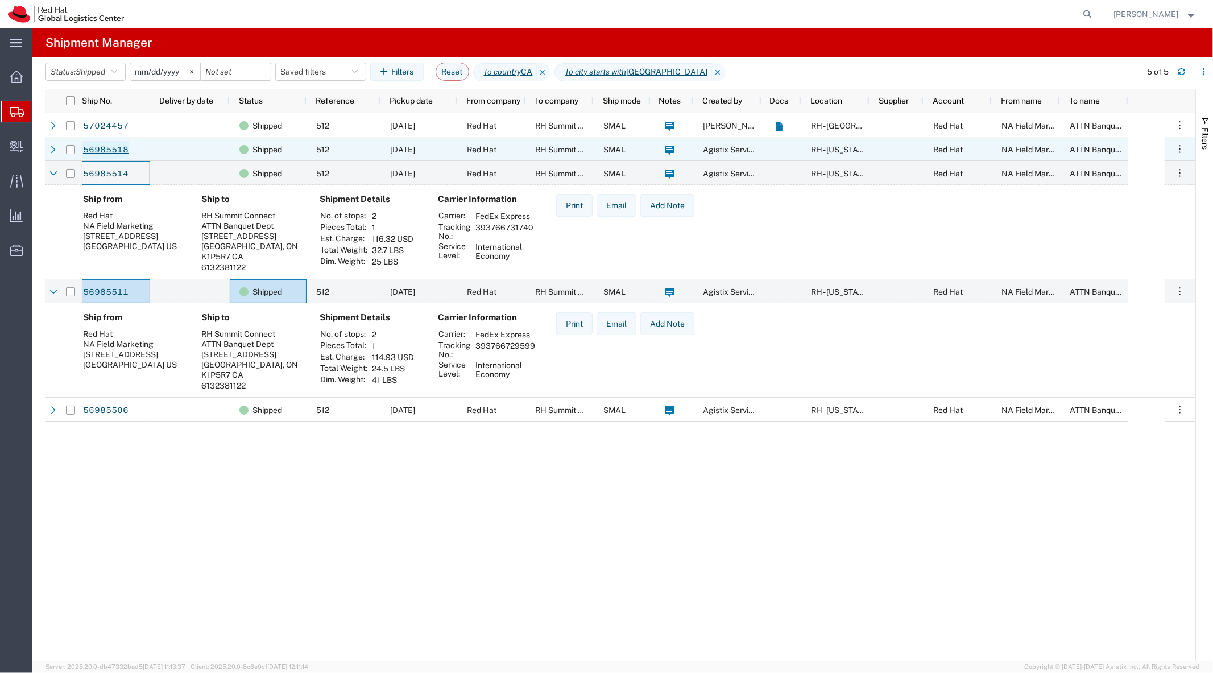
click at [111, 149] on link "56985518" at bounding box center [105, 150] width 47 height 18
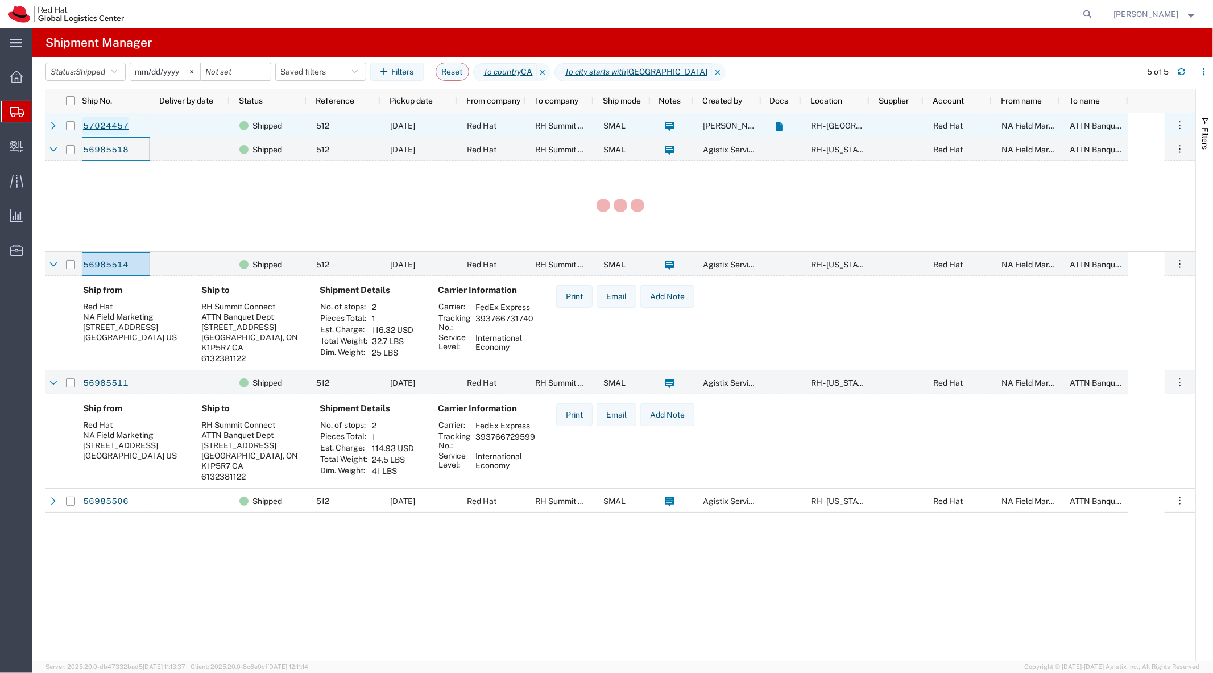
click at [114, 123] on link "57024457" at bounding box center [105, 126] width 47 height 18
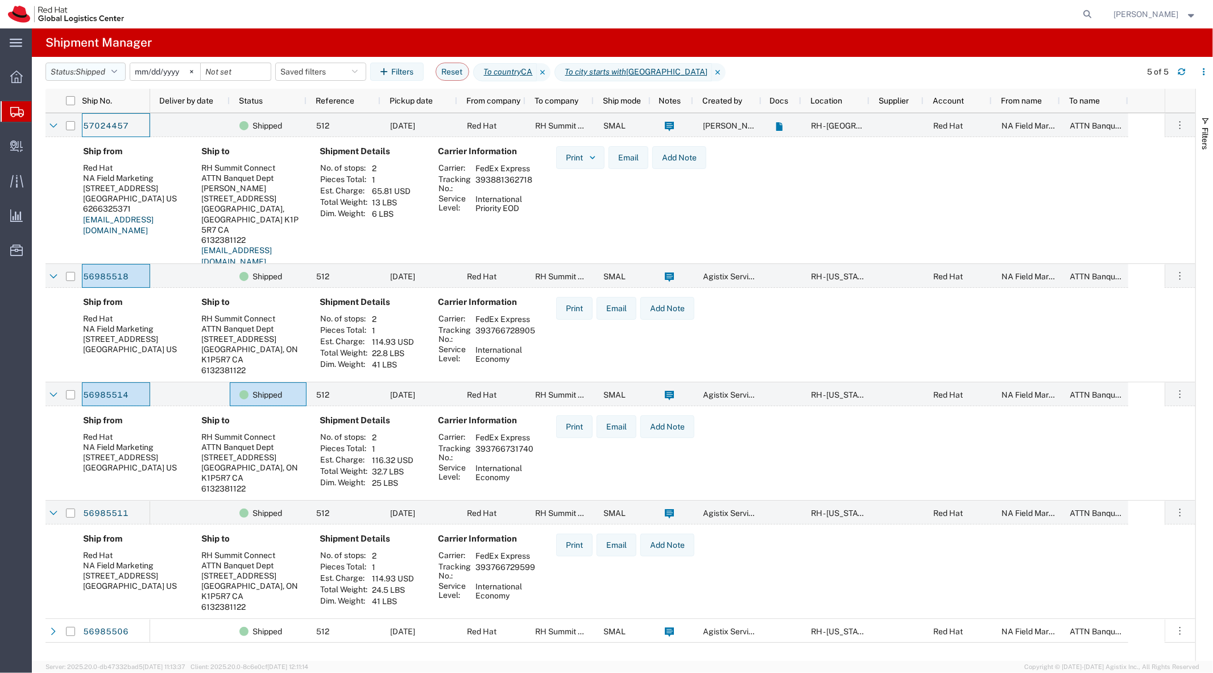
click at [103, 76] on span "Shipped" at bounding box center [91, 71] width 30 height 9
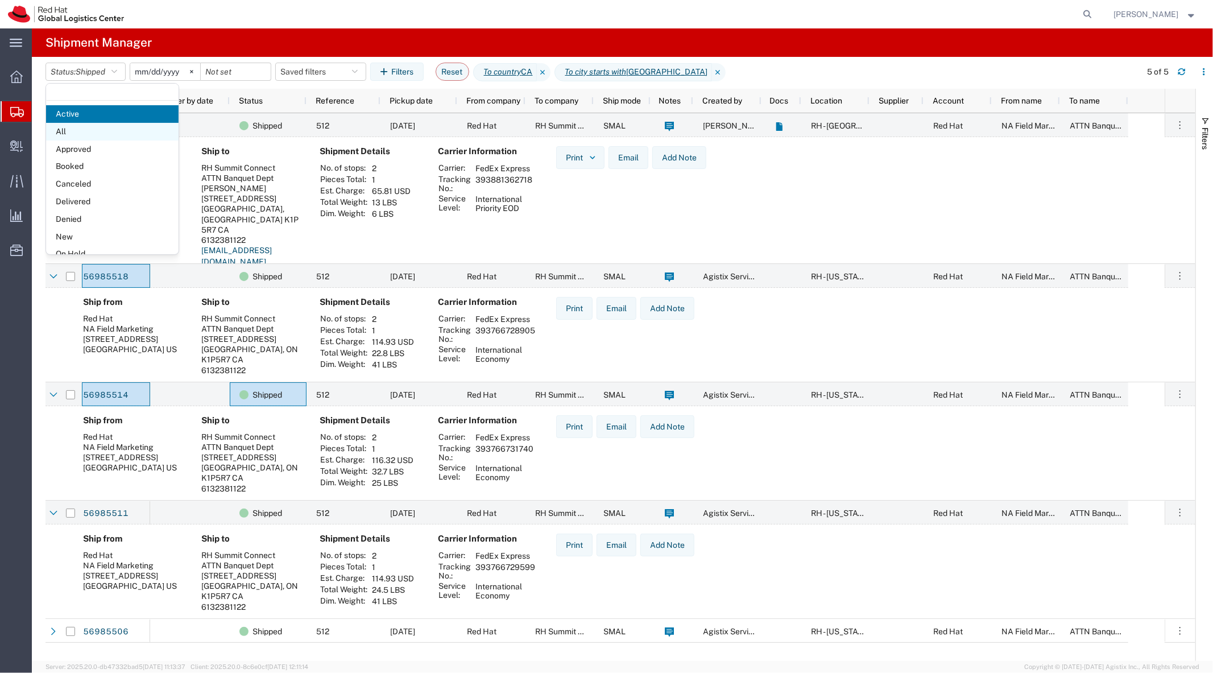
click at [93, 127] on span "All" at bounding box center [112, 132] width 132 height 18
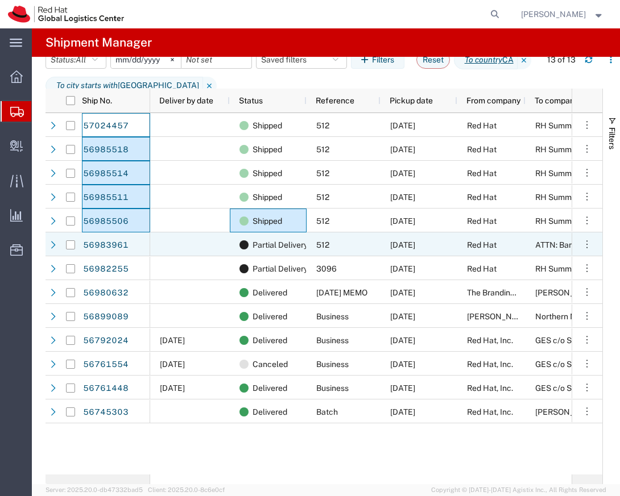
click at [231, 247] on div "Partial Delivery" at bounding box center [268, 245] width 77 height 24
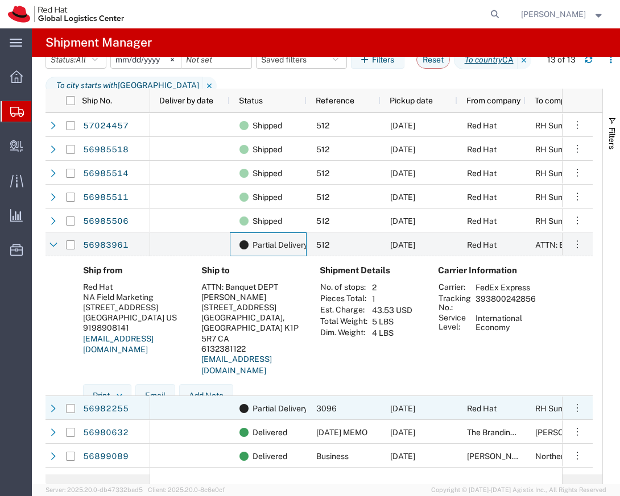
click at [196, 406] on div at bounding box center [190, 408] width 80 height 24
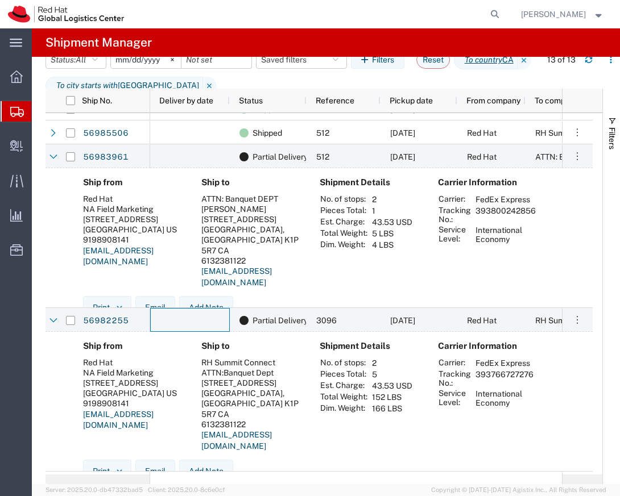
scroll to position [99, 0]
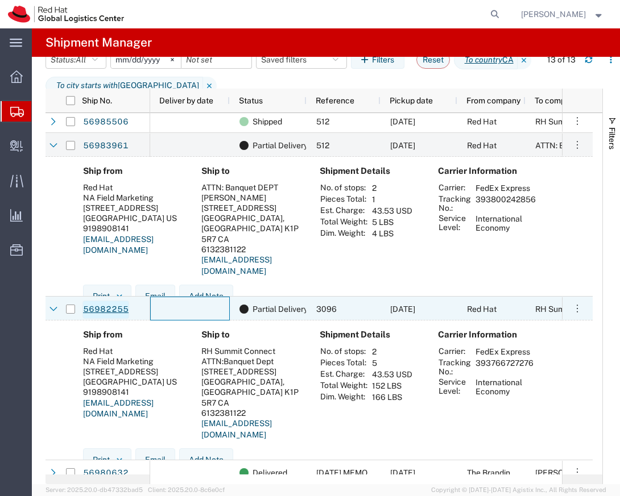
click at [120, 308] on link "56982255" at bounding box center [105, 310] width 47 height 18
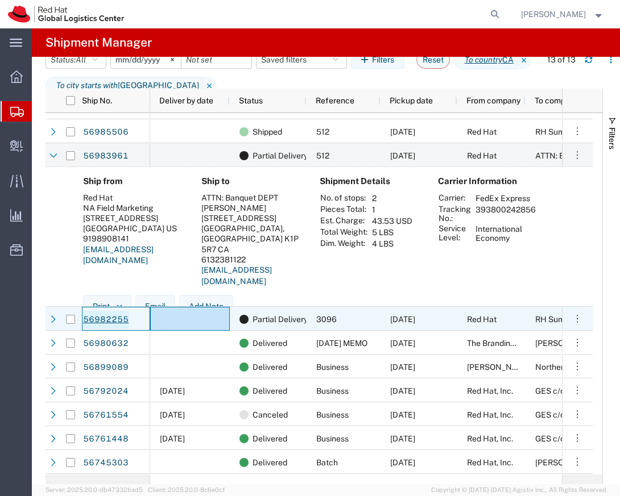
scroll to position [88, 0]
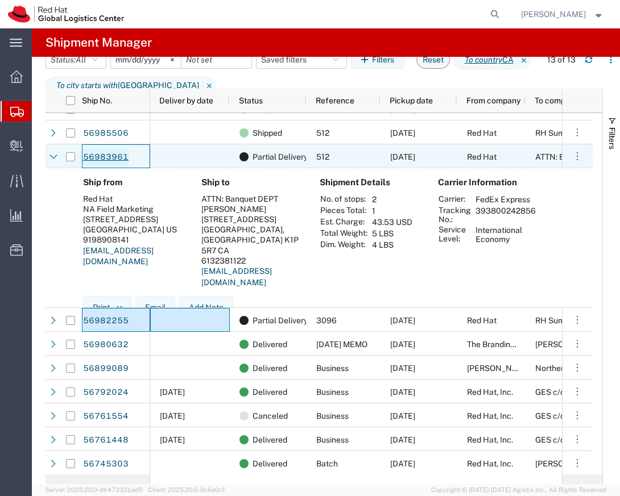
click at [111, 154] on link "56983961" at bounding box center [105, 157] width 47 height 18
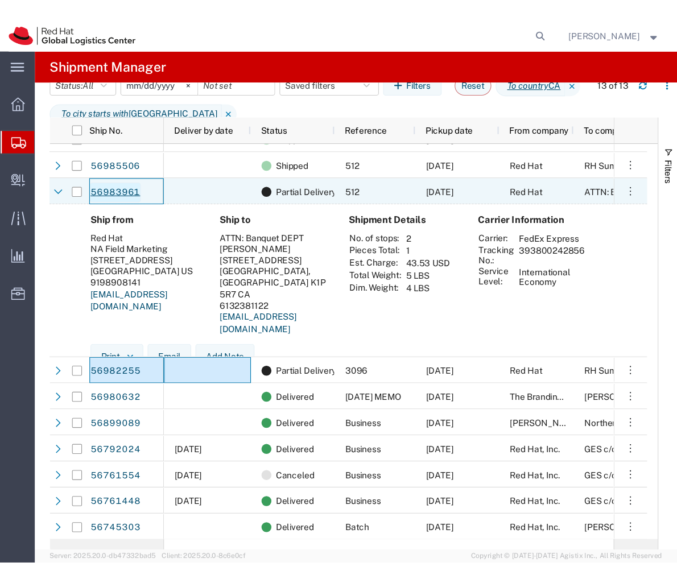
scroll to position [0, 0]
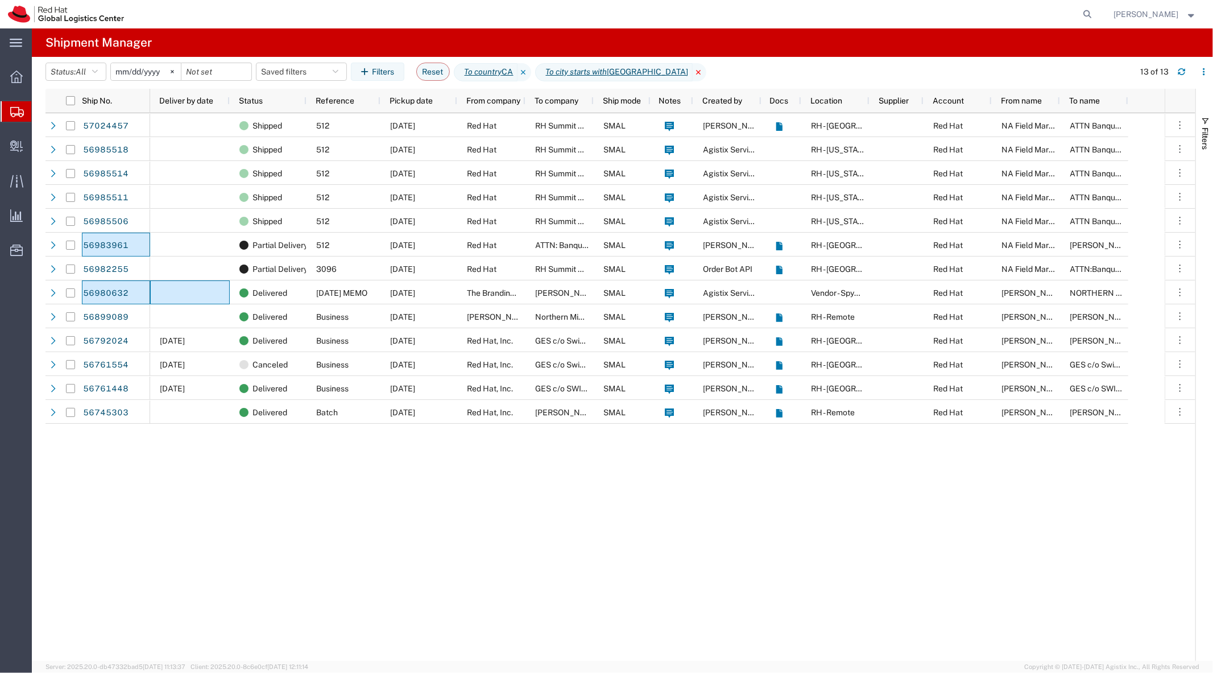
click at [692, 67] on icon at bounding box center [699, 72] width 14 height 18
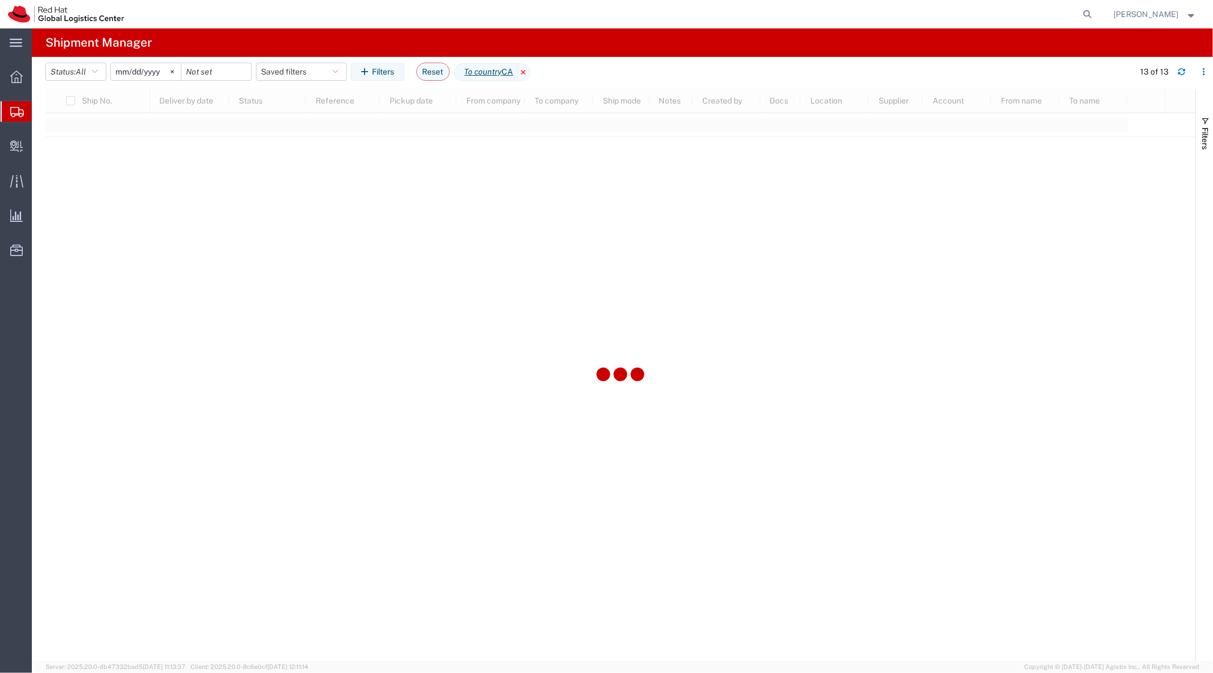
click at [531, 74] on icon at bounding box center [524, 72] width 14 height 18
click at [382, 72] on button "Filters" at bounding box center [377, 72] width 53 height 18
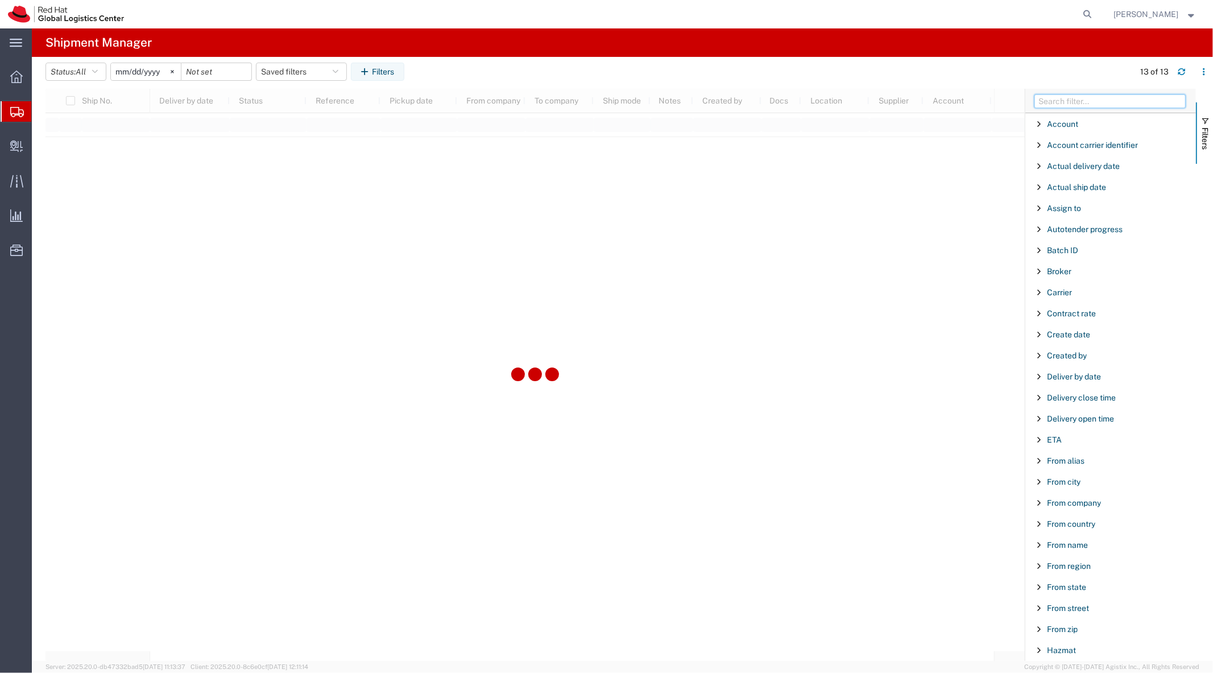
click at [1064, 106] on input "Filter Columns Input" at bounding box center [1109, 101] width 151 height 14
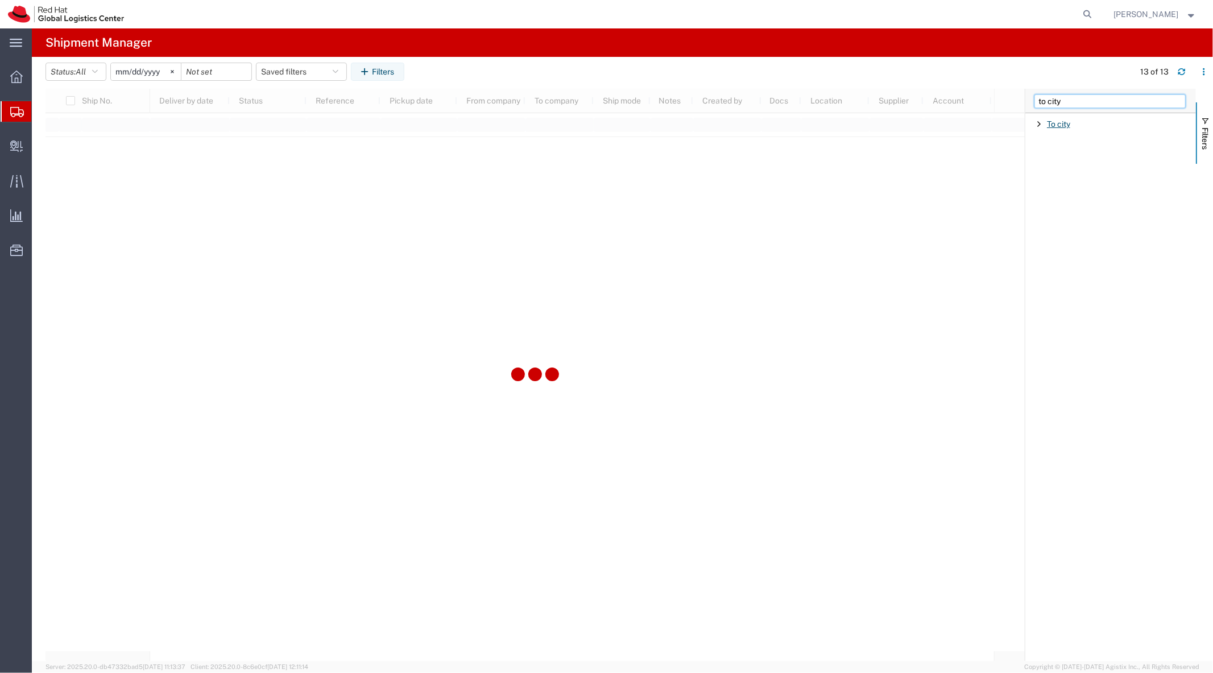
type input "to city"
click at [1054, 127] on span "To city" at bounding box center [1058, 123] width 23 height 9
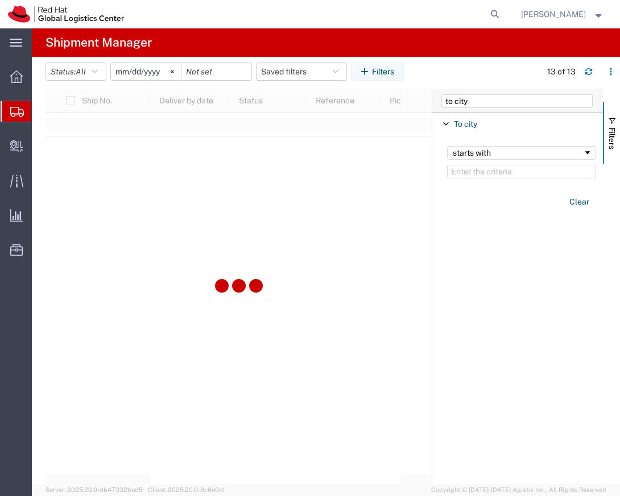
click at [292, 179] on div at bounding box center [238, 287] width 386 height 396
click at [479, 169] on input "Filter Value" at bounding box center [521, 172] width 149 height 14
click at [86, 72] on span "All" at bounding box center [81, 71] width 10 height 9
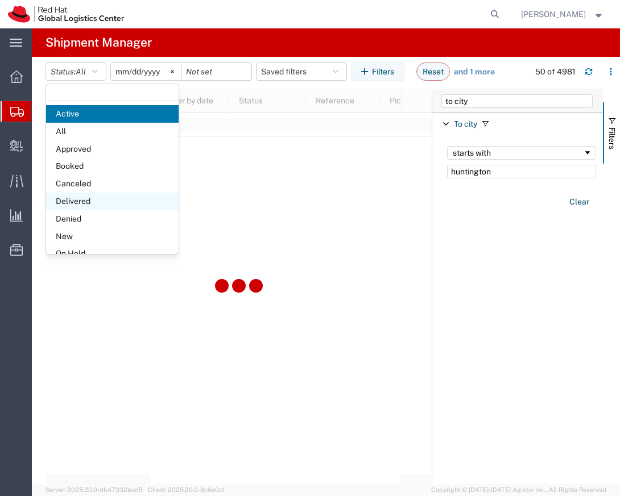
click at [105, 196] on span "Delivered" at bounding box center [112, 202] width 132 height 18
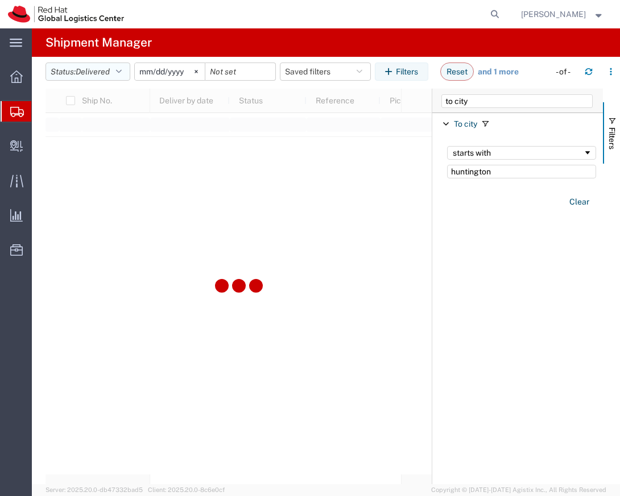
click at [106, 77] on button "Status: Delivered" at bounding box center [87, 72] width 85 height 18
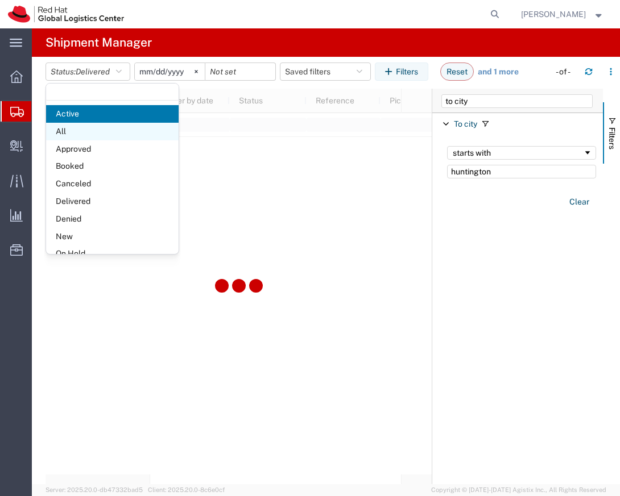
click at [93, 136] on span "All" at bounding box center [112, 132] width 132 height 18
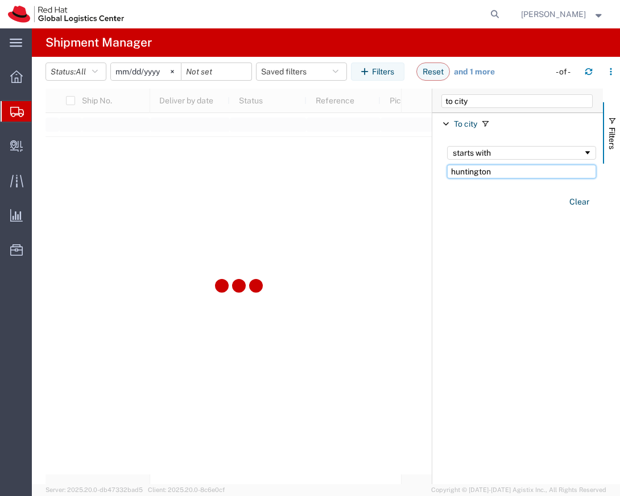
click at [505, 177] on input "huntington" at bounding box center [521, 172] width 149 height 14
type input "huntington beach"
click at [476, 77] on link "and 1 more" at bounding box center [474, 72] width 41 height 11
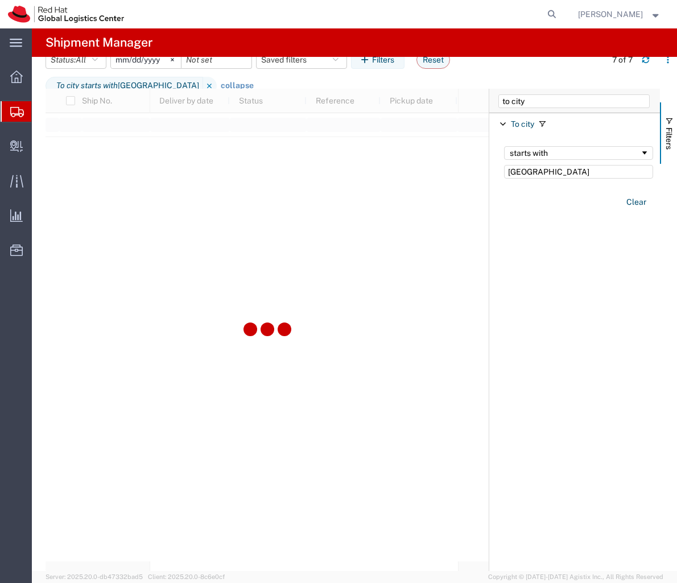
click at [362, 307] on div at bounding box center [266, 330] width 443 height 482
click at [355, 288] on div at bounding box center [266, 330] width 443 height 482
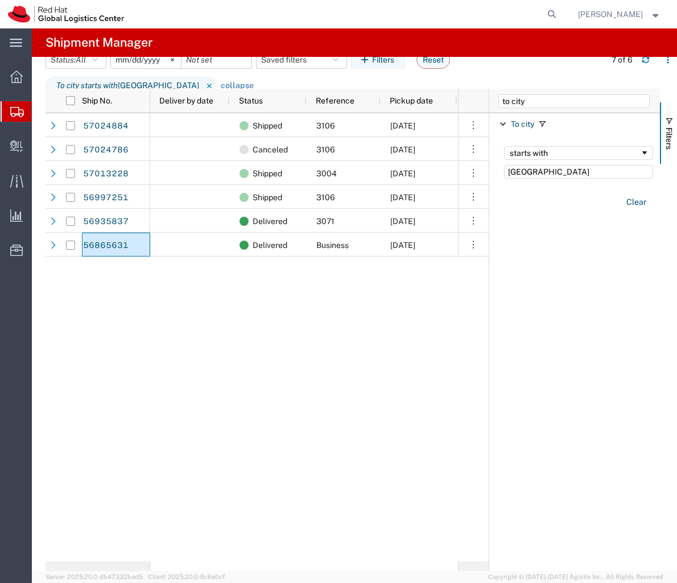
click at [276, 331] on div "Shipped 3106 10/03/2025 Red Hat Hyatt Regency Huntington Beach Canceled 3106 10…" at bounding box center [304, 337] width 308 height 448
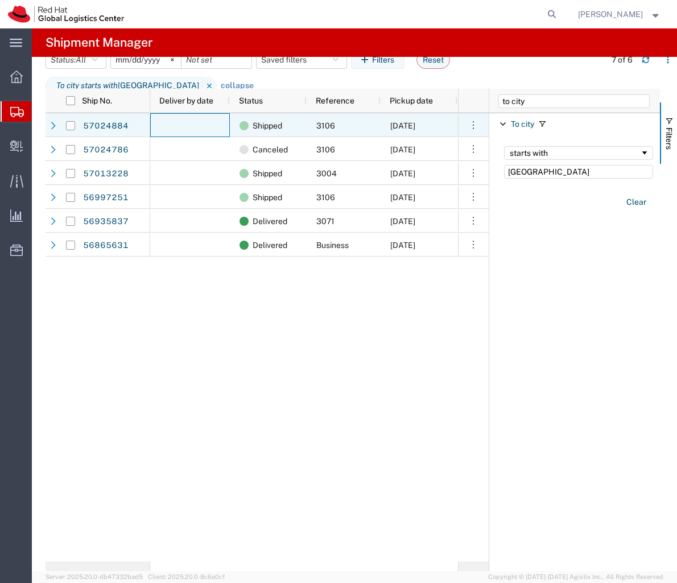
click at [184, 114] on div at bounding box center [190, 125] width 80 height 24
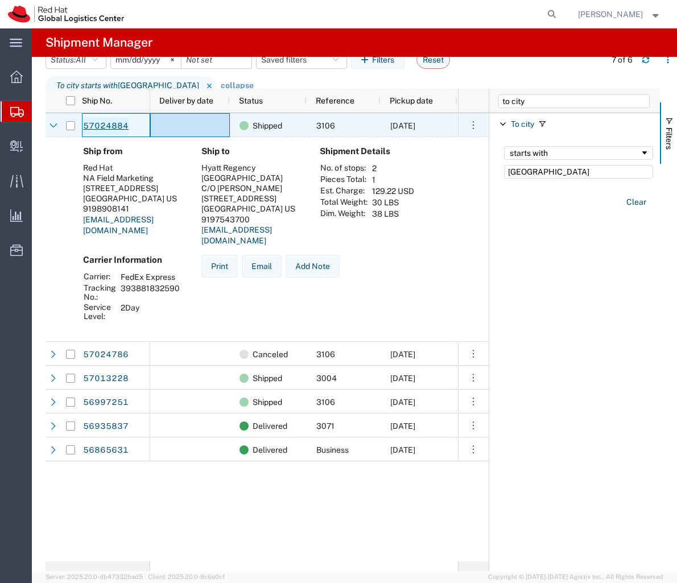
click at [111, 128] on link "57024884" at bounding box center [105, 126] width 47 height 18
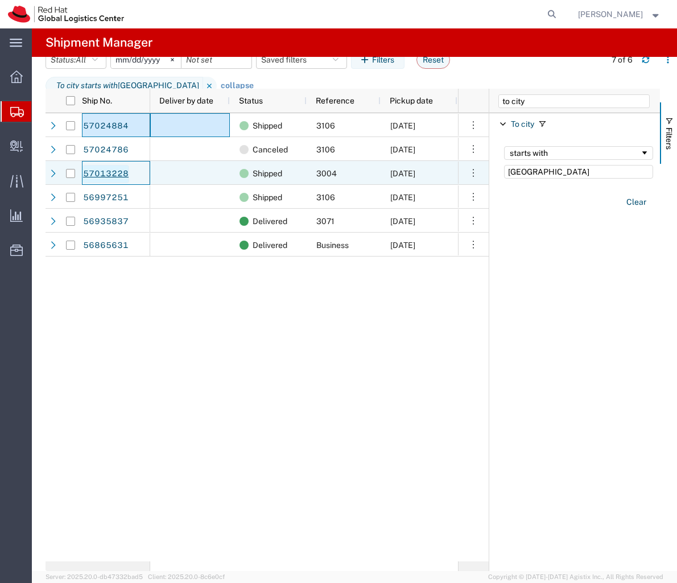
click at [115, 174] on link "57013228" at bounding box center [105, 174] width 47 height 18
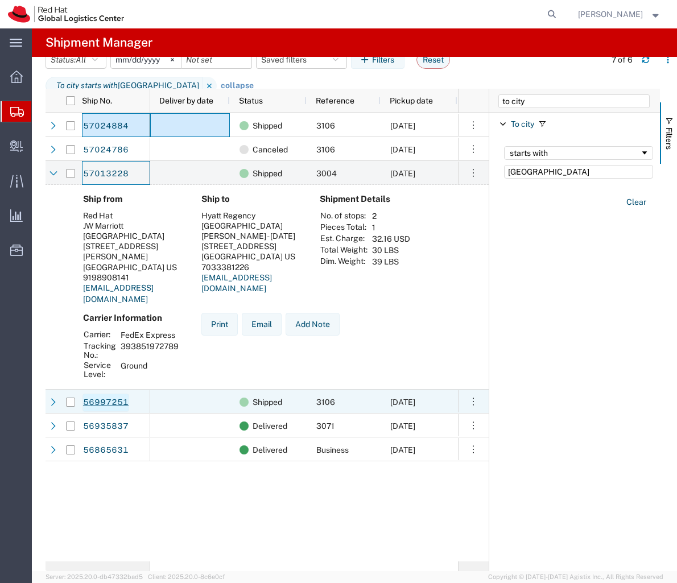
click at [101, 398] on link "56997251" at bounding box center [105, 402] width 47 height 18
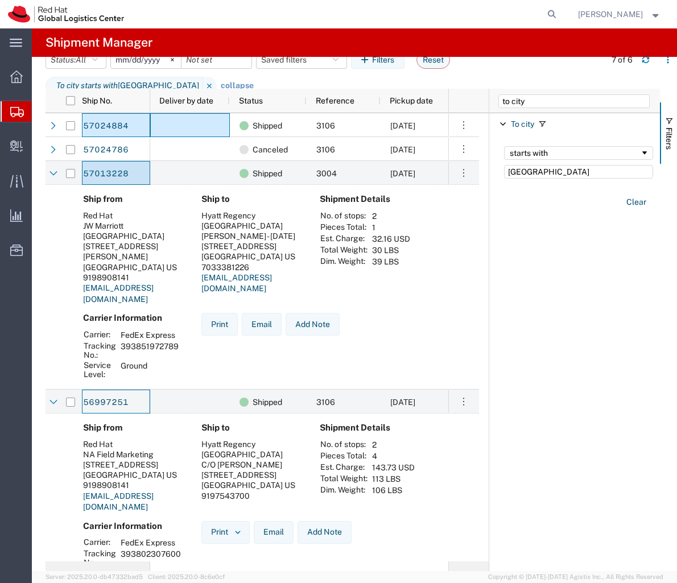
scroll to position [93, 0]
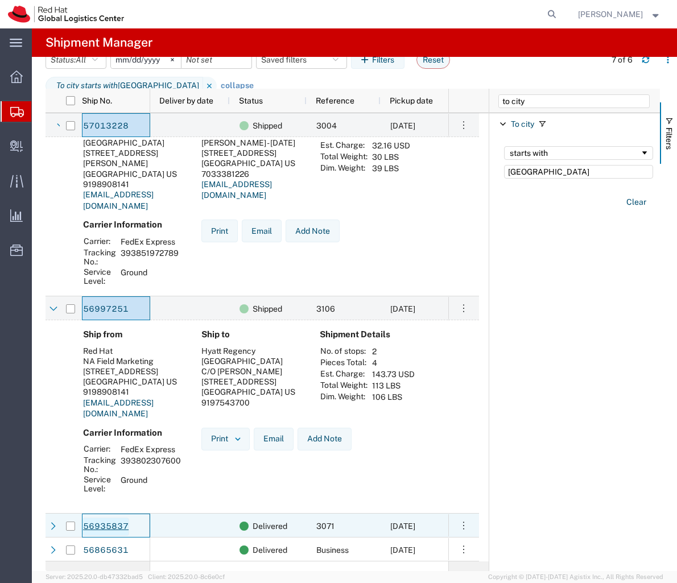
click at [104, 522] on link "56935837" at bounding box center [105, 526] width 47 height 18
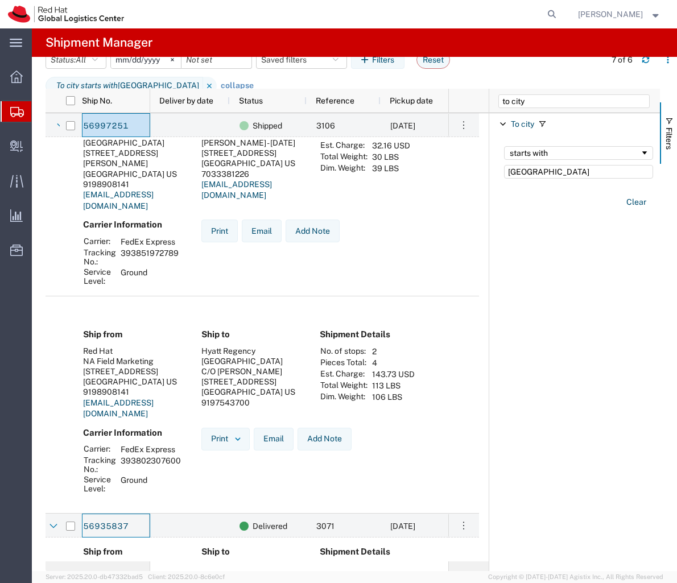
scroll to position [276, 0]
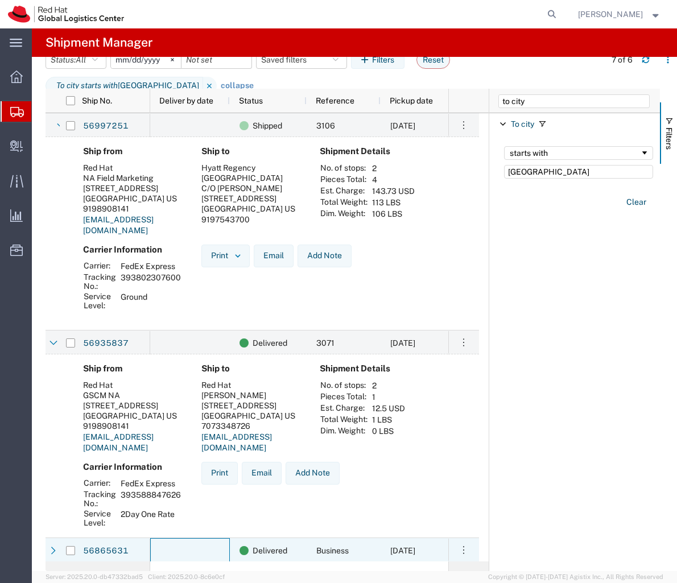
click at [196, 547] on div at bounding box center [190, 550] width 80 height 24
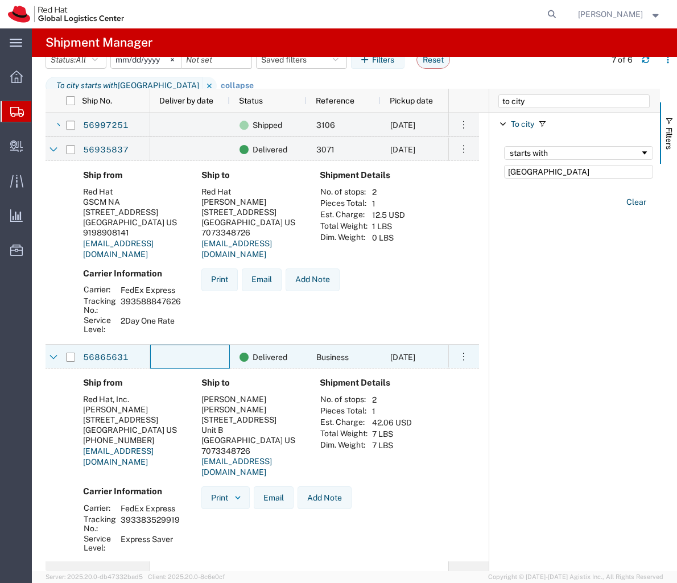
click at [177, 347] on div at bounding box center [190, 357] width 80 height 24
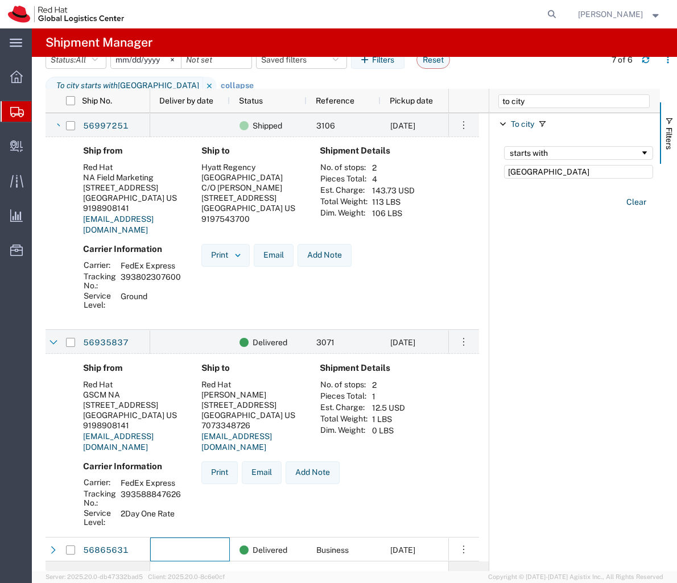
scroll to position [276, 0]
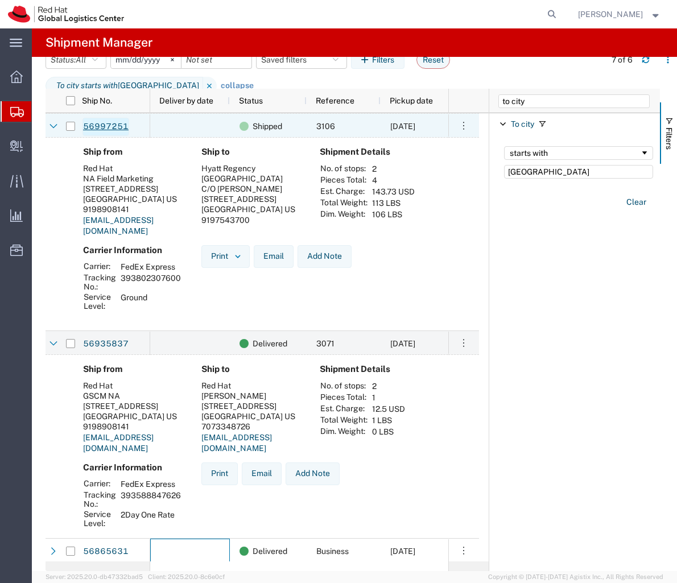
click at [118, 123] on link "56997251" at bounding box center [105, 127] width 47 height 18
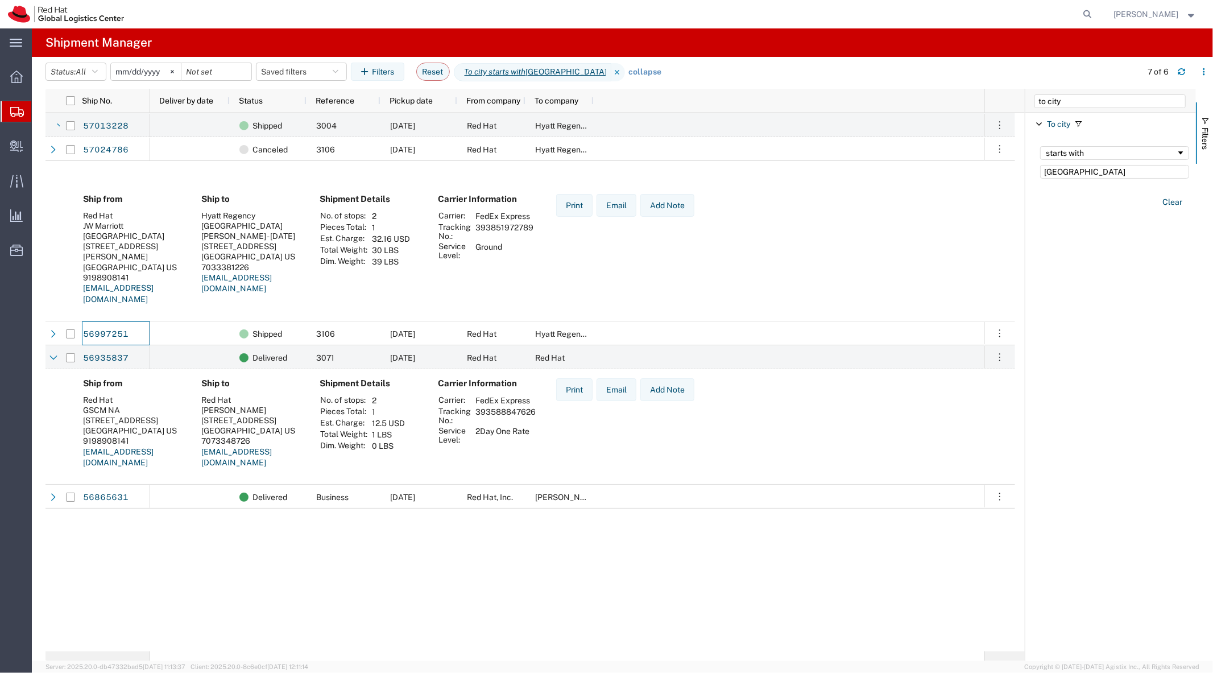
scroll to position [0, 0]
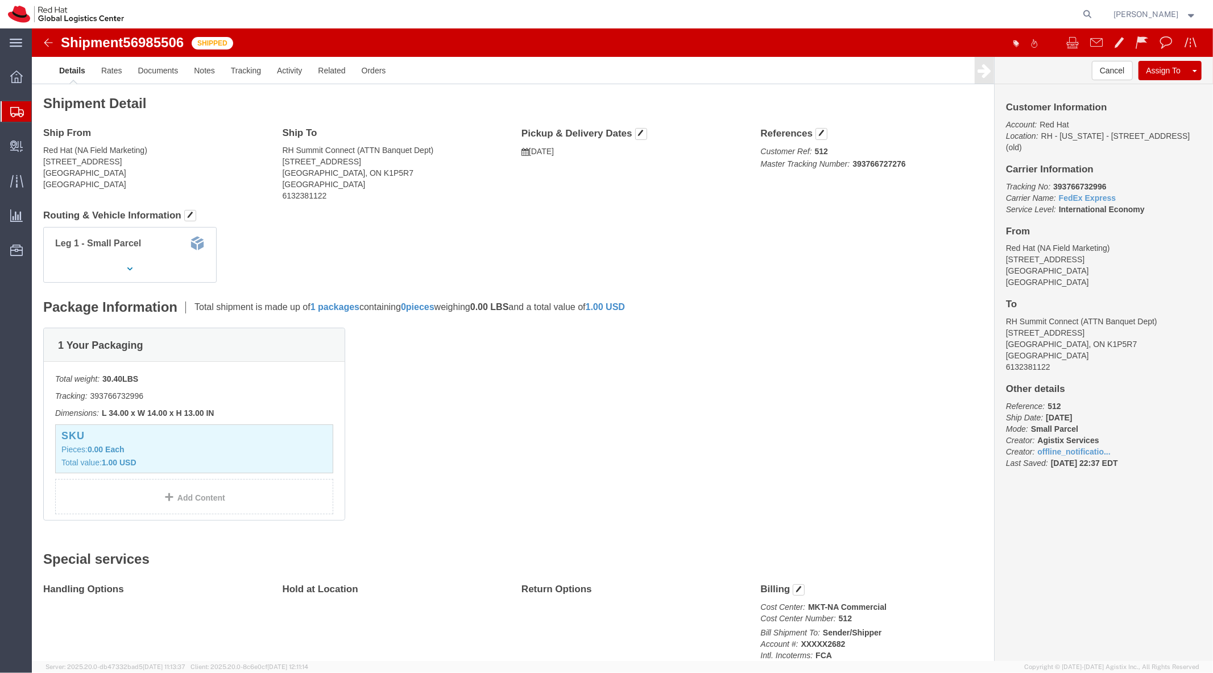
scroll to position [154, 0]
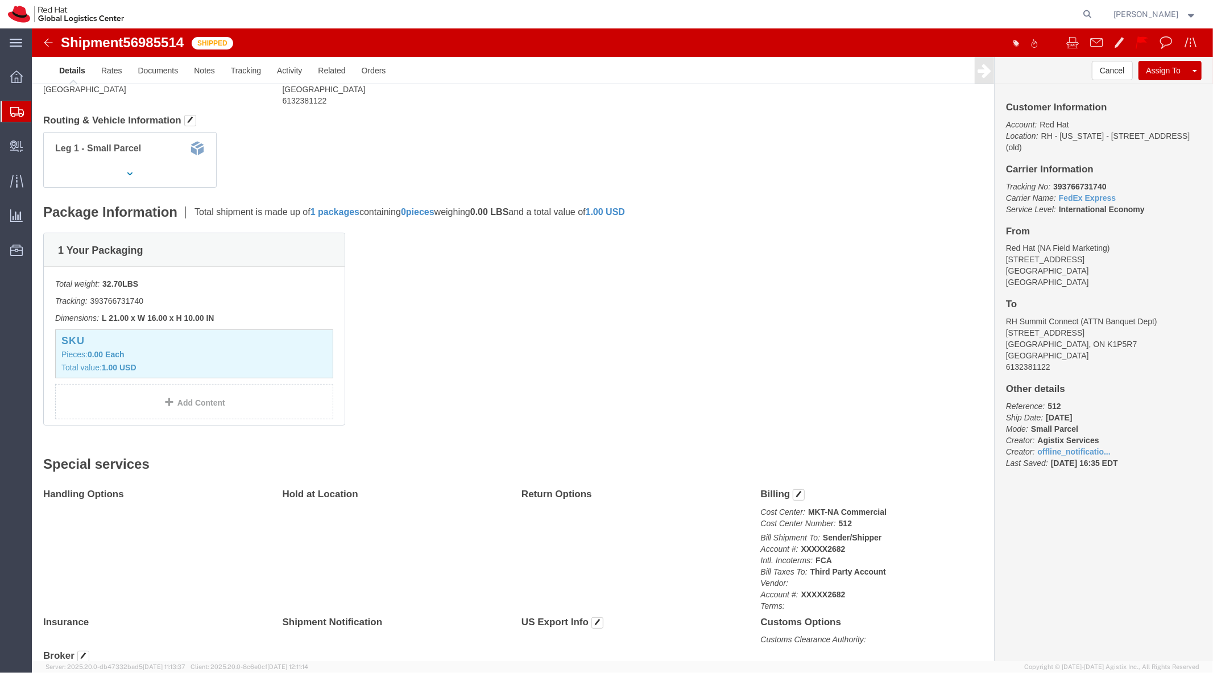
scroll to position [98, 0]
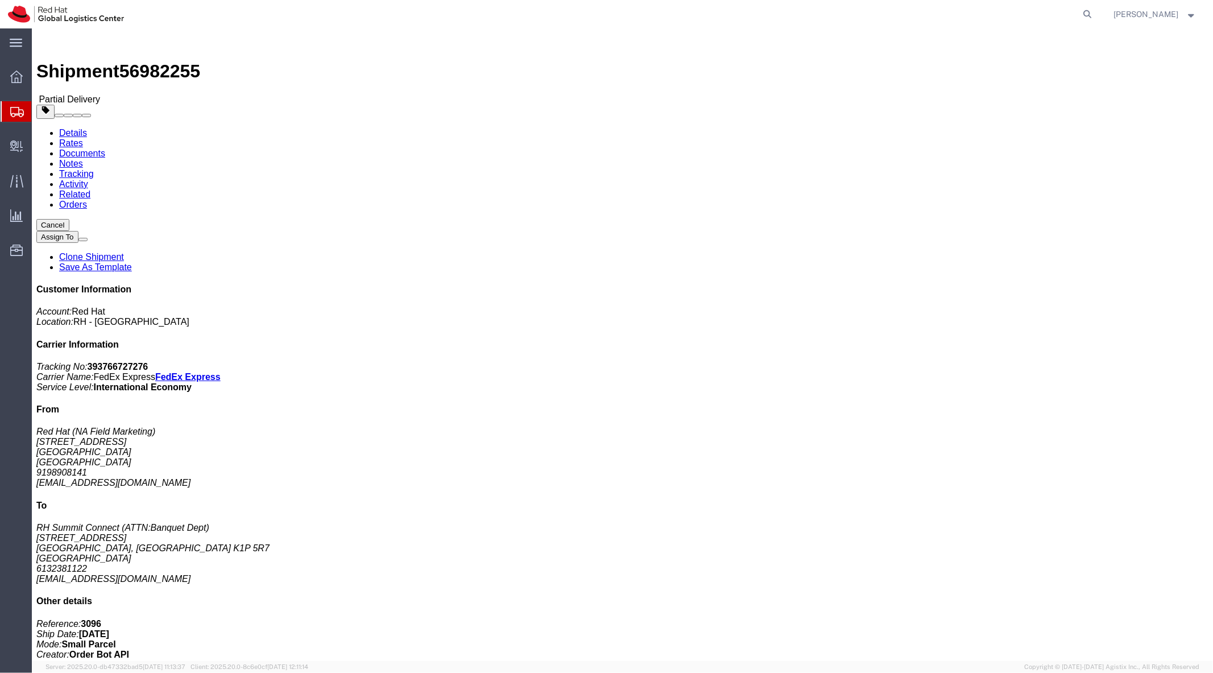
click p "Customer Ref: 3096 Master Tracking Number: 393766727276 Customer Ref: 512 Maste…"
click b "393766727276"
copy b "393766727276"
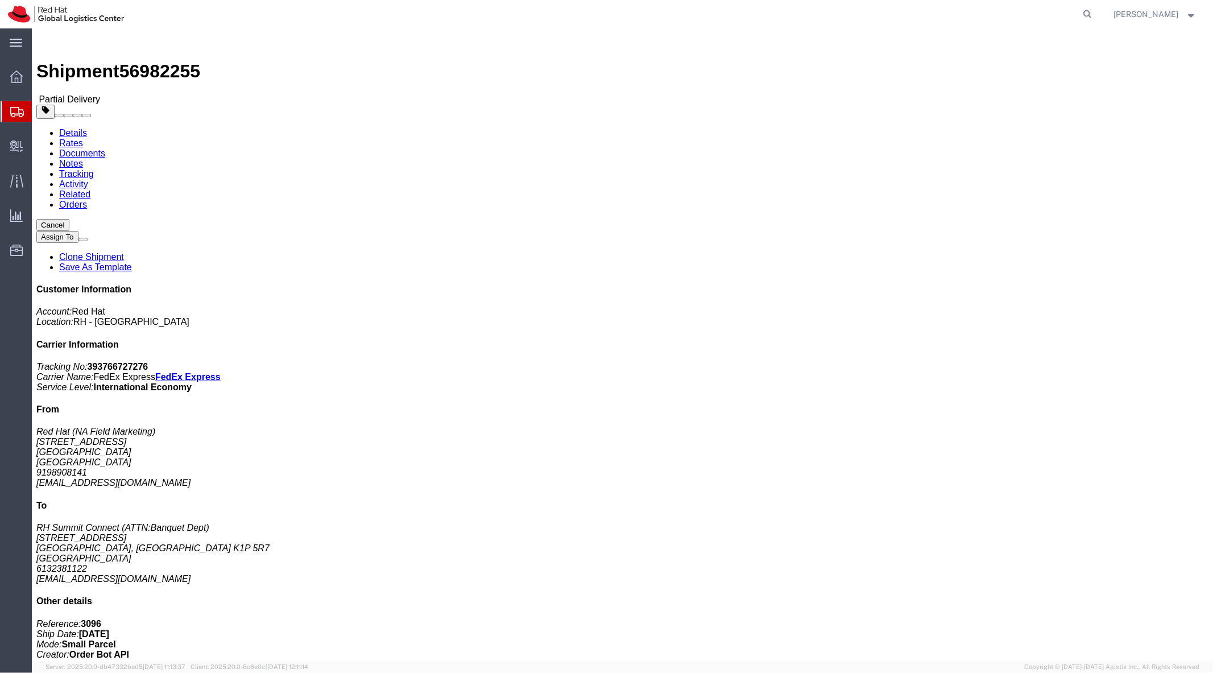
click div "Customer Information Account: Red Hat Location: RH - [GEOGRAPHIC_DATA] Carrier …"
click div "Customer Information Account: Red Hat Location: RH - Raleigh Carrier Informatio…"
copy b "393766727276"
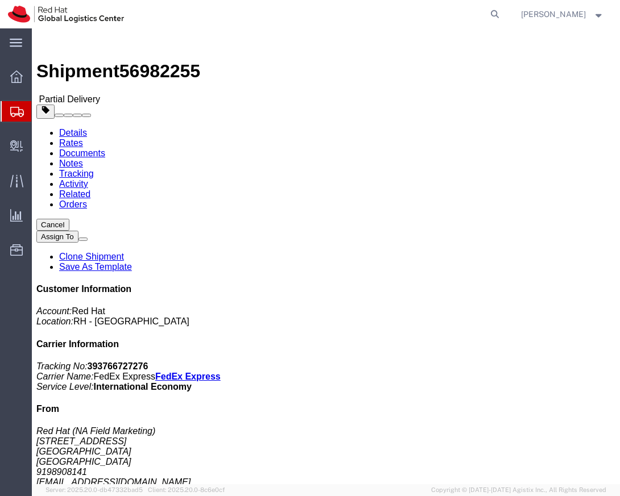
click div "Leg 1 - Small Parcel"
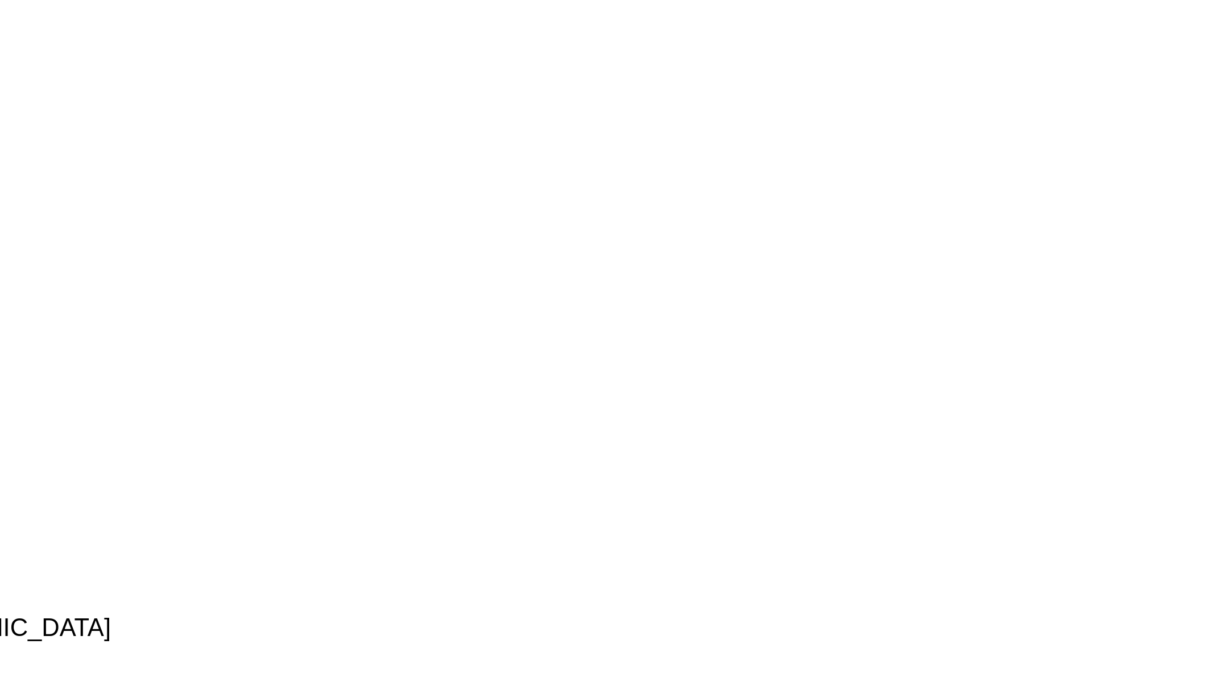
drag, startPoint x: 326, startPoint y: 119, endPoint x: 350, endPoint y: 123, distance: 23.6
click address "RH Summit Connect (ATTN:Banquet Dept) 100 Kent Street Ottawa, ON K1P 5R7 Canada…"
drag, startPoint x: 264, startPoint y: 116, endPoint x: 259, endPoint y: 122, distance: 7.6
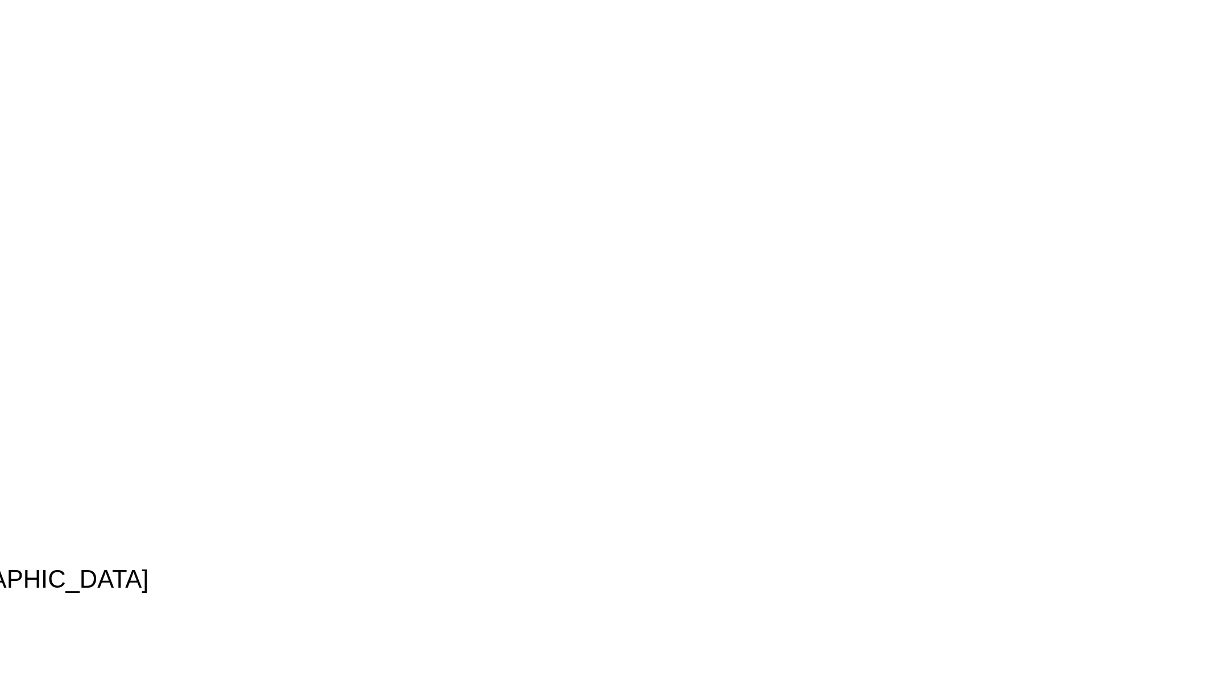
drag, startPoint x: 259, startPoint y: 122, endPoint x: 249, endPoint y: 123, distance: 10.4
drag, startPoint x: 249, startPoint y: 123, endPoint x: 241, endPoint y: 121, distance: 8.3
drag, startPoint x: 241, startPoint y: 121, endPoint x: 235, endPoint y: 125, distance: 7.4
click div "Ship From Red Hat (NA Field Marketing) 100 E DAVIE STREET Raleigh, NC 27601 Uni…"
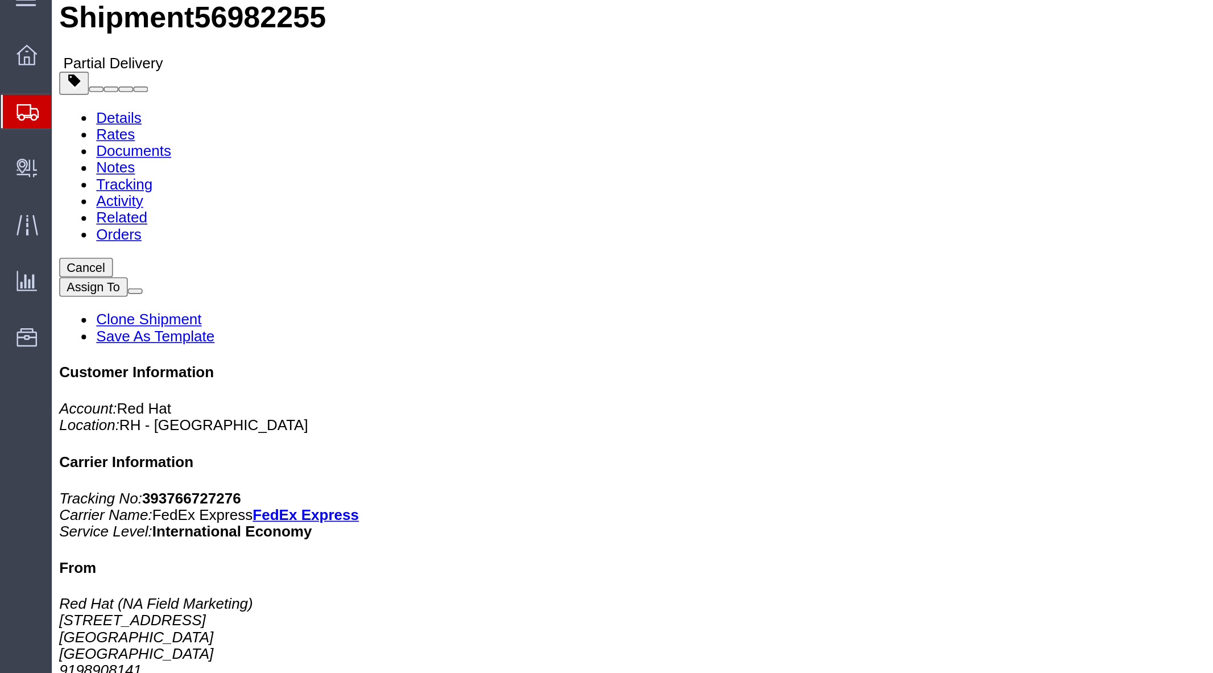
scroll to position [16, 0]
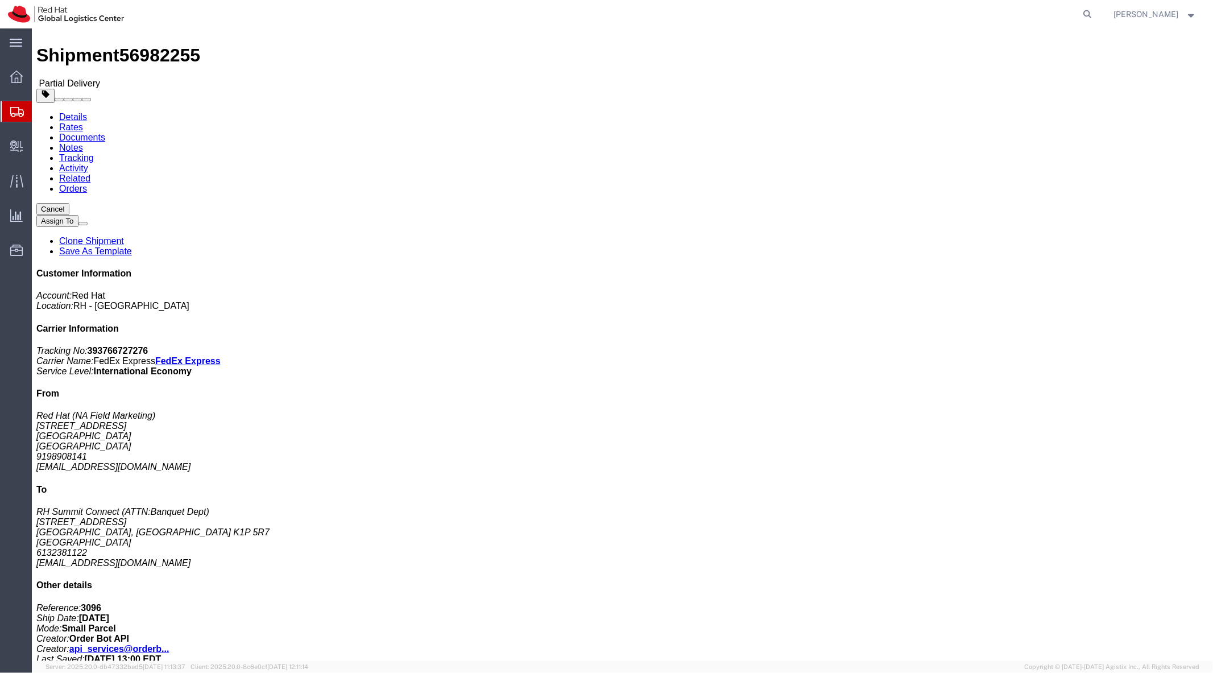
drag, startPoint x: 266, startPoint y: 140, endPoint x: 333, endPoint y: 186, distance: 81.4
click h4 "Routing & Vehicle Information"
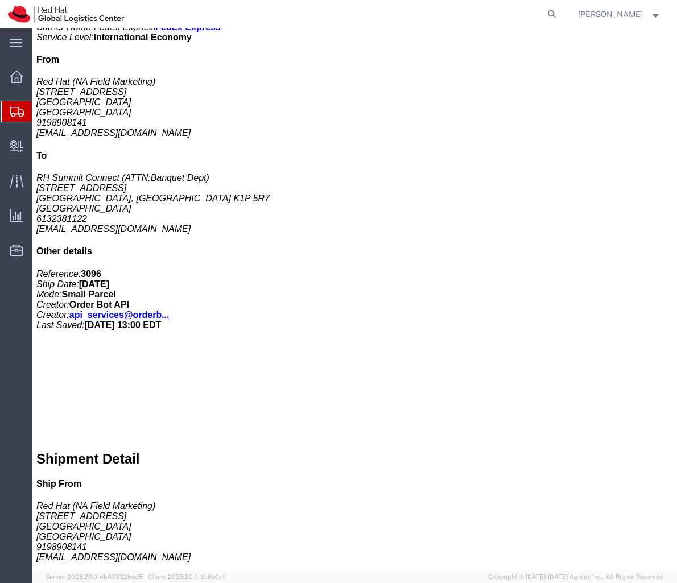
scroll to position [351, 0]
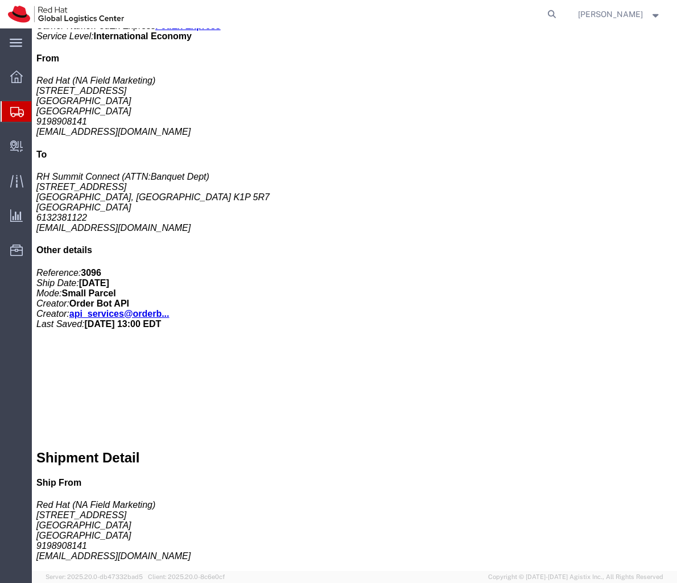
click div
click at [383, 24] on agx-global-search at bounding box center [379, 14] width 364 height 28
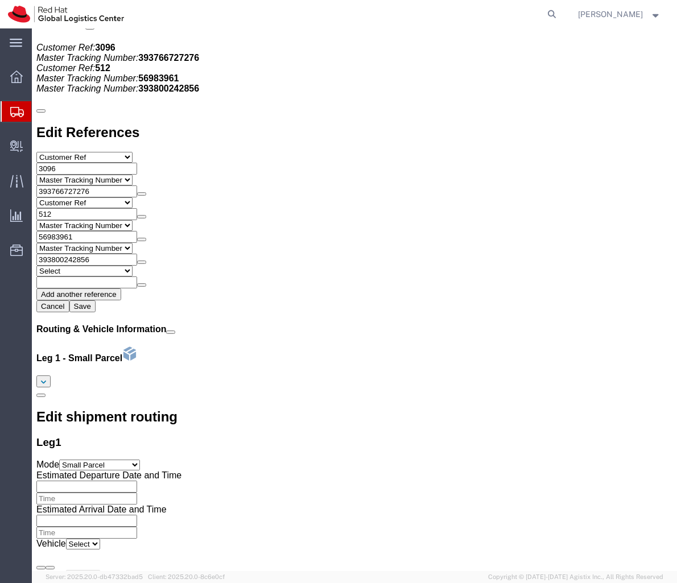
scroll to position [1421, 0]
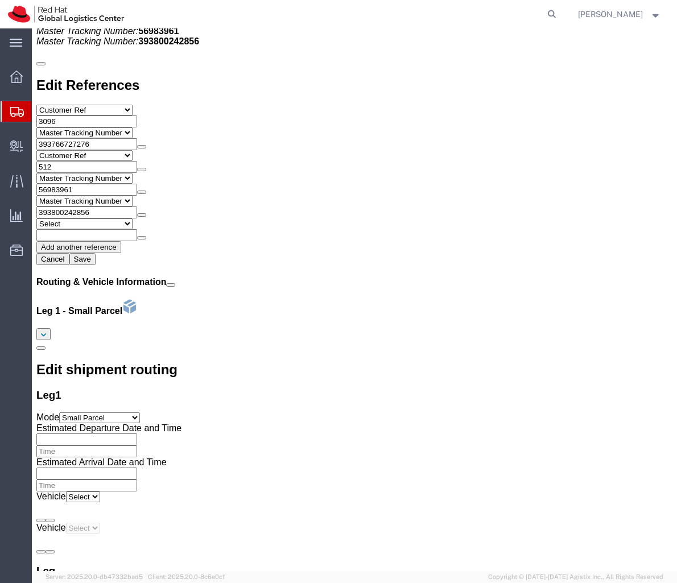
click link "Add Content"
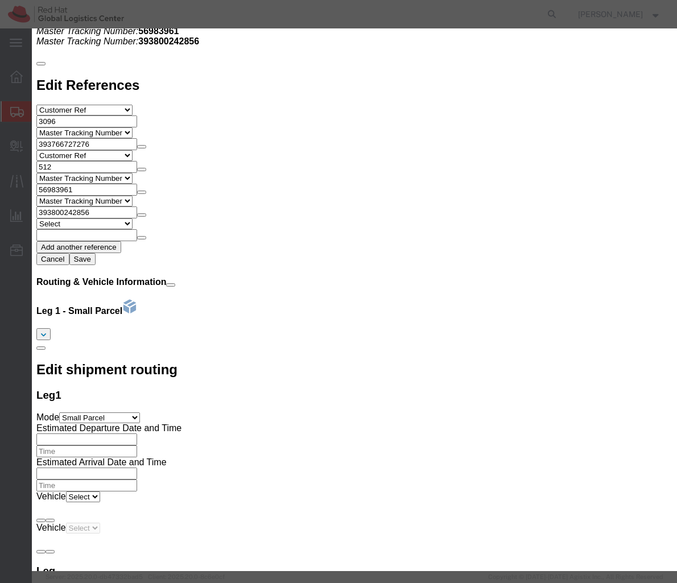
click button "button"
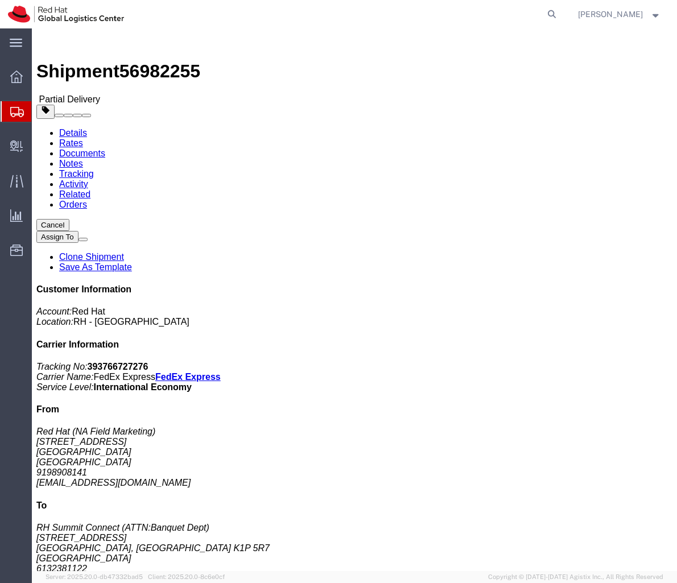
scroll to position [1, 0]
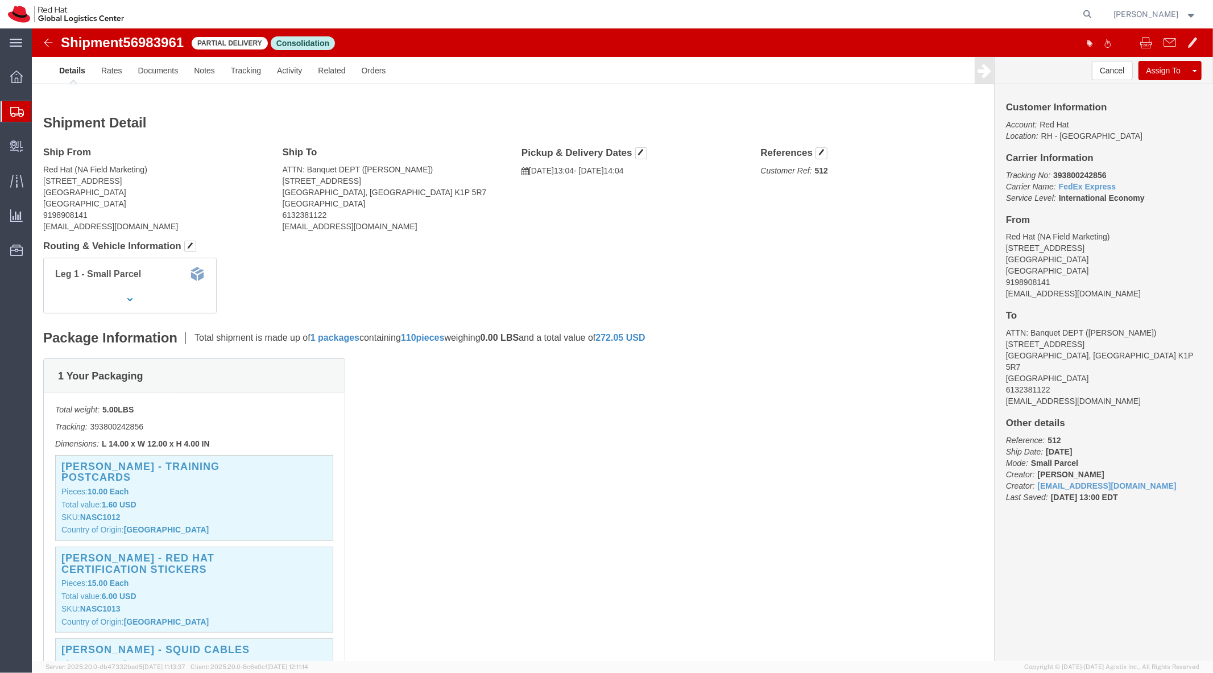
click b "393800242856"
copy b "393800242856"
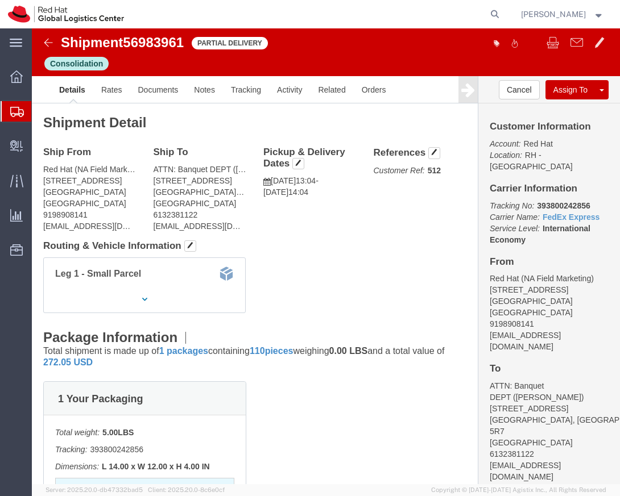
click div "Leg 1 - Small Parcel"
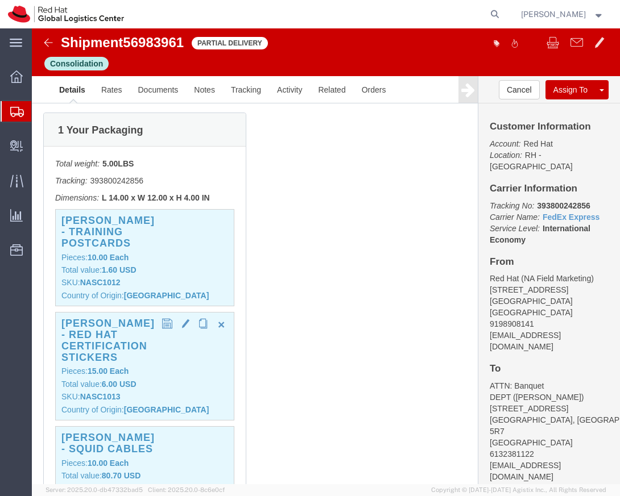
scroll to position [229, 0]
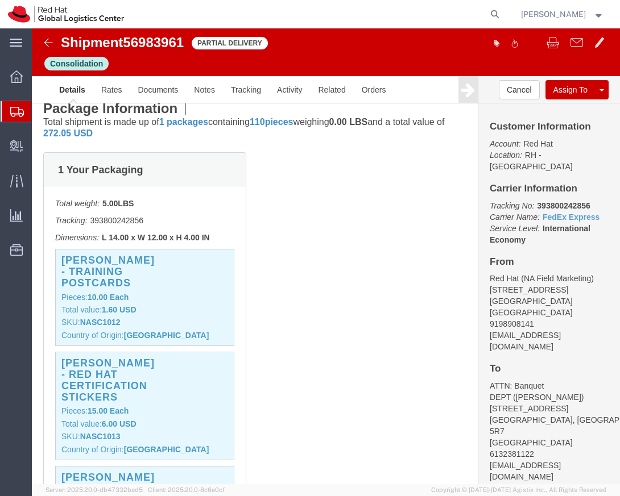
click div "Total weight: 5.00 LBS Tracking: 393800242856 Dimensions: L 14.00 x W 12.00 x H…"
copy p "393800242856"
click div "1 Your Packaging Total weight: 5.00 LBS Tracking: 393800242856 Dimensions: L 14…"
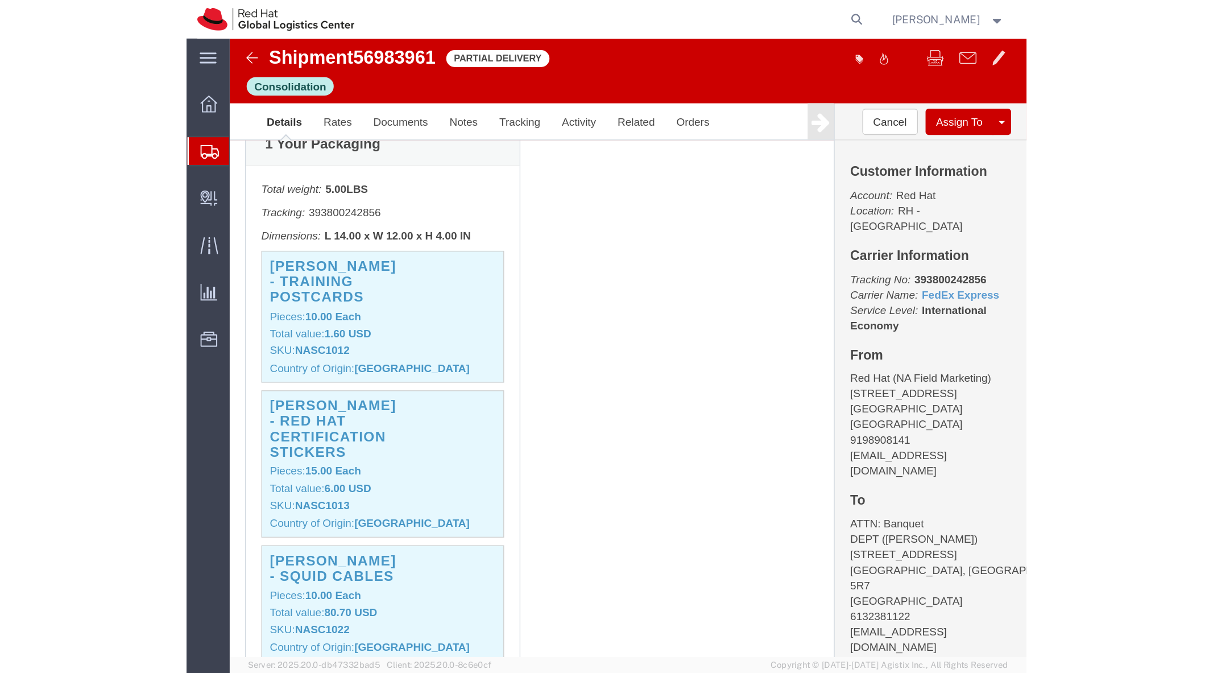
scroll to position [0, 0]
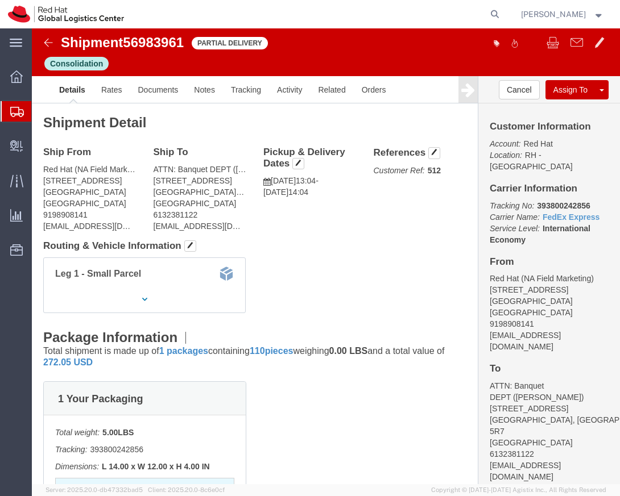
click p "Tracking No: 393800242856 Carrier Name: FedEx Express FedEx Express Service Lev…"
copy b "393800242856"
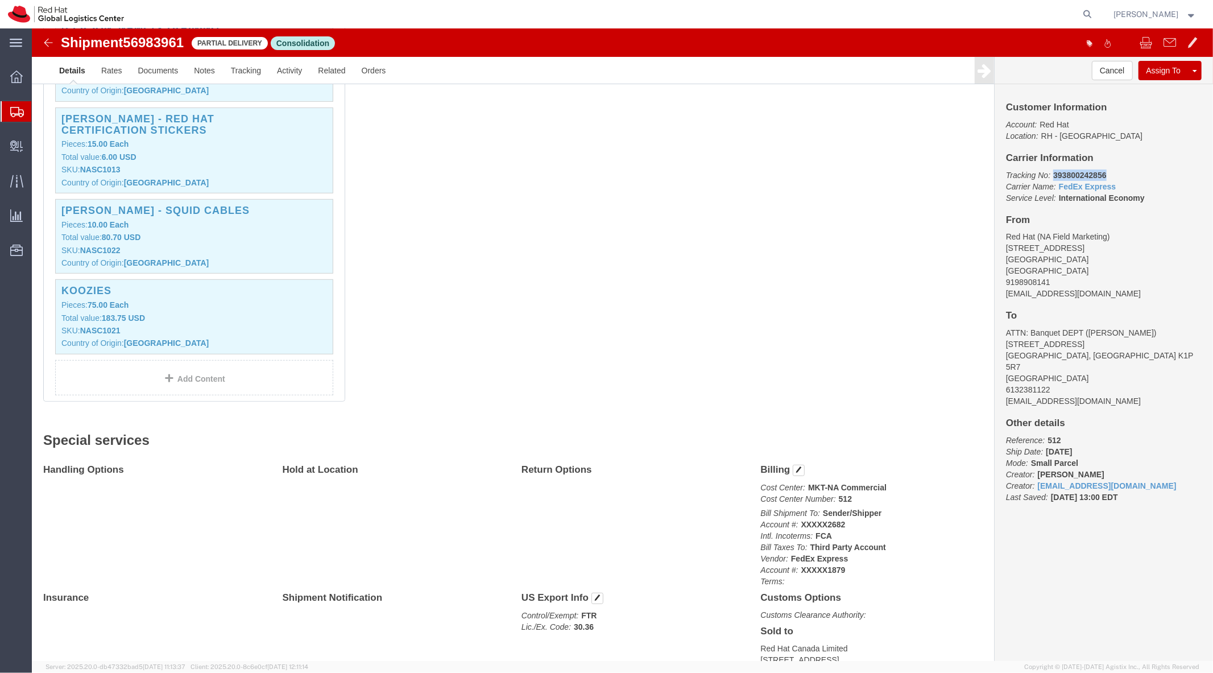
scroll to position [480, 0]
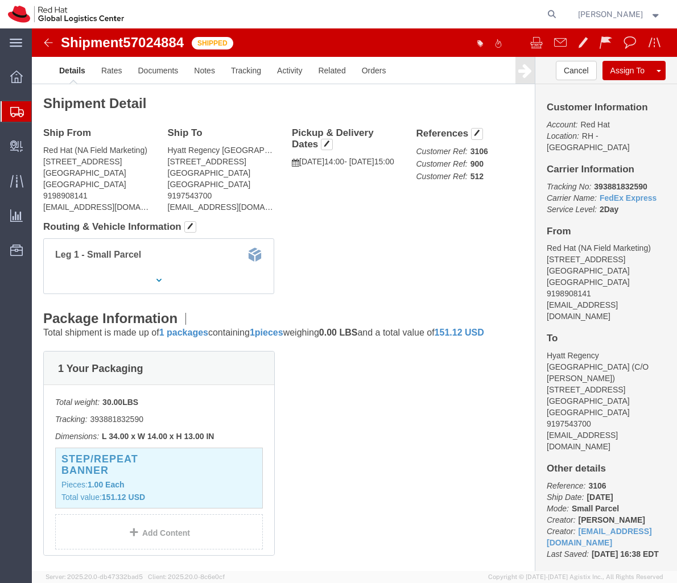
scroll to position [225, 0]
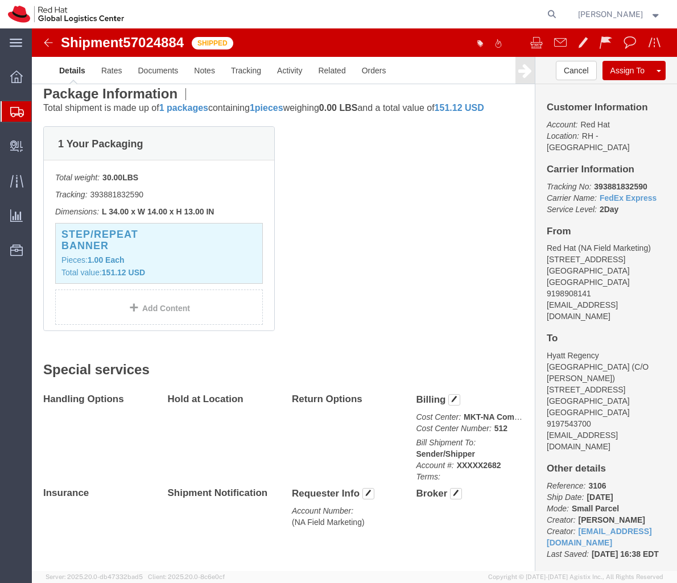
click b "393881832590"
copy b "393881832590"
click div "1 Your Packaging Total weight: 30.00 LBS Tracking: 393881832590 Dimensions: L 3…"
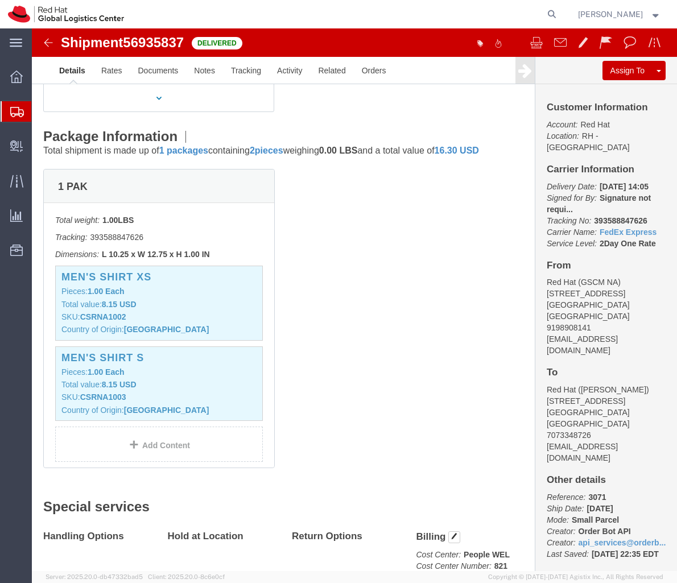
scroll to position [156, 0]
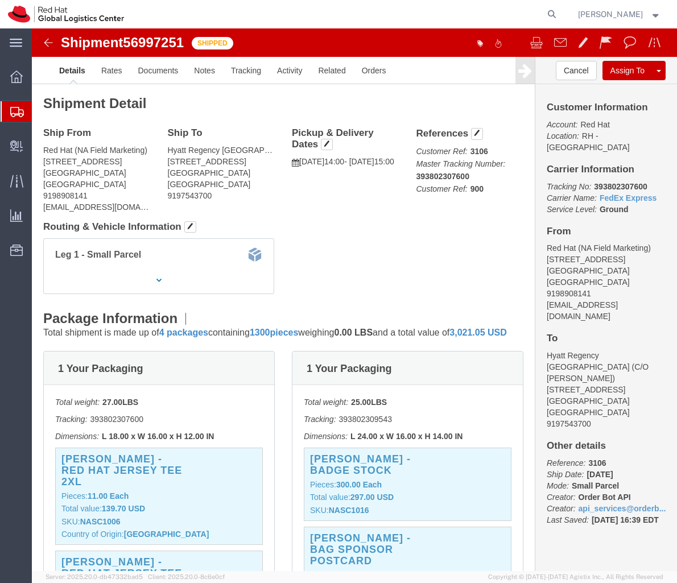
click b "393802307600"
copy b "393802307600"
click div "Leg 1 - Small Parcel"
click h4 "Routing & Vehicle Information"
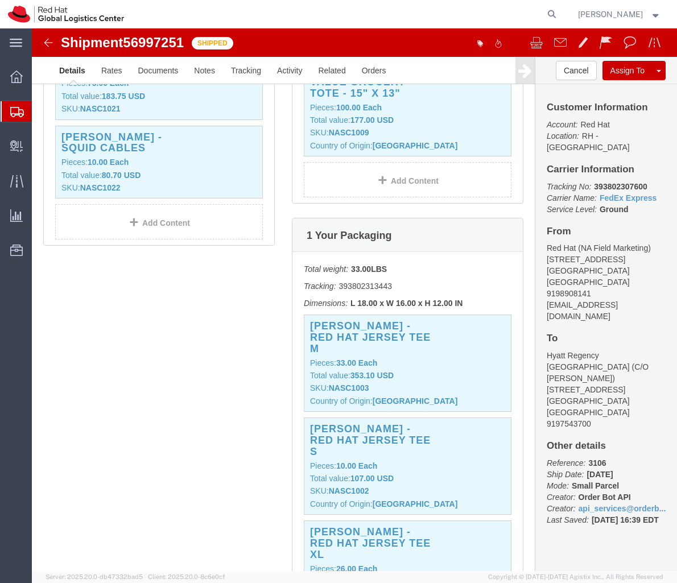
scroll to position [703, 0]
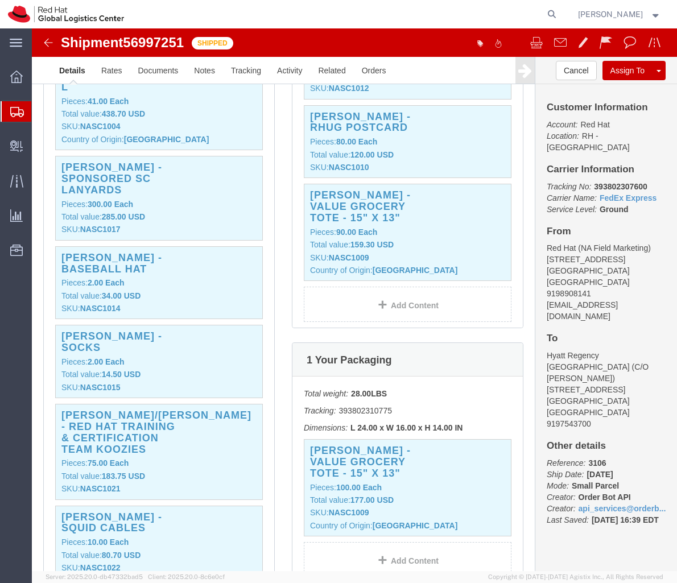
click b "393802307600"
copy b "393802307600"
click h4 "To"
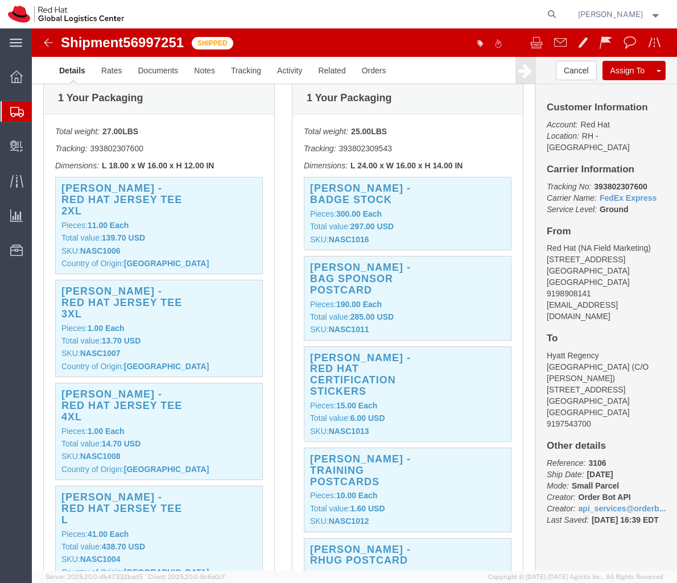
scroll to position [0, 0]
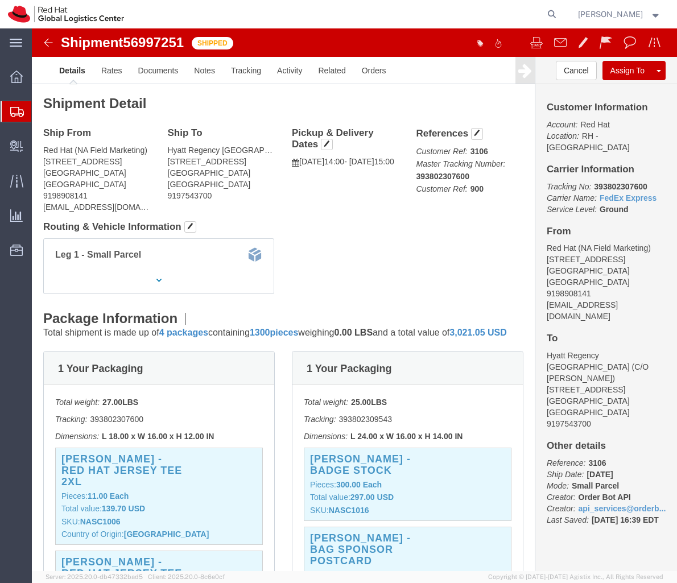
click b "393802307600"
copy b "393802307600"
drag, startPoint x: 623, startPoint y: 43, endPoint x: 595, endPoint y: 68, distance: 37.4
click div "Assign To Clone Shipment Save As Template"
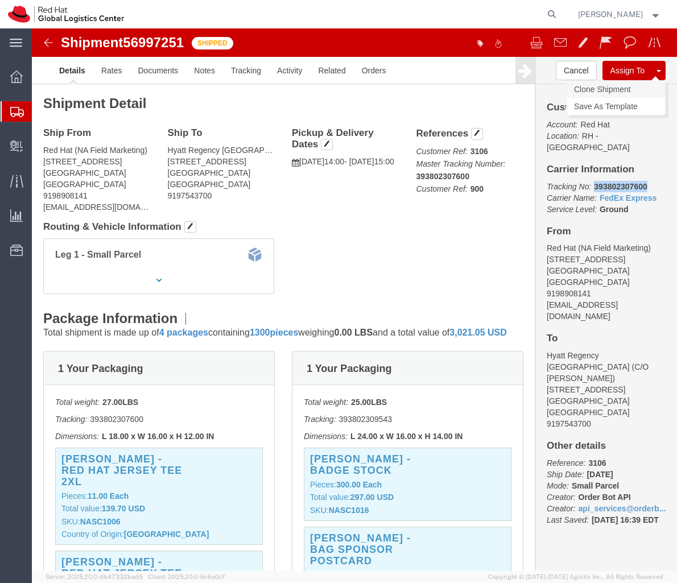
click link "Clone Shipment"
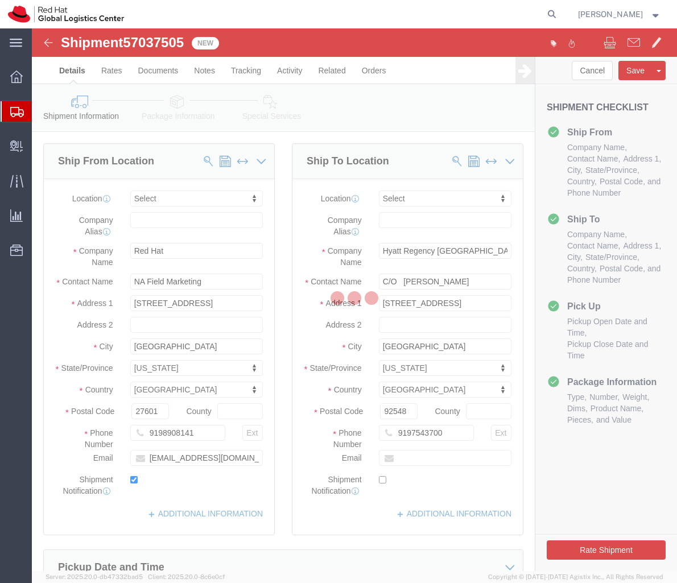
select select
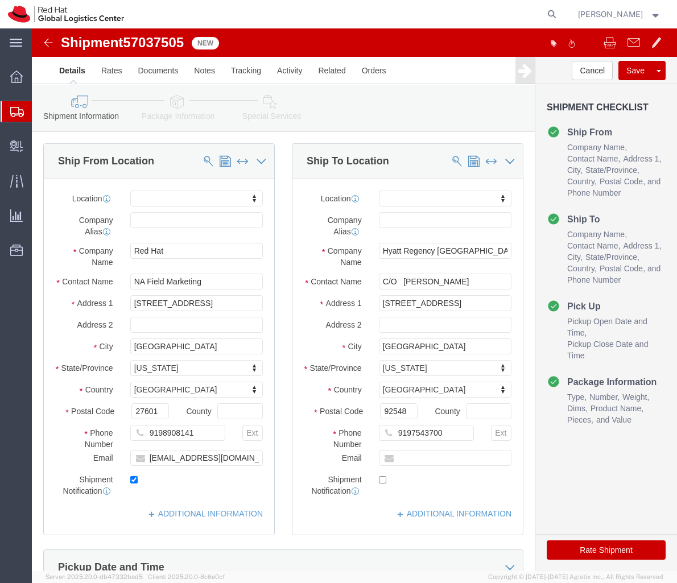
click link "Package Information"
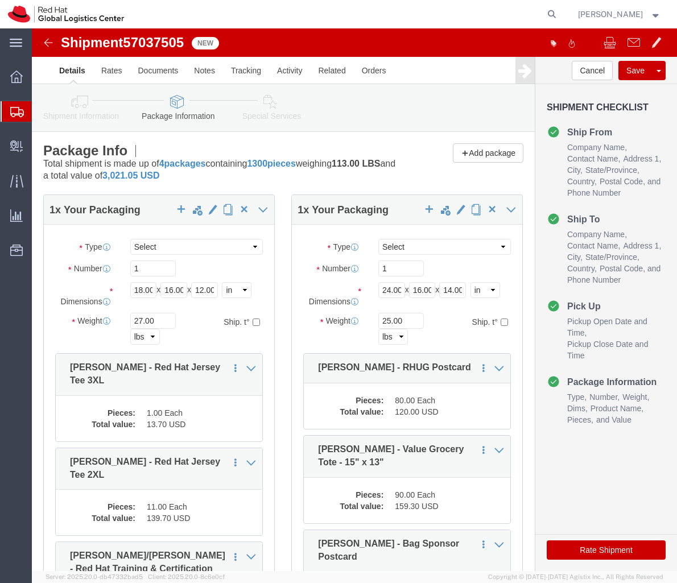
click icon
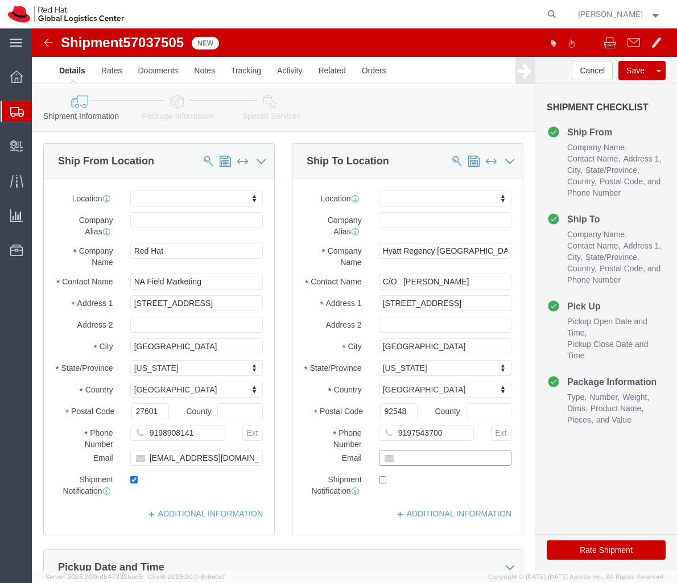
click input "text"
type input "[EMAIL_ADDRESS][DOMAIN_NAME]"
click input "checkbox"
checkbox input "false"
click icon
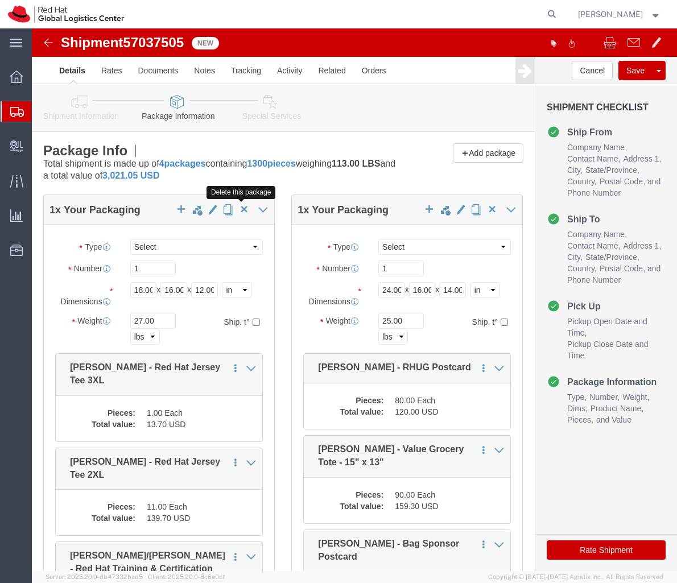
click span "button"
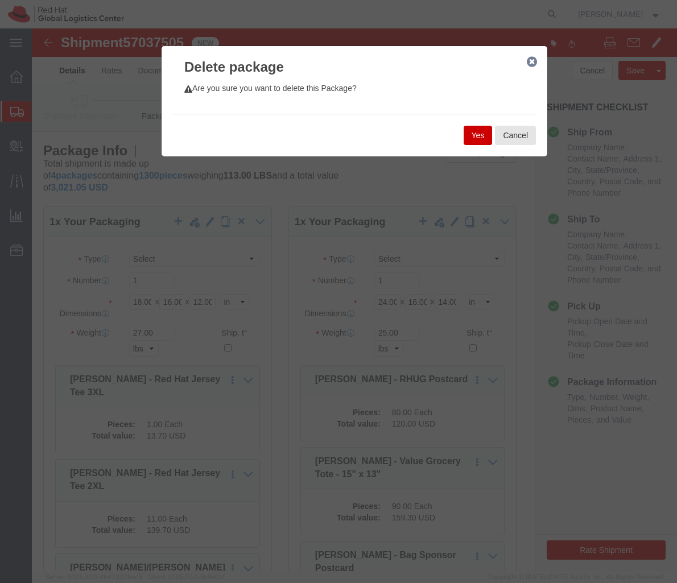
click button "Yes"
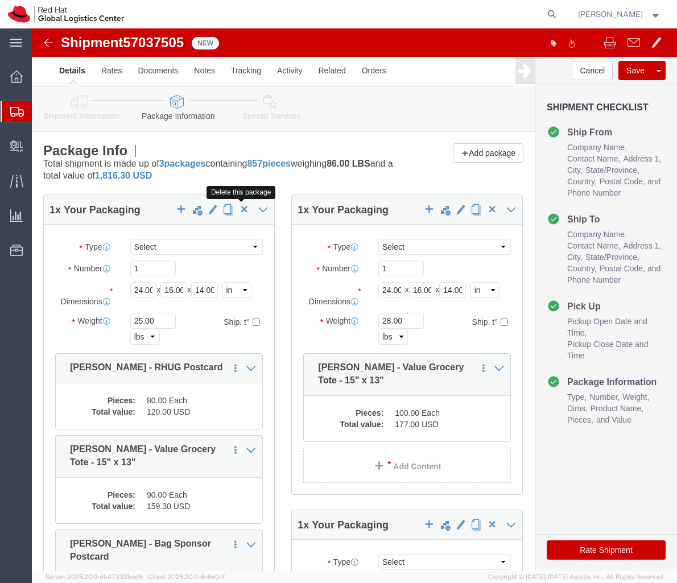
click span "button"
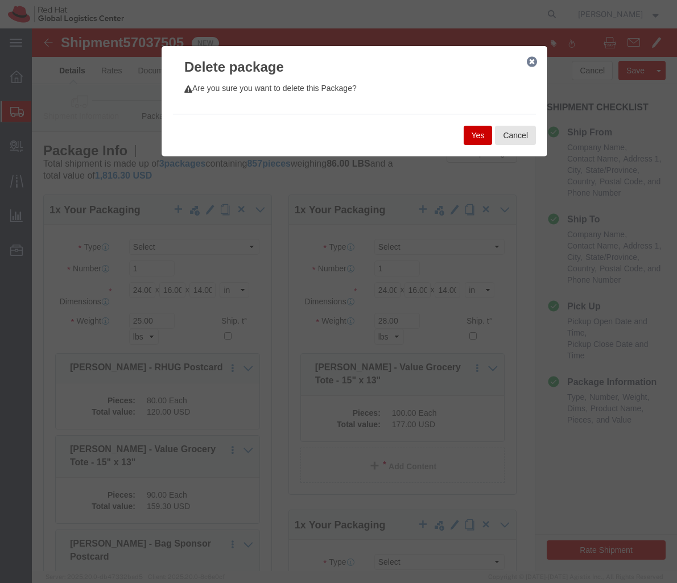
click button "Yes"
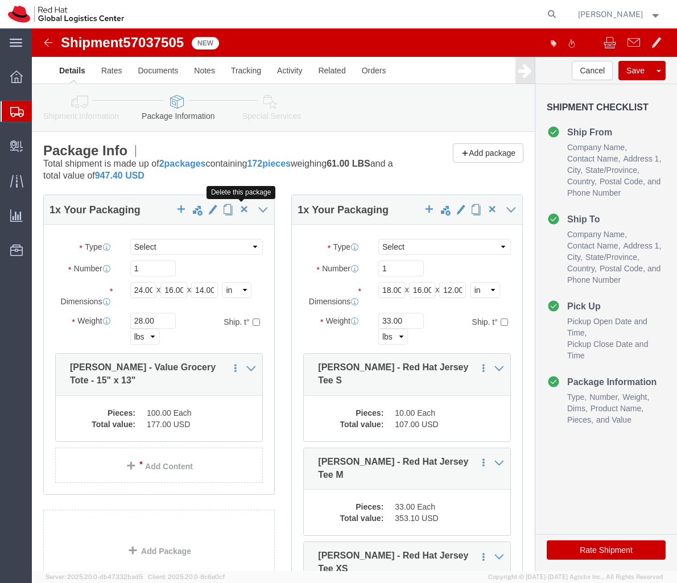
click span "button"
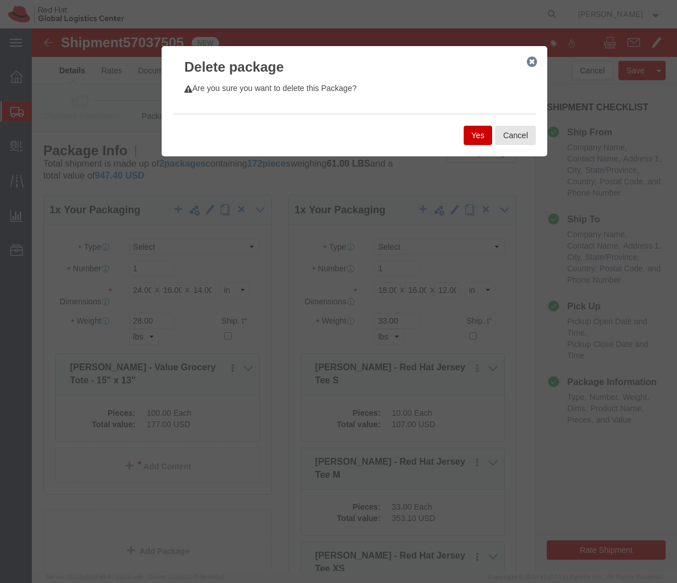
click div "Yes Cancel"
click button "Yes"
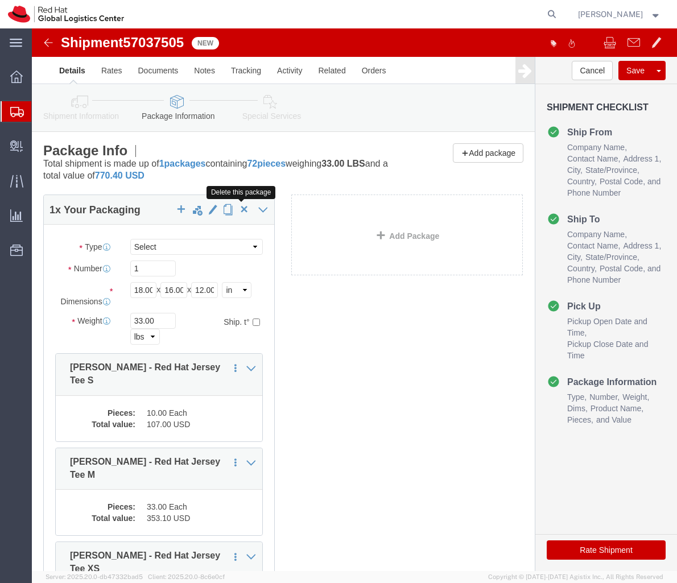
click span "button"
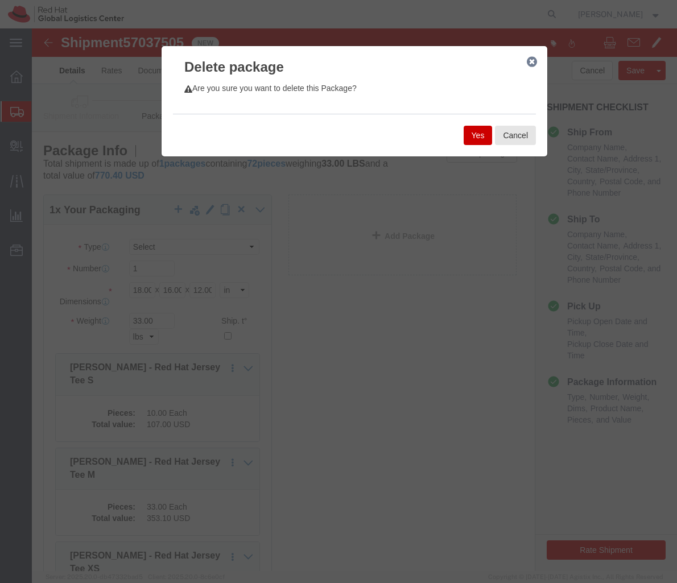
click button "Yes"
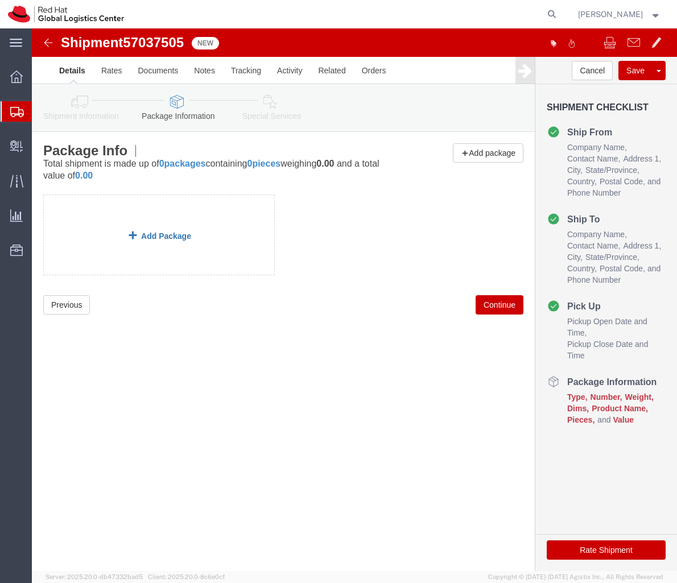
click link "Add Package"
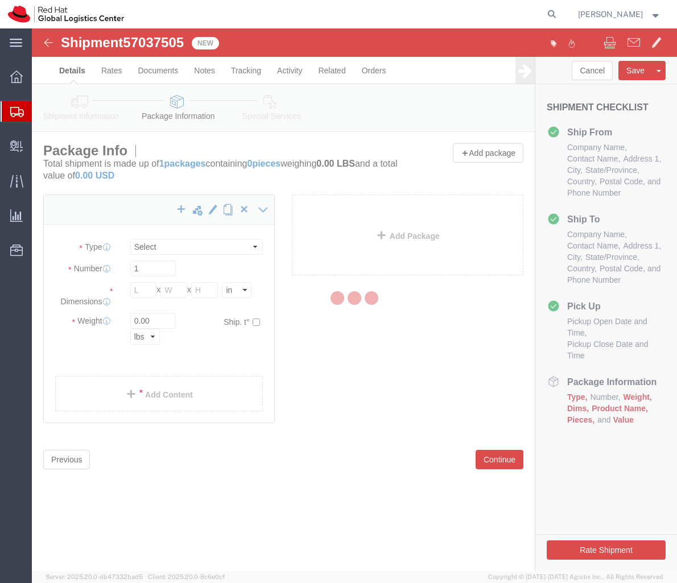
select select "YRPK"
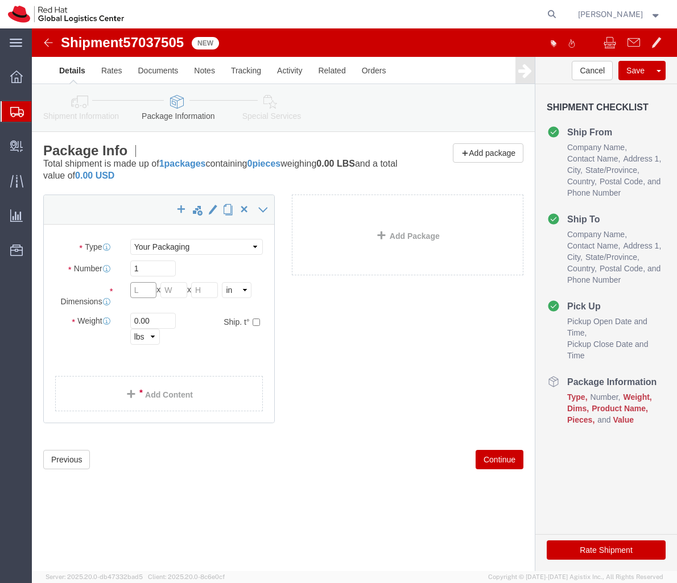
click input "text"
type input "18"
type input "16"
type input "12"
type input "19"
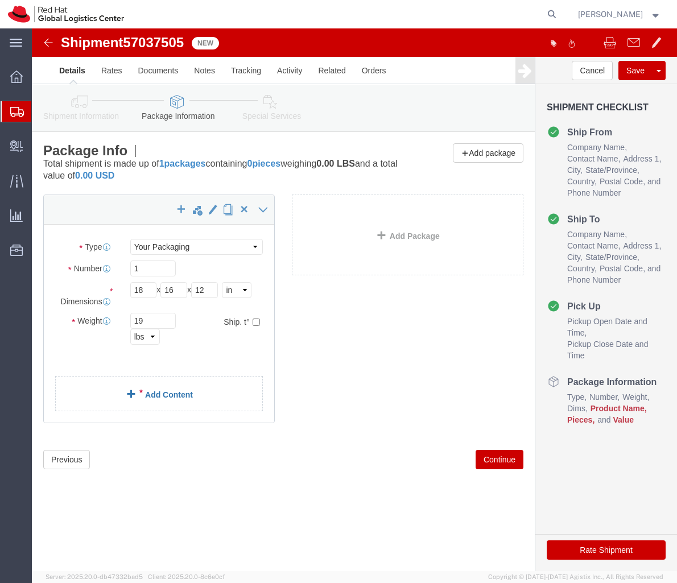
click link "Add Content"
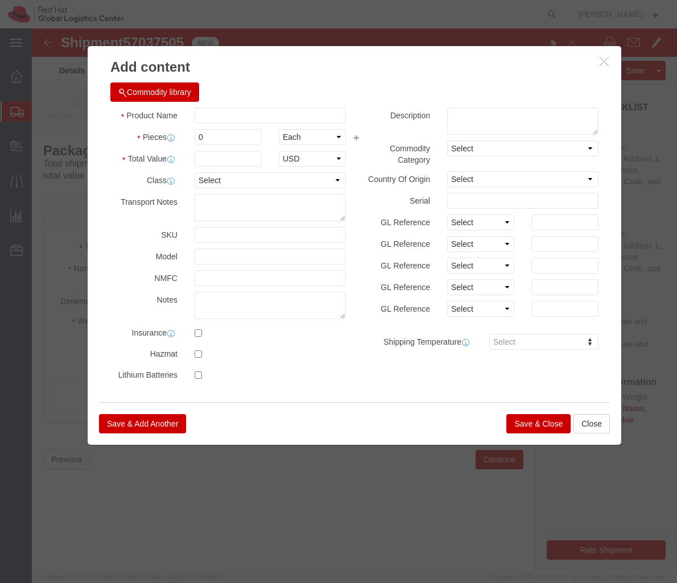
click div "Commodity library Product Name Pieces 0 Select Bag Barrels 100Board Feet Bottle…"
drag, startPoint x: 193, startPoint y: 80, endPoint x: 163, endPoint y: 87, distance: 31.6
drag, startPoint x: 163, startPoint y: 87, endPoint x: 170, endPoint y: 86, distance: 7.5
click input "text"
paste input "Tracking for 2 printers,1 router, 1 services tablecloth:"
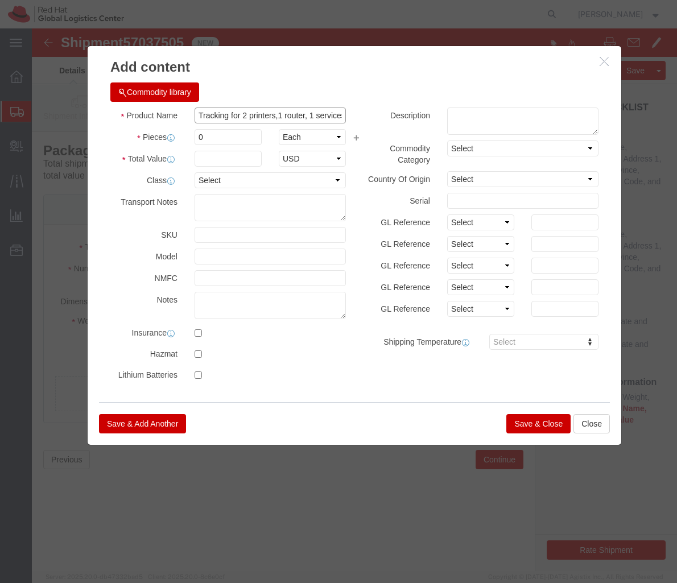
scroll to position [0, 43]
click input "Tracking for 2 printers,1 router, 1 services tablecloth:"
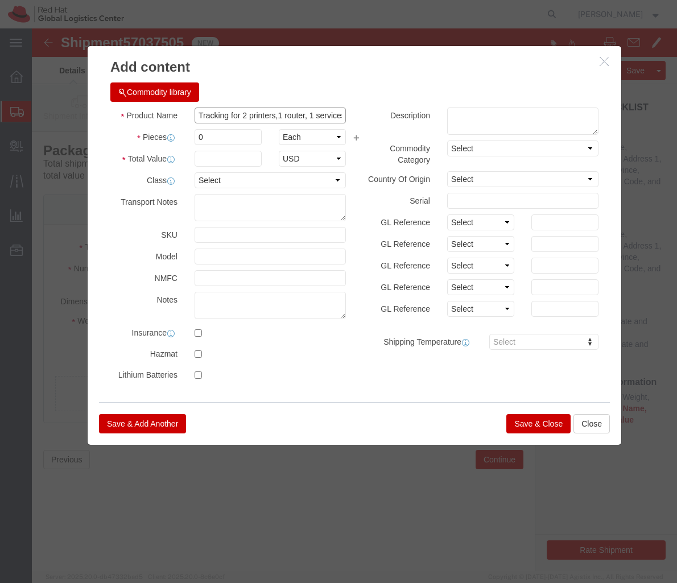
drag, startPoint x: 175, startPoint y: 88, endPoint x: 62, endPoint y: 96, distance: 112.9
click div "Commodity library Product Name Tracking for 2 printers,1 router, 1 services tab…"
type input "2 printers,1 router, 1 services tablecloth:"
click input "0"
type input "4"
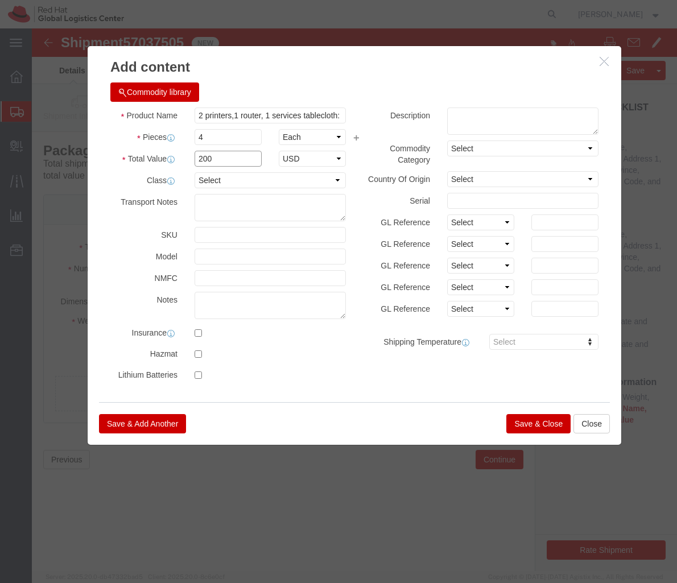
type input "200"
click button "Save & Close"
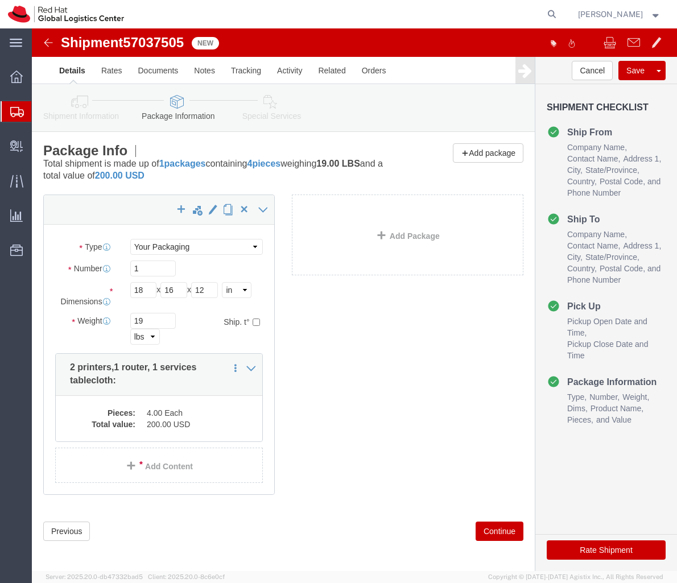
click icon
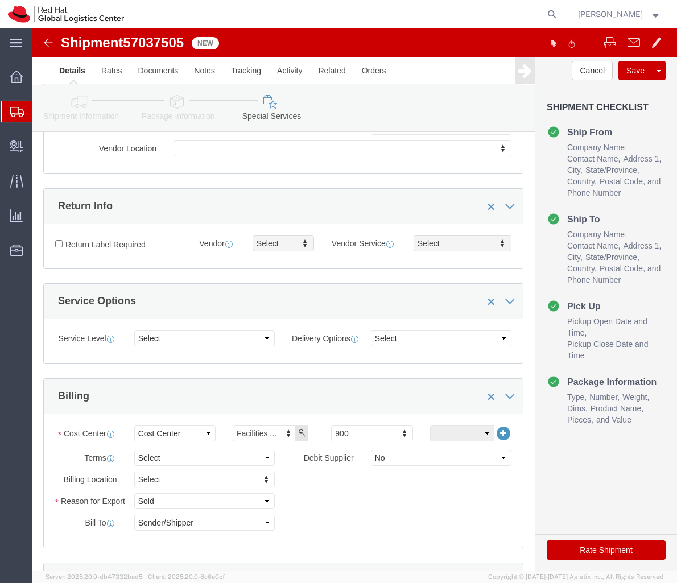
scroll to position [384, 0]
type input "512"
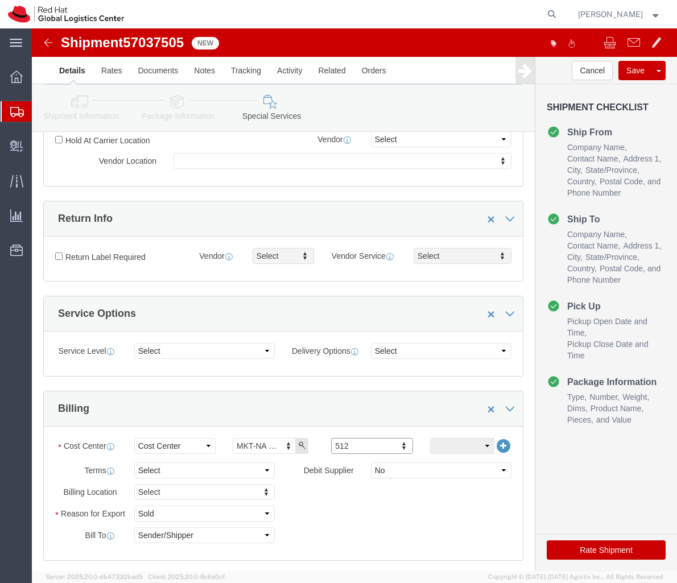
scroll to position [374, 0]
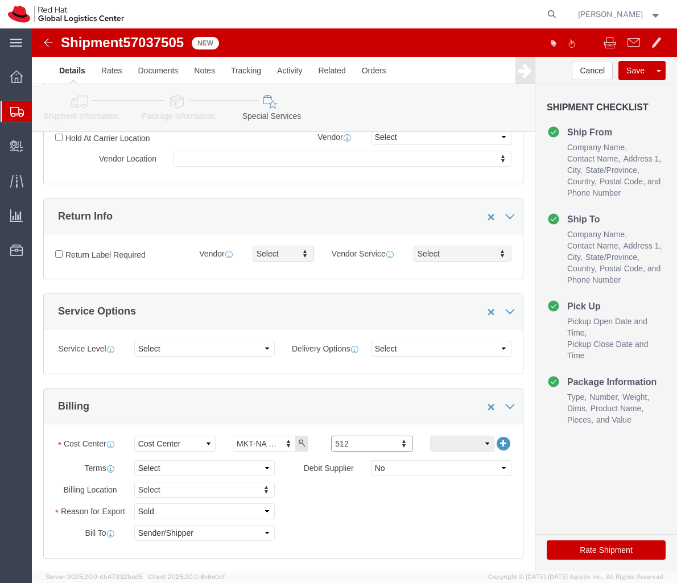
click label "Return Label Required"
click input "Return Label Required"
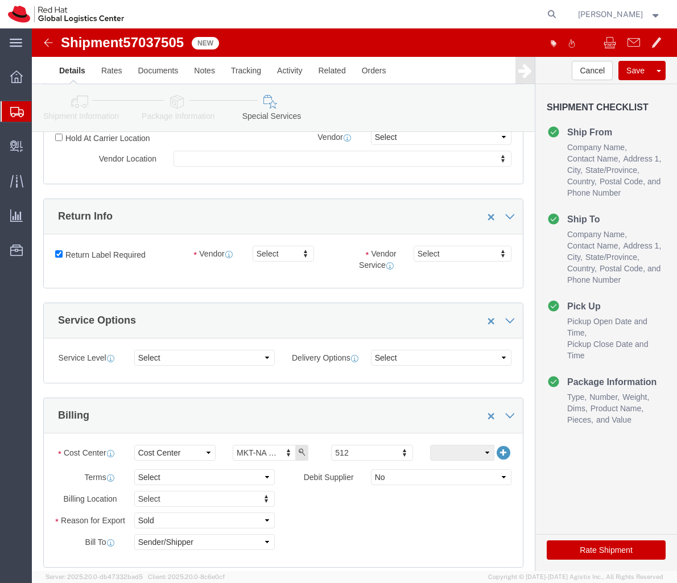
click label "Return Label Required"
click input "Return Label Required"
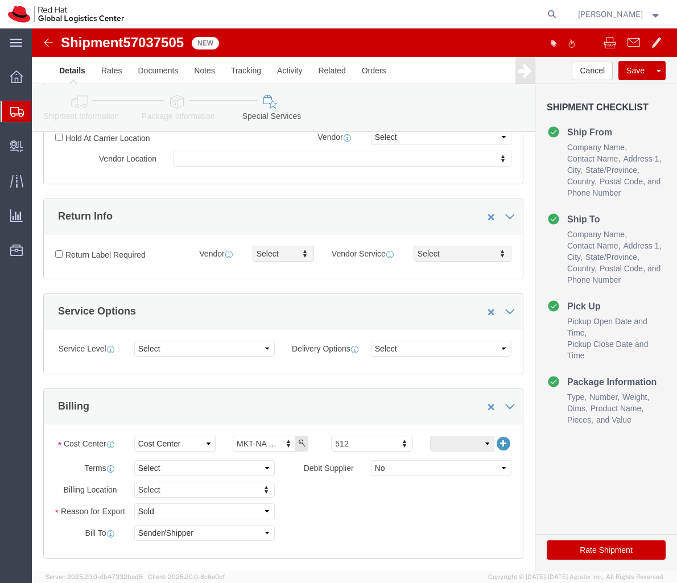
click label "Return Label Required"
click input "Return Label Required"
checkbox input "true"
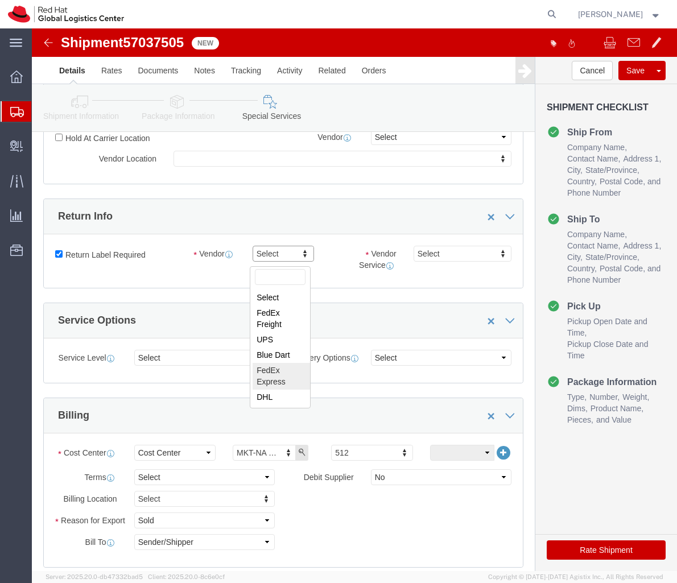
select select "5"
type input "gro"
click div "Vendor Service Ground Vendor Service Select 2Day FedEx First Next Day 10 FedEx …"
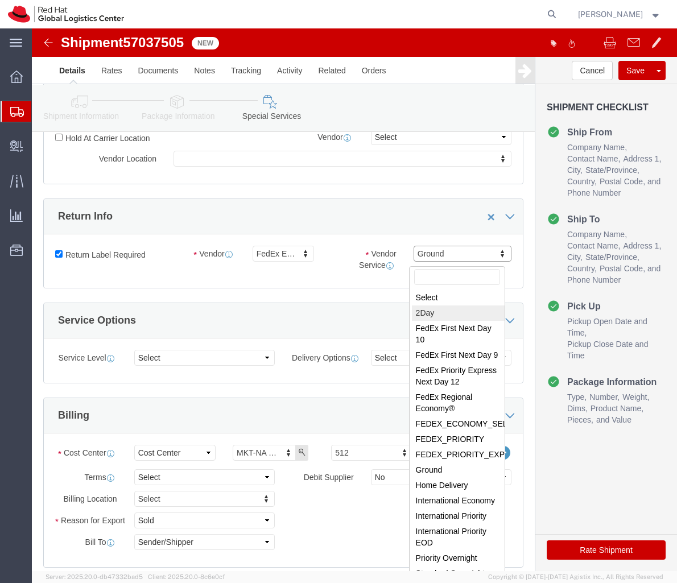
select select "7"
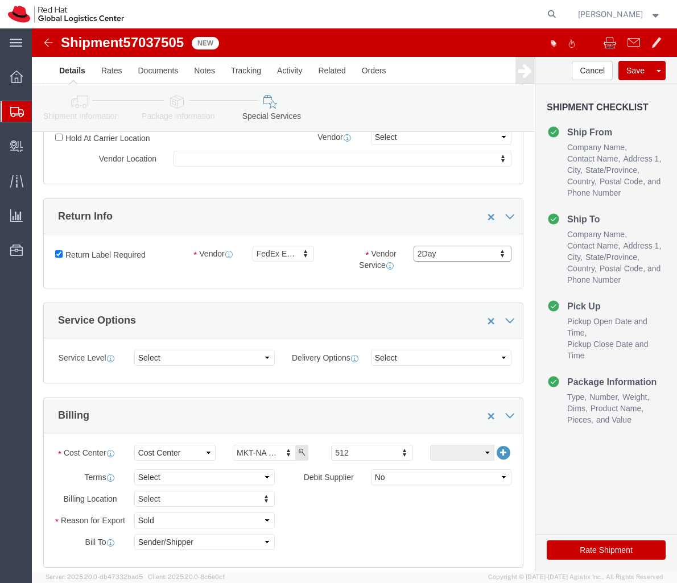
click button "Rate Shipment"
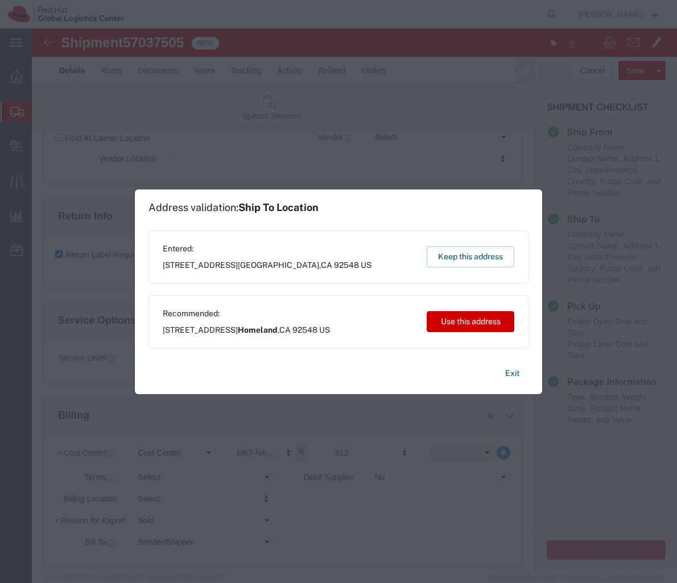
click at [436, 375] on div "Exit" at bounding box center [338, 376] width 380 height 36
click at [507, 376] on button "Exit" at bounding box center [512, 373] width 32 height 20
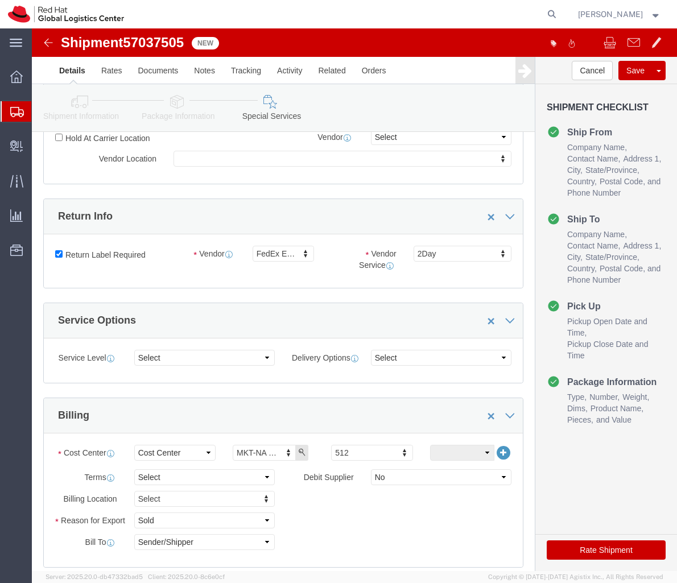
click label "Return Label Required"
click input "Return Label Required"
checkbox input "false"
select select
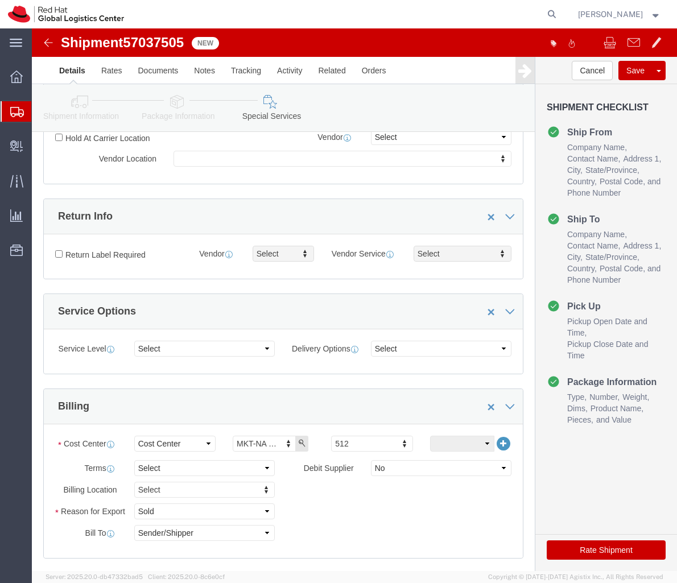
click button "Rate Shipment"
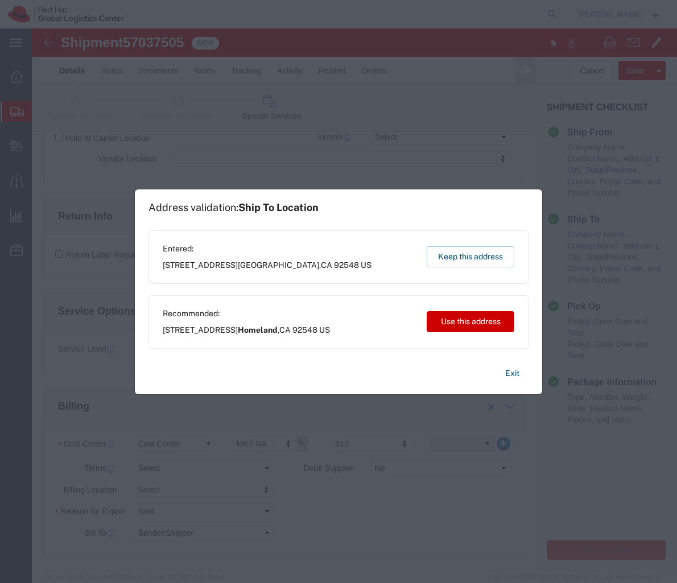
click at [312, 256] on div "Entered: [STREET_ADDRESS]" at bounding box center [267, 257] width 209 height 28
click at [285, 260] on span "[GEOGRAPHIC_DATA]" at bounding box center [278, 264] width 81 height 9
copy div "[STREET_ADDRESS] Keep this address"
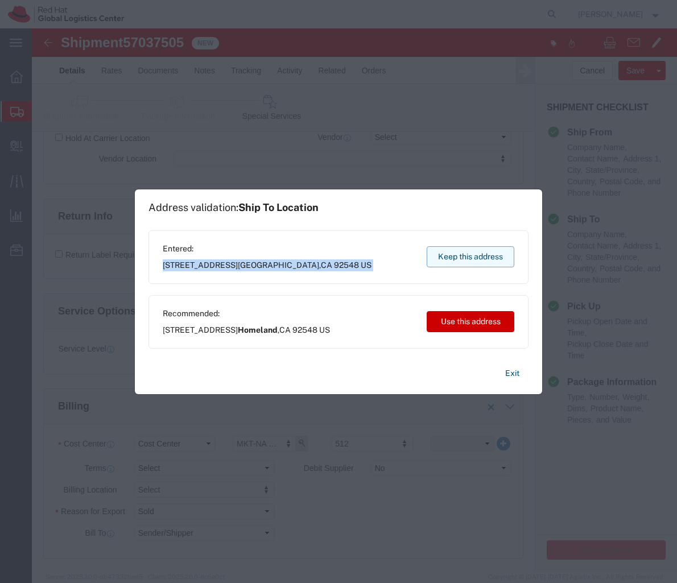
click at [459, 247] on button "Keep this address" at bounding box center [470, 256] width 88 height 21
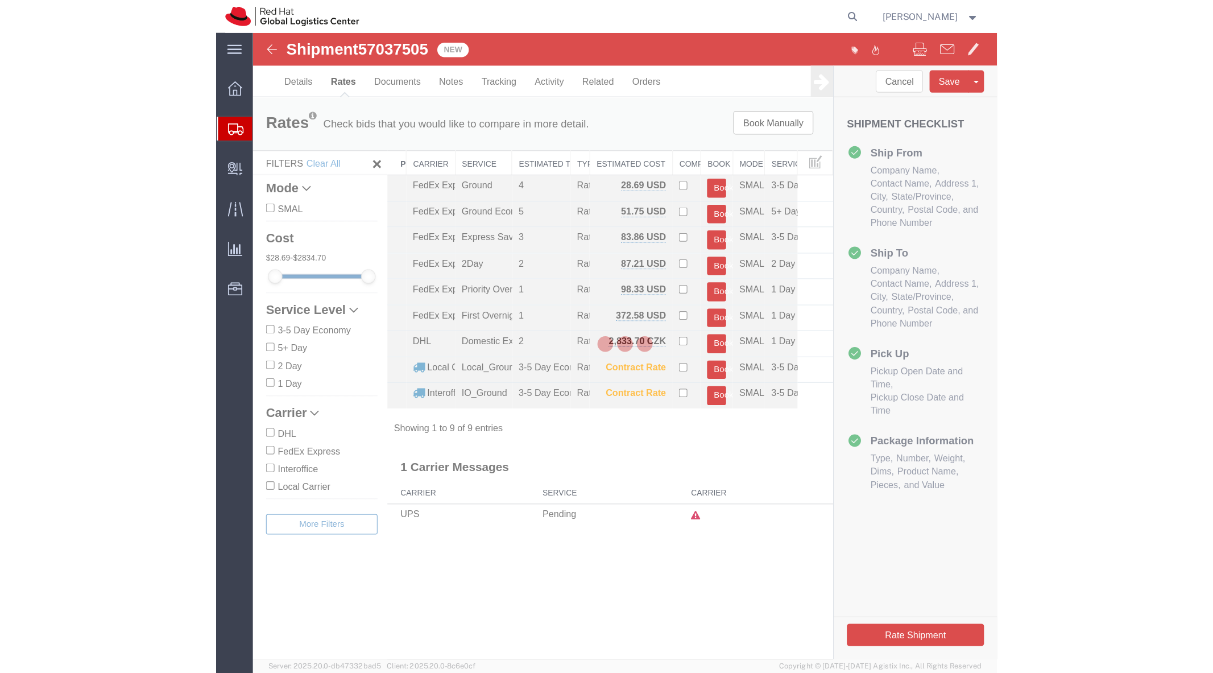
scroll to position [0, 0]
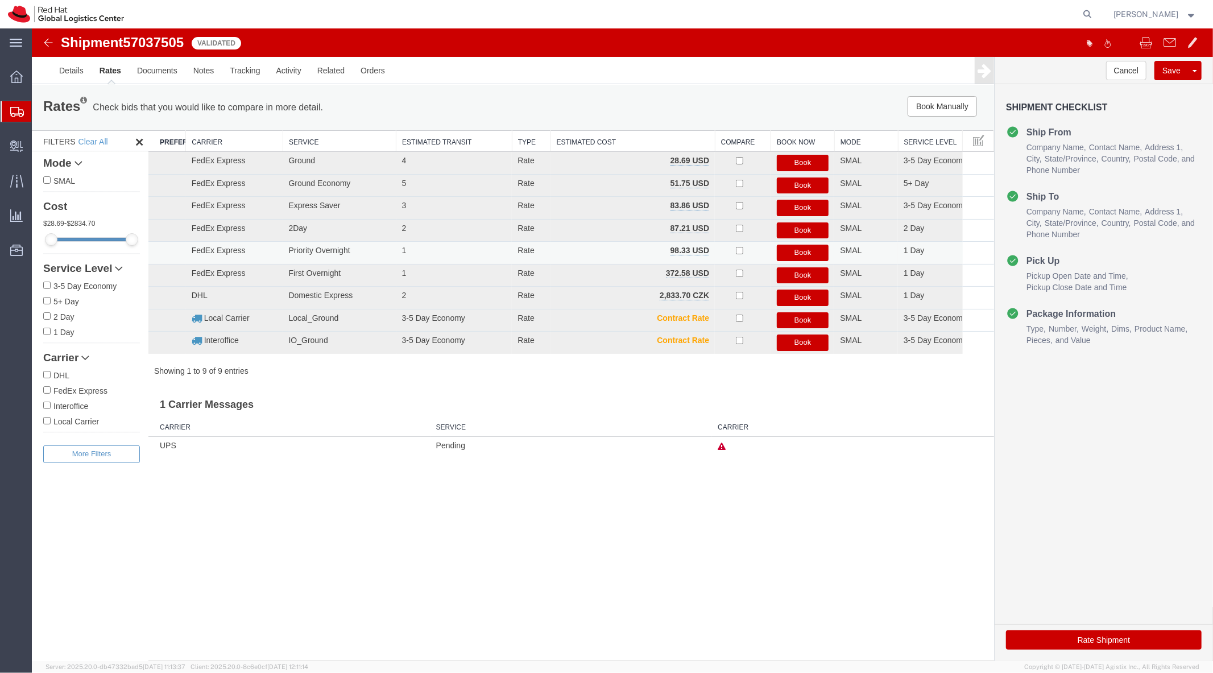
click at [676, 252] on button "Book" at bounding box center [802, 252] width 52 height 16
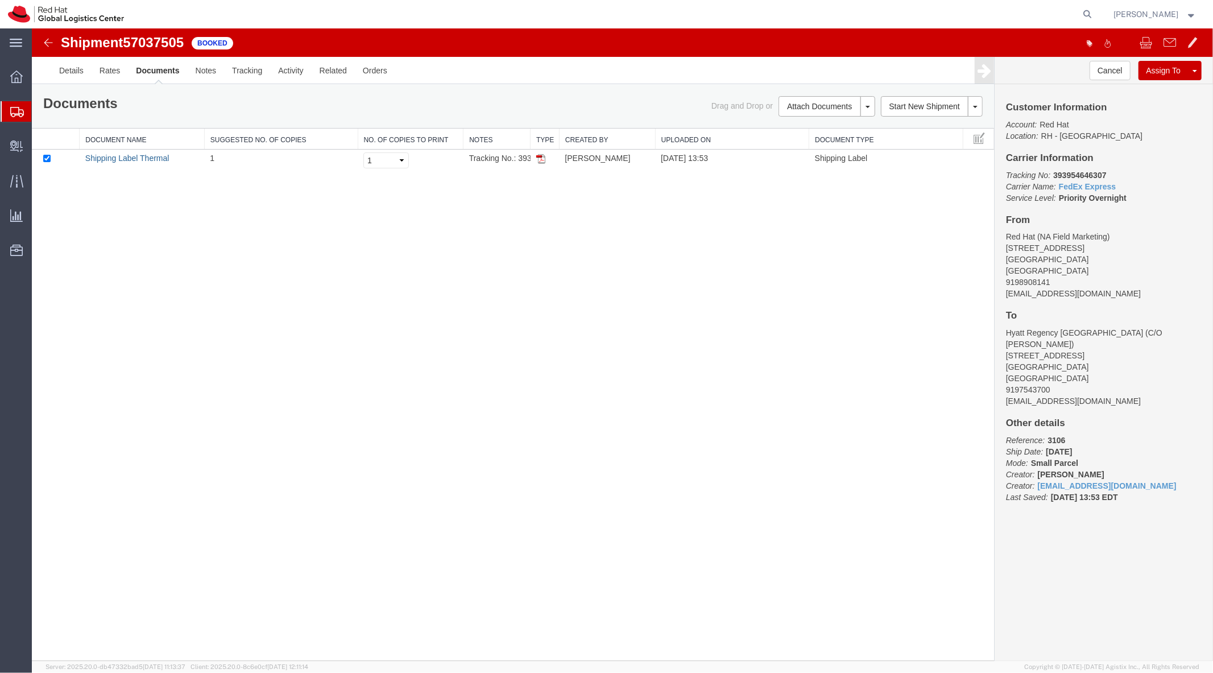
click at [140, 157] on link "Shipping Label Thermal" at bounding box center [127, 157] width 84 height 9
